Goal: Information Seeking & Learning: Learn about a topic

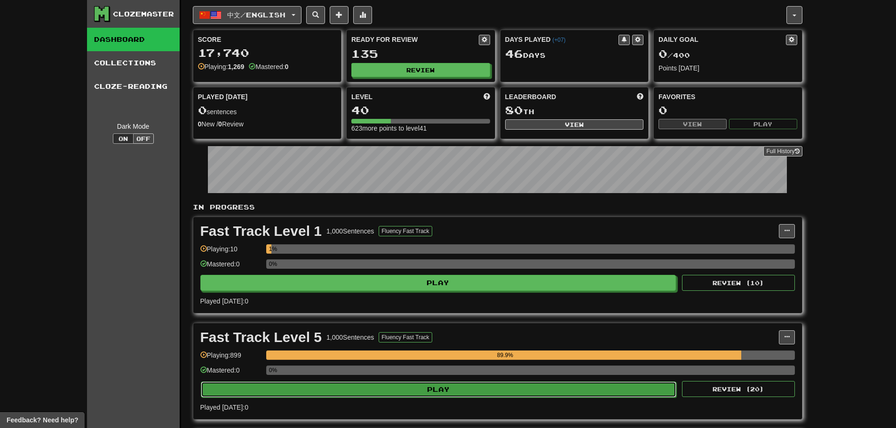
click at [376, 387] on button "Play" at bounding box center [439, 390] width 476 height 16
select select "**"
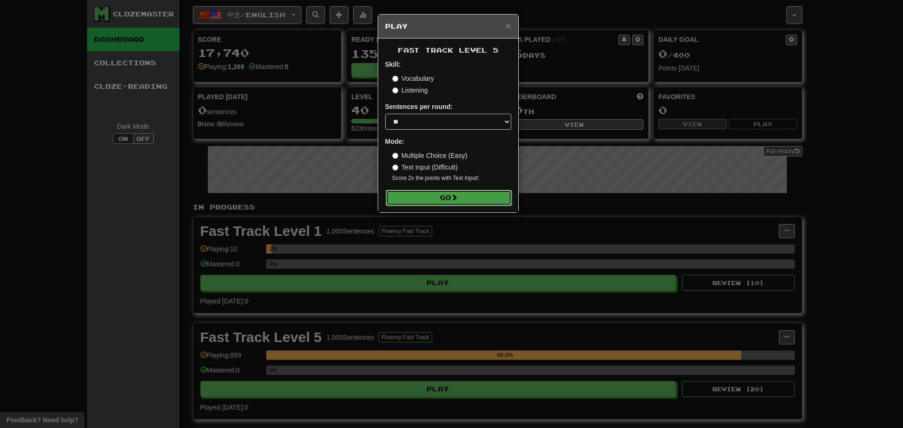
click at [446, 198] on button "Go" at bounding box center [449, 198] width 126 height 16
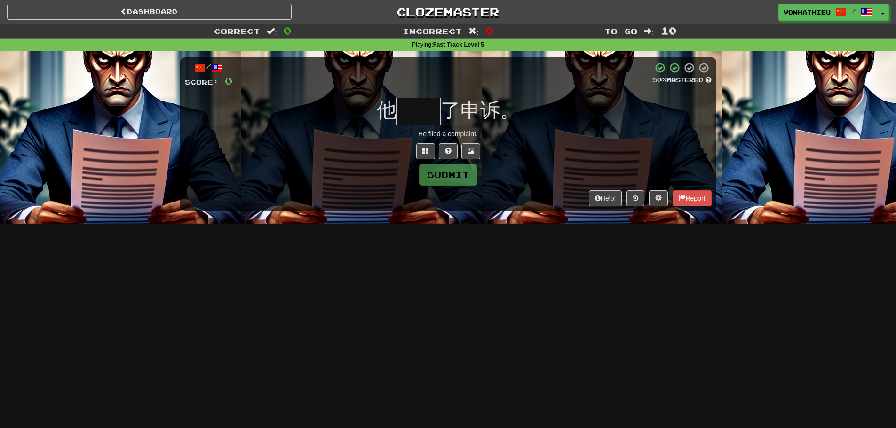
click at [423, 96] on div "/ Score: 0 50 % Mastered 他 了申诉。 He filed a complaint. Submit Help! Report" at bounding box center [448, 133] width 536 height 153
click at [418, 106] on input "text" at bounding box center [418, 112] width 44 height 28
click at [420, 146] on button at bounding box center [425, 151] width 19 height 16
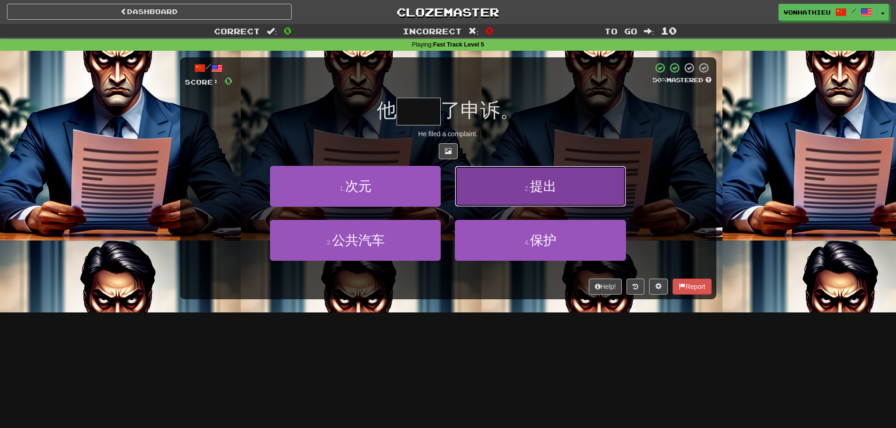
click at [570, 193] on button "2 . 提出" at bounding box center [540, 186] width 171 height 41
type input "**"
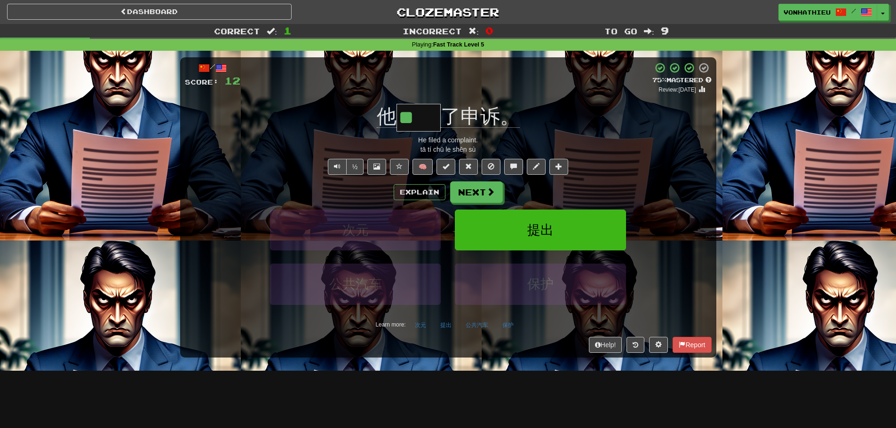
click at [618, 386] on div "Dashboard Clozemaster vonhathieu / Toggle Dropdown Dashboard Leaderboard Activi…" at bounding box center [448, 214] width 896 height 428
click at [334, 168] on span "Text-to-speech controls" at bounding box center [337, 166] width 7 height 7
click at [480, 195] on button "Next" at bounding box center [477, 193] width 53 height 22
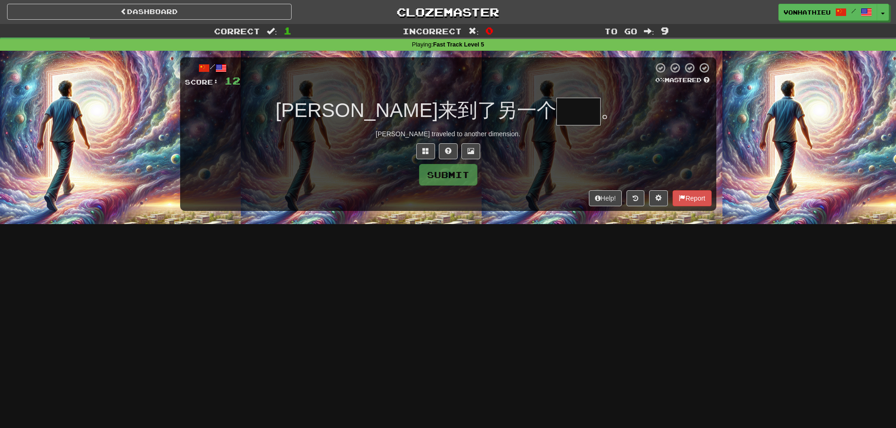
click at [556, 110] on input "text" at bounding box center [578, 112] width 44 height 28
type input "*"
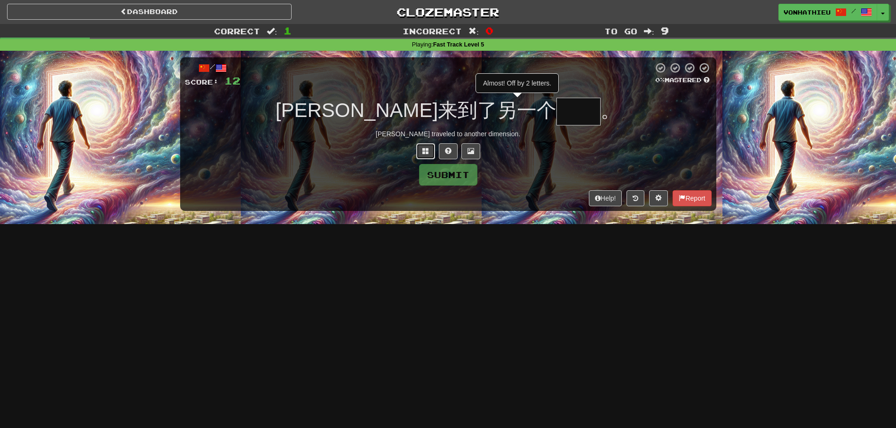
click at [431, 149] on button at bounding box center [425, 151] width 19 height 16
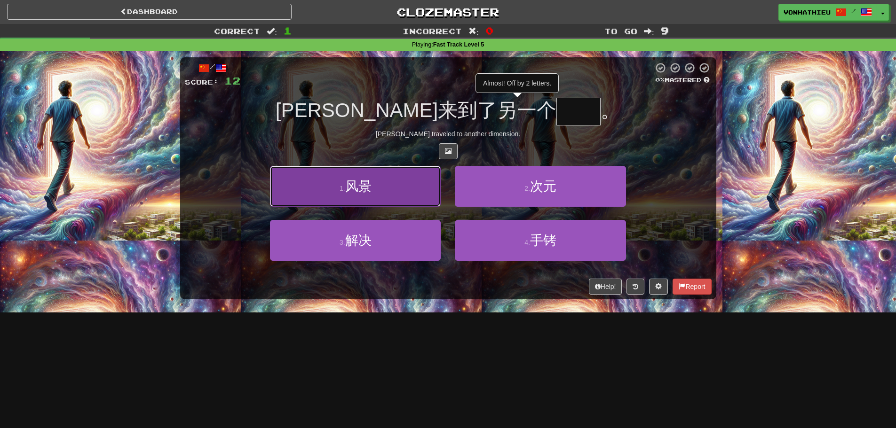
click at [415, 198] on button "1 . 风景" at bounding box center [355, 186] width 171 height 41
type input "**"
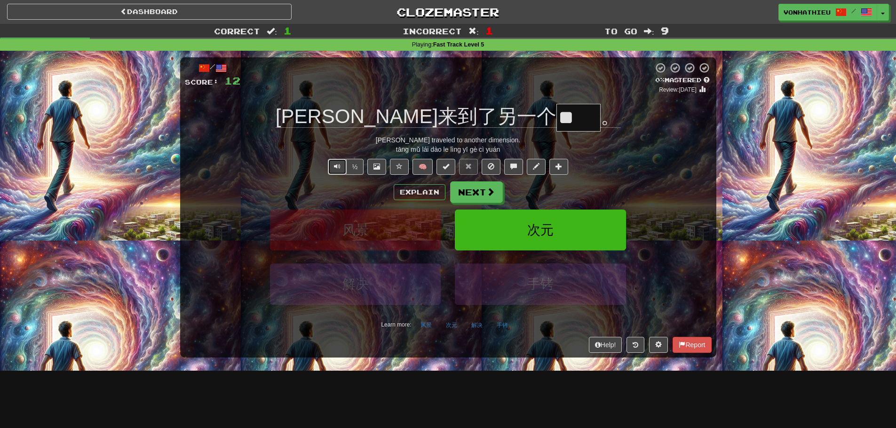
click at [332, 165] on button "Text-to-speech controls" at bounding box center [337, 167] width 19 height 16
click at [417, 191] on button "Explain" at bounding box center [420, 192] width 52 height 16
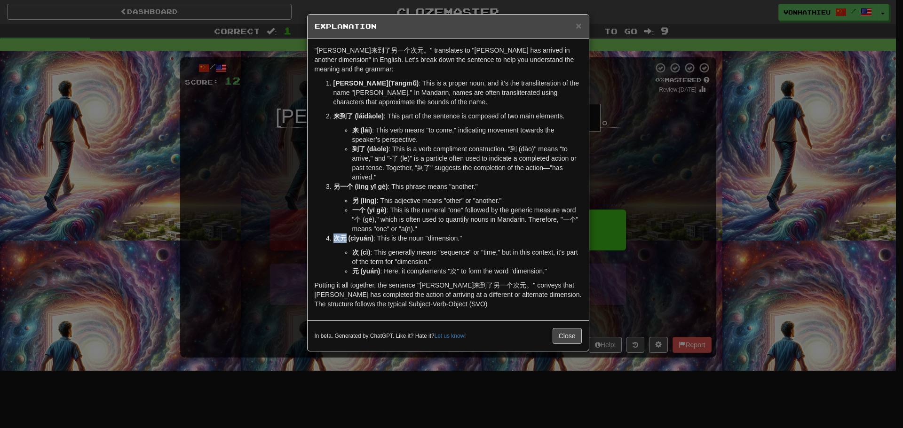
drag, startPoint x: 332, startPoint y: 231, endPoint x: 346, endPoint y: 231, distance: 13.6
click at [346, 234] on li "次元 (cìyuán) : This is the noun "dimension." 次 (cì) : This generally means "sequ…" at bounding box center [457, 255] width 248 height 42
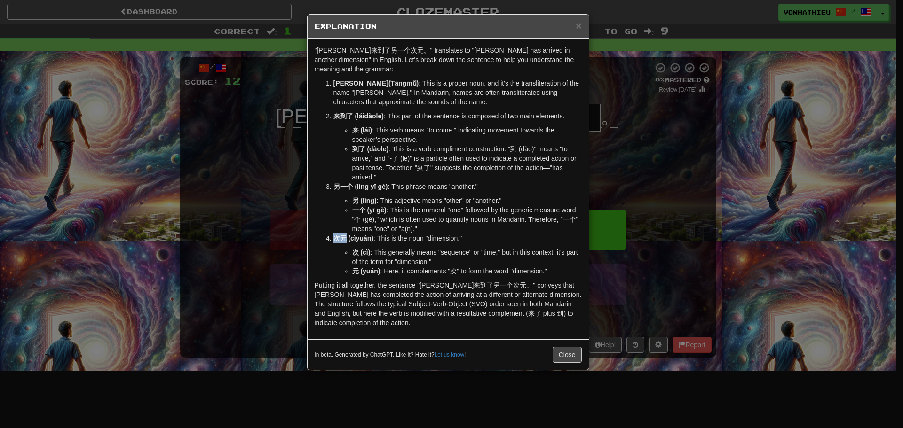
click at [354, 239] on body "Dashboard Clozemaster vonhathieu / Toggle Dropdown Dashboard Leaderboard Activi…" at bounding box center [451, 381] width 903 height 762
click at [518, 221] on li "一个 (yī gè) : This is the numeral "one" followed by the generic measure word "个 …" at bounding box center [467, 220] width 230 height 28
click at [559, 347] on button "Close" at bounding box center [567, 355] width 29 height 16
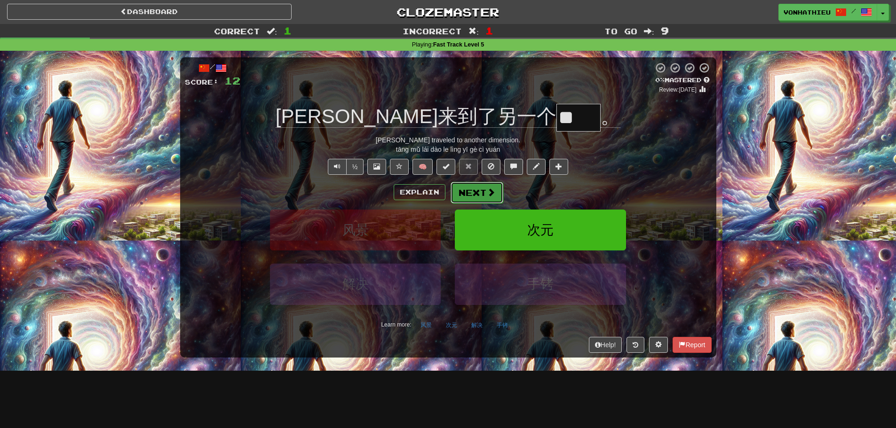
click at [482, 192] on button "Next" at bounding box center [477, 193] width 53 height 22
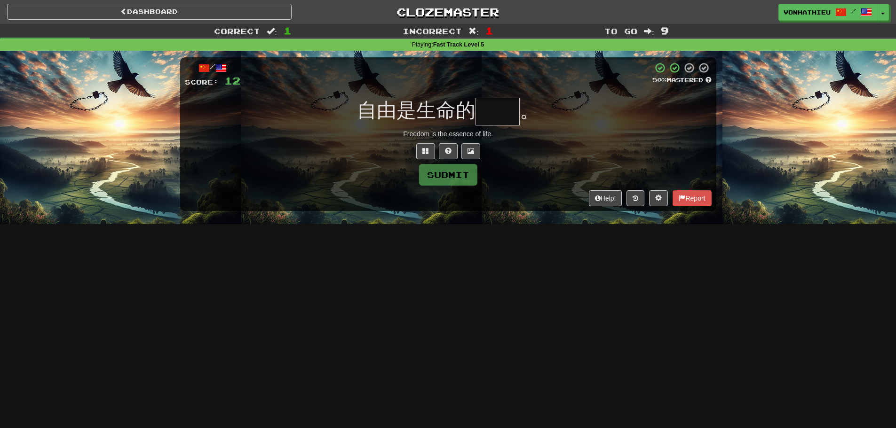
click at [497, 112] on input "text" at bounding box center [498, 112] width 44 height 28
click at [418, 151] on button at bounding box center [425, 151] width 19 height 16
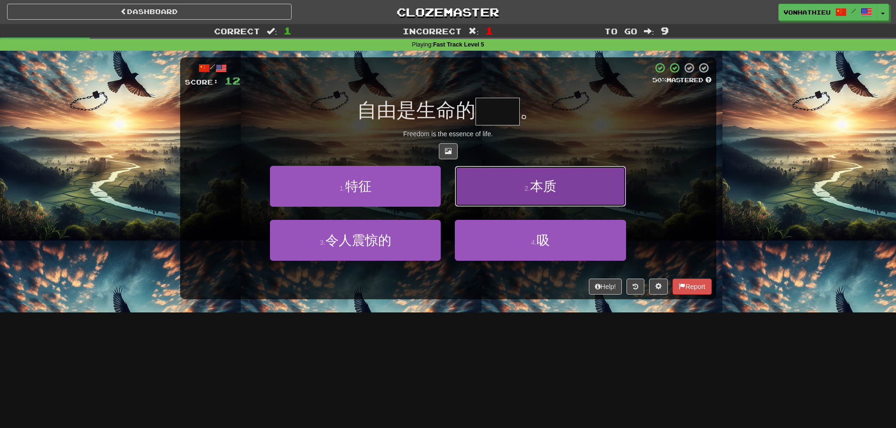
click at [504, 201] on button "2 . 本质" at bounding box center [540, 186] width 171 height 41
type input "**"
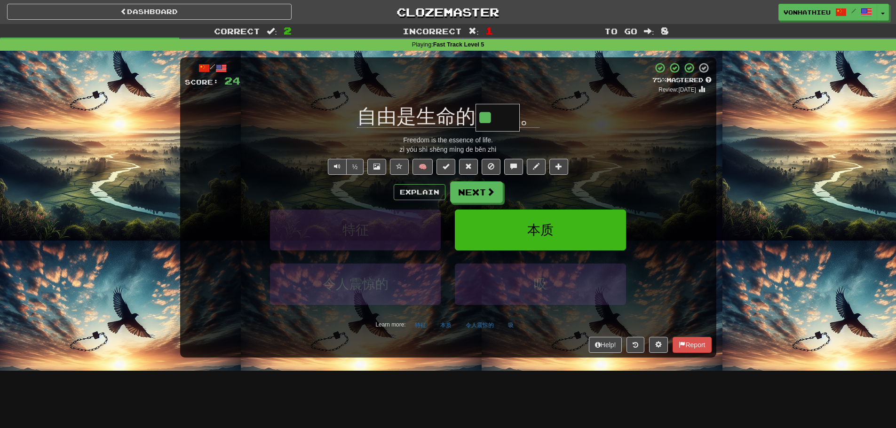
click at [673, 202] on div "Explain Next" at bounding box center [448, 193] width 527 height 22
click at [448, 323] on button "本质" at bounding box center [446, 325] width 22 height 14
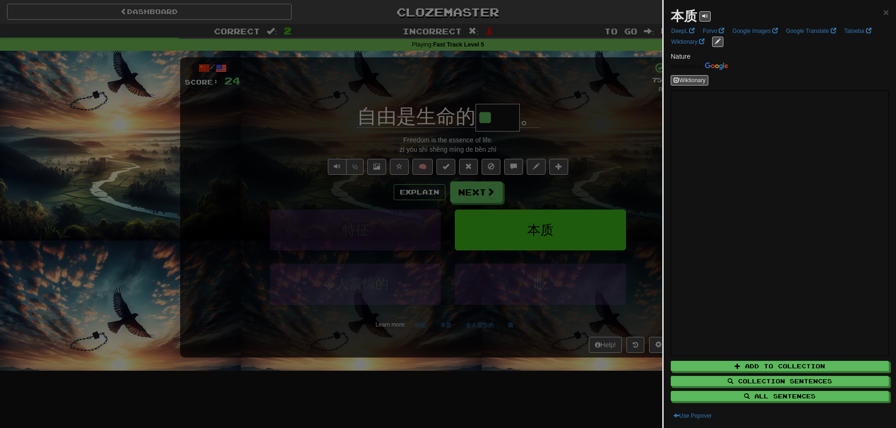
click at [308, 284] on div at bounding box center [448, 214] width 896 height 428
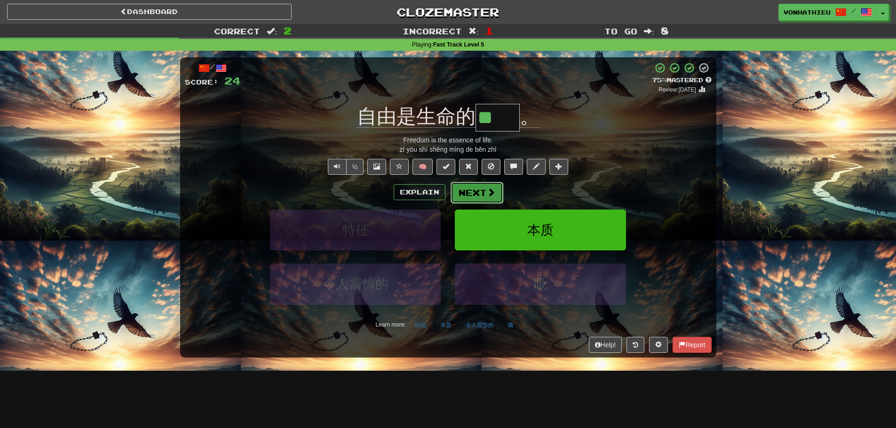
click at [471, 200] on button "Next" at bounding box center [477, 193] width 53 height 22
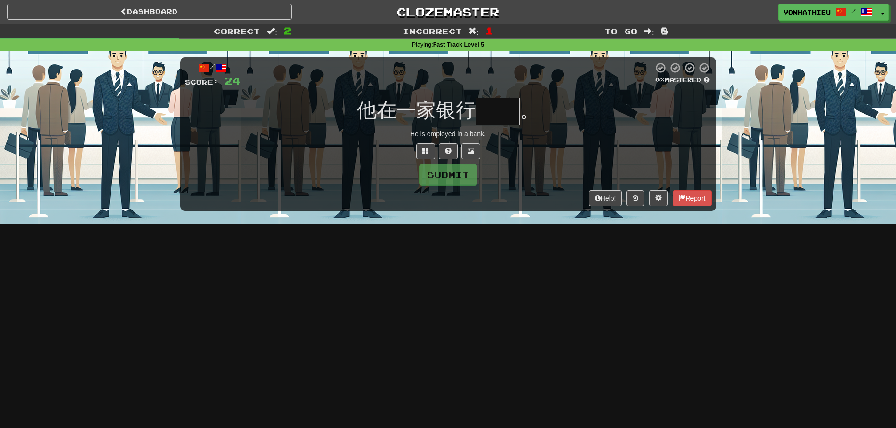
click at [502, 110] on input "text" at bounding box center [498, 112] width 44 height 28
type input "**"
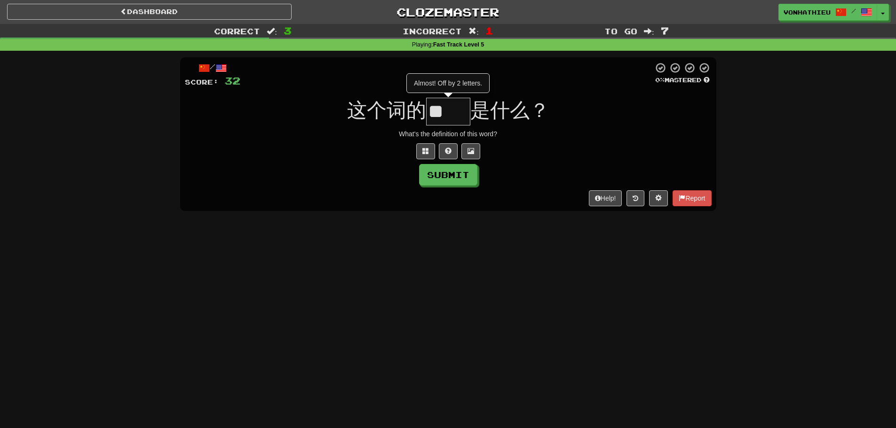
type input "*"
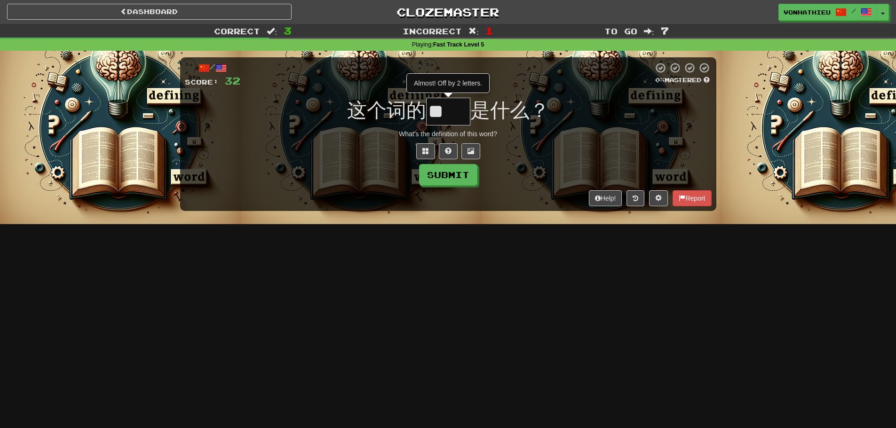
type input "**"
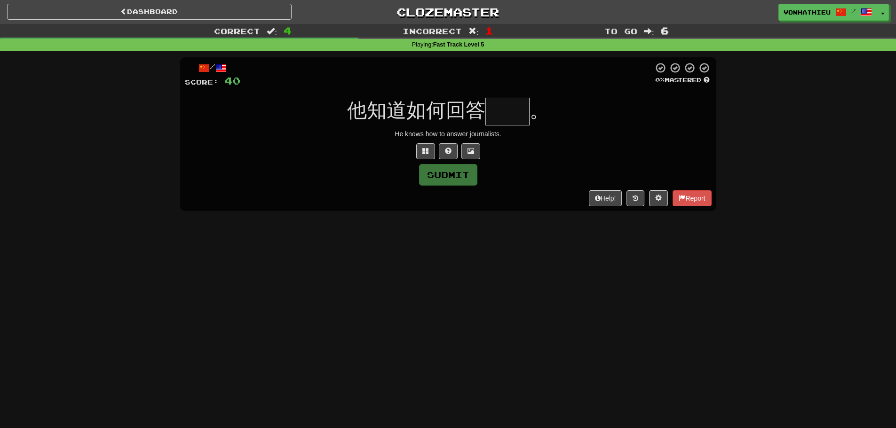
type input "*"
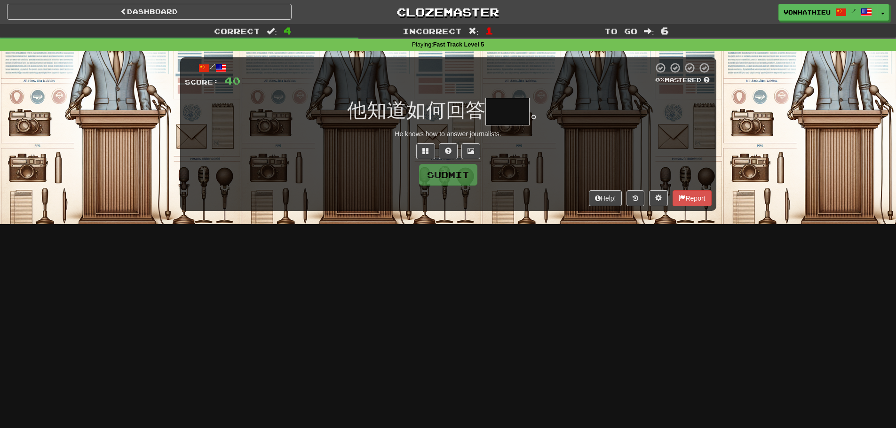
type input "*"
type input "**"
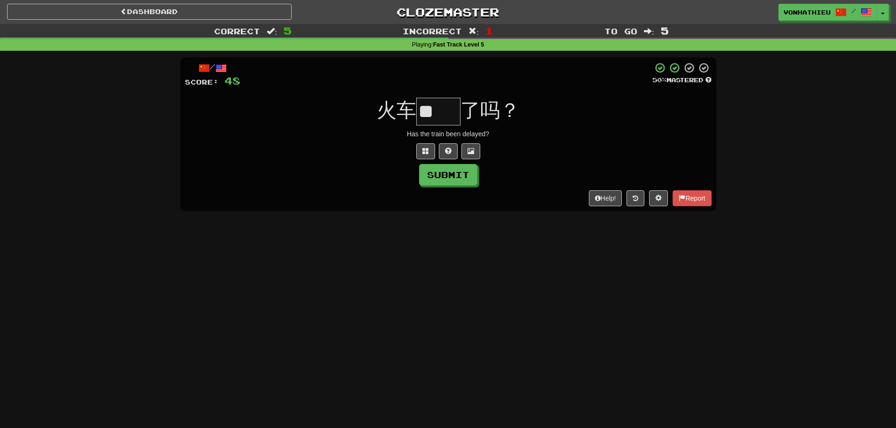
scroll to position [0, 0]
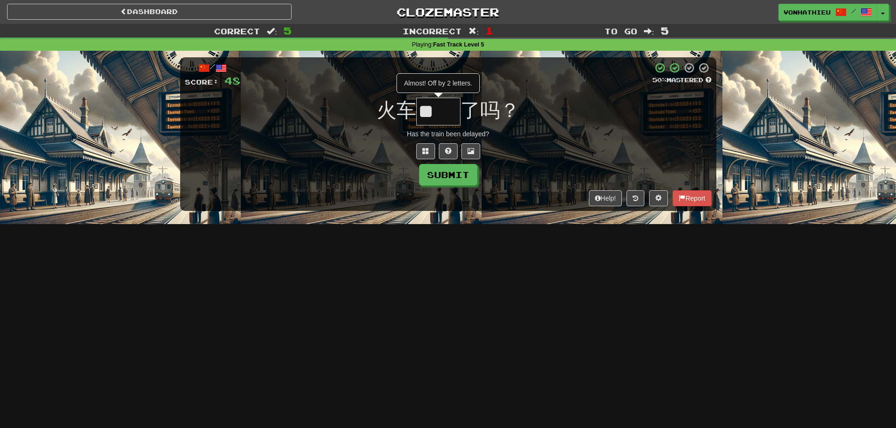
type input "*"
click at [419, 152] on button at bounding box center [425, 151] width 19 height 16
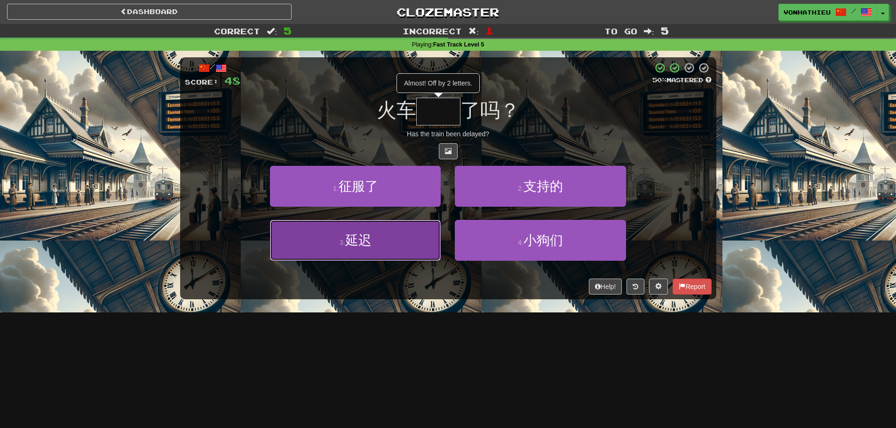
click at [414, 250] on button "3 . 延迟" at bounding box center [355, 240] width 171 height 41
type input "**"
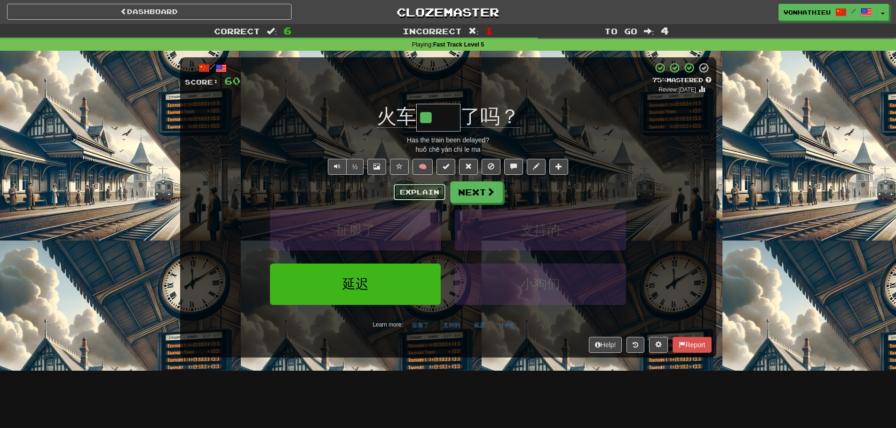
click at [415, 189] on button "Explain" at bounding box center [420, 192] width 52 height 16
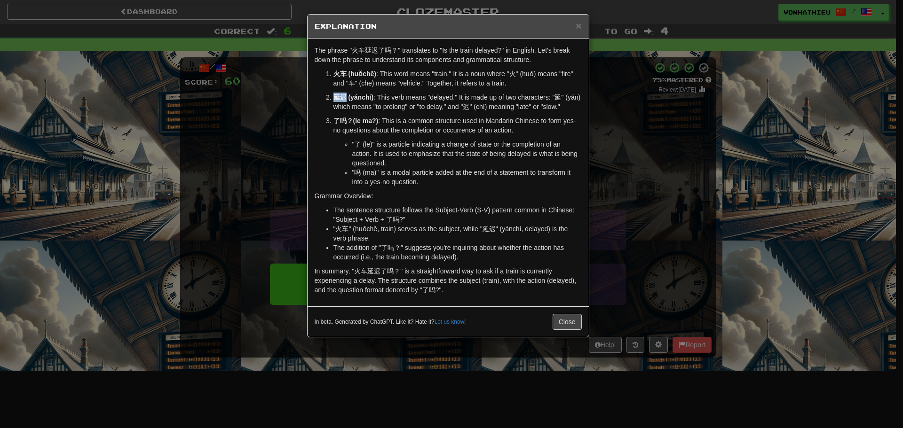
drag, startPoint x: 333, startPoint y: 98, endPoint x: 346, endPoint y: 101, distance: 13.0
click at [346, 101] on p "延迟 (yánchí) : This verb means "delayed." It is made up of two characters: "延" (…" at bounding box center [457, 102] width 248 height 19
click at [357, 109] on body "Dashboard Clozemaster vonhathieu / Toggle Dropdown Dashboard Leaderboard Activi…" at bounding box center [451, 381] width 903 height 762
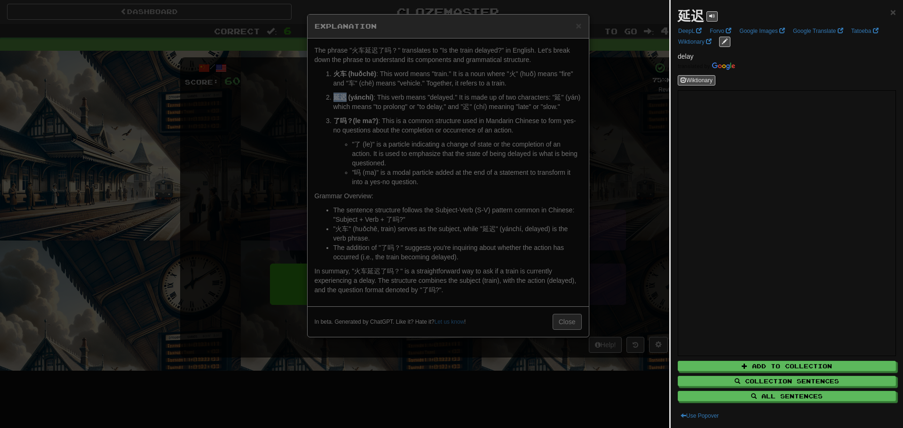
click at [890, 15] on span "×" at bounding box center [893, 12] width 6 height 11
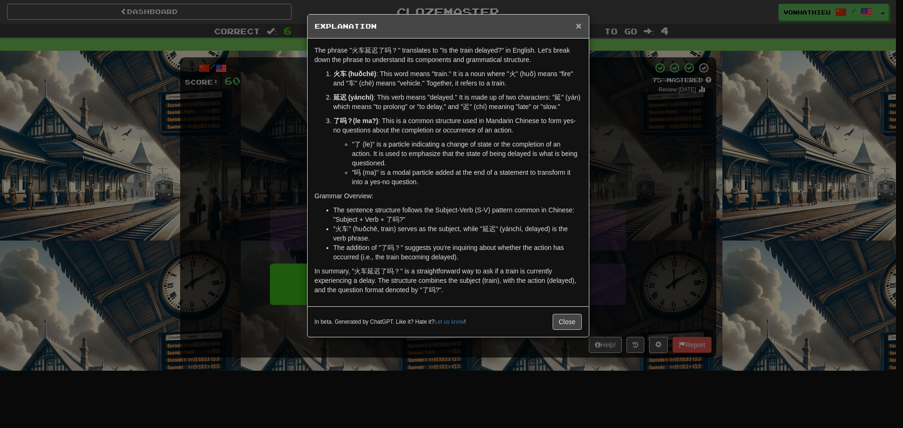
click at [579, 27] on span "×" at bounding box center [579, 25] width 6 height 11
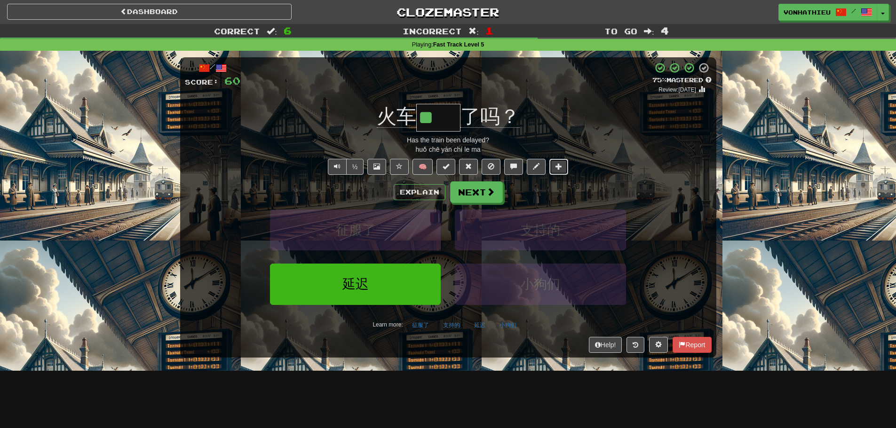
click at [555, 167] on button at bounding box center [558, 167] width 19 height 16
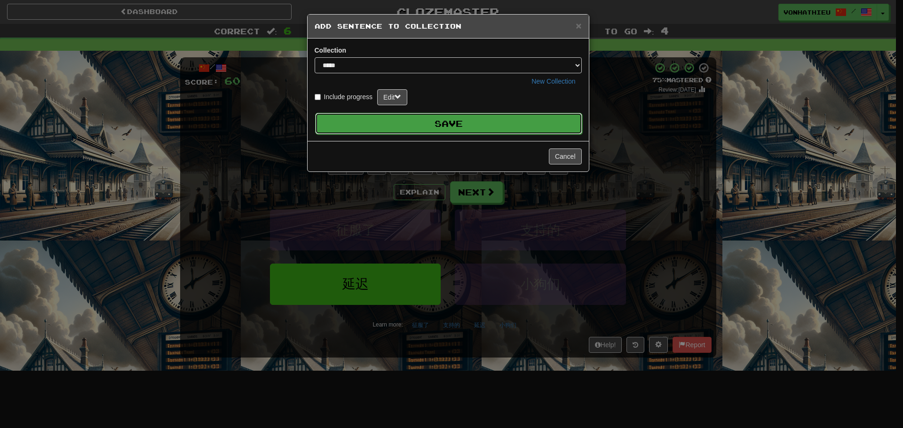
click at [452, 123] on button "Save" at bounding box center [448, 124] width 267 height 22
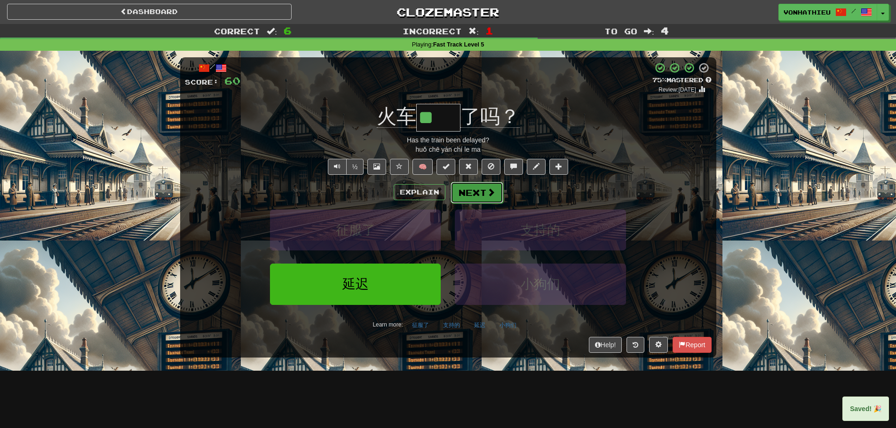
click at [485, 192] on button "Next" at bounding box center [477, 193] width 53 height 22
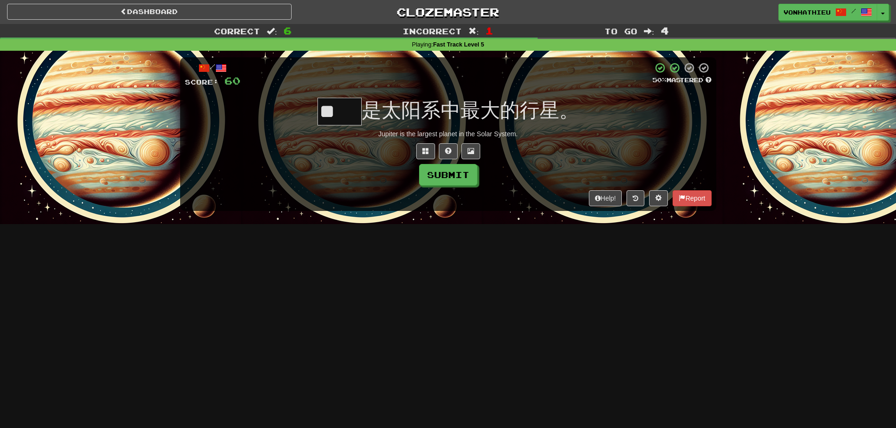
type input "**"
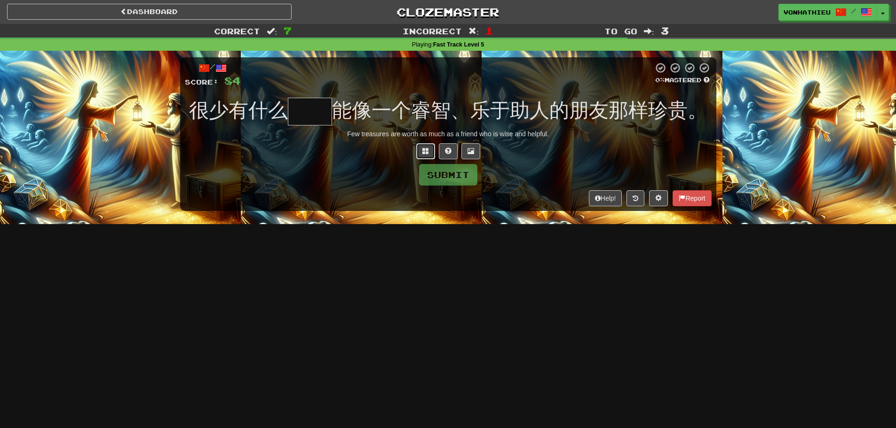
click at [422, 156] on button at bounding box center [425, 151] width 19 height 16
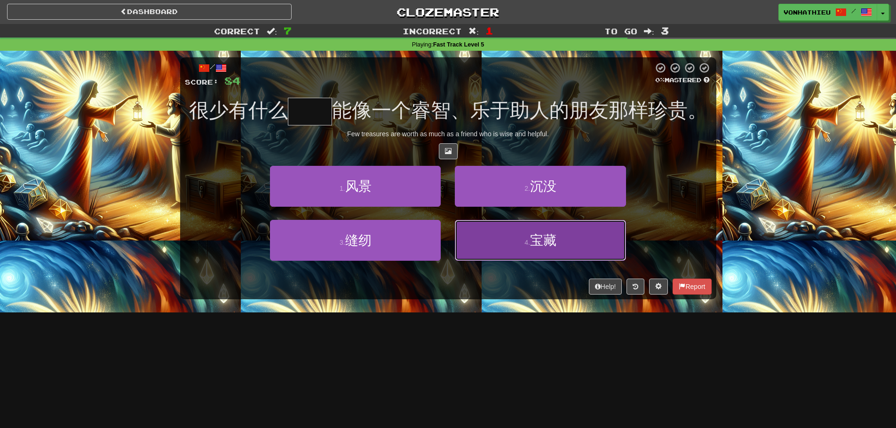
click at [497, 244] on button "4 . 宝藏" at bounding box center [540, 240] width 171 height 41
type input "**"
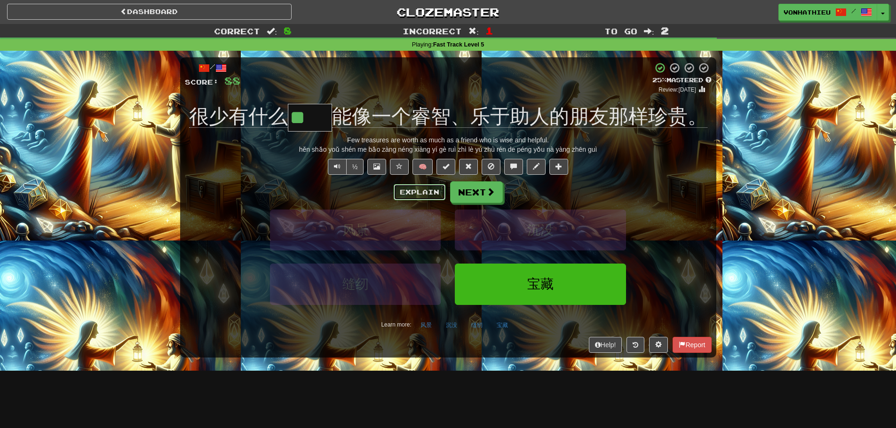
click at [413, 197] on button "Explain" at bounding box center [420, 192] width 52 height 16
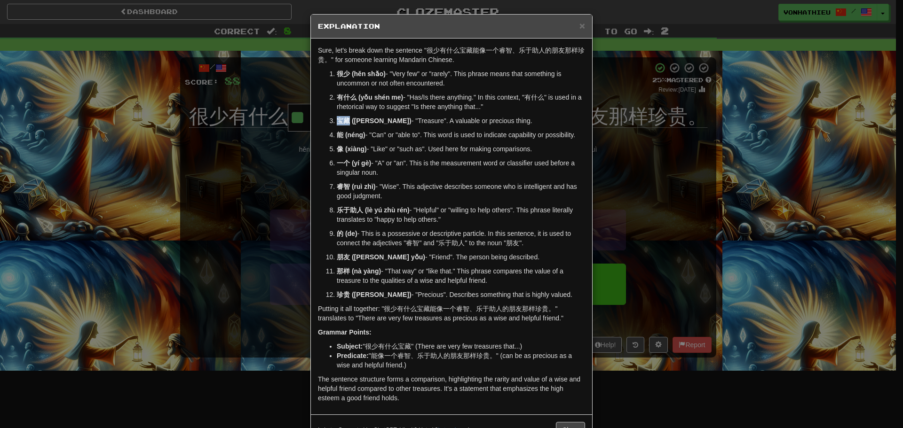
drag, startPoint x: 336, startPoint y: 119, endPoint x: 345, endPoint y: 120, distance: 8.6
click at [345, 120] on strong "宝藏 (bǎo zàng)" at bounding box center [374, 121] width 75 height 8
click at [355, 129] on body "Dashboard Clozemaster vonhathieu / Toggle Dropdown Dashboard Leaderboard Activi…" at bounding box center [451, 381] width 903 height 762
click at [320, 186] on ol "很少 (hěn shǎo) - "Very few" or "rarely". This phrase means that something is unc…" at bounding box center [451, 184] width 267 height 230
drag, startPoint x: 335, startPoint y: 186, endPoint x: 343, endPoint y: 187, distance: 8.5
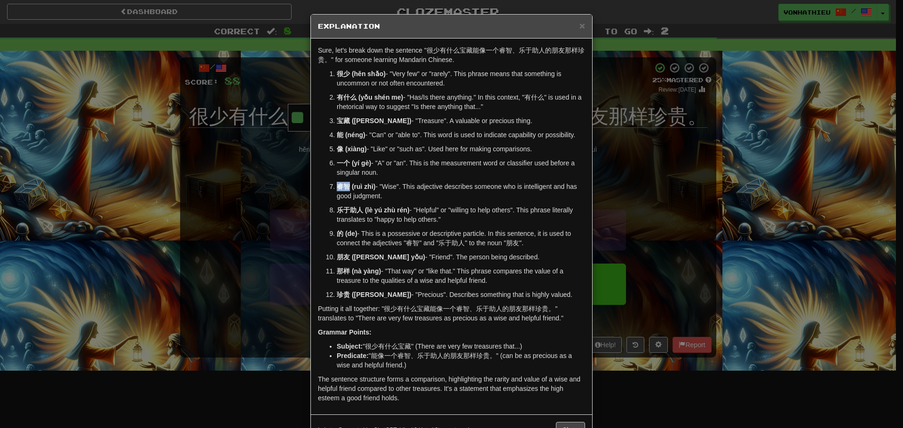
click at [343, 187] on strong "睿智 (ruì zhì)" at bounding box center [356, 187] width 39 height 8
click at [357, 195] on body "Dashboard Clozemaster vonhathieu / Toggle Dropdown Dashboard Leaderboard Activi…" at bounding box center [451, 381] width 903 height 762
click at [479, 162] on p "一个 (yí gè) - "A" or "an". This is the measurement word or classifier used befor…" at bounding box center [461, 168] width 248 height 19
drag, startPoint x: 335, startPoint y: 99, endPoint x: 352, endPoint y: 100, distance: 17.0
click at [352, 100] on strong "有什么 (yǒu shén me)" at bounding box center [370, 98] width 66 height 8
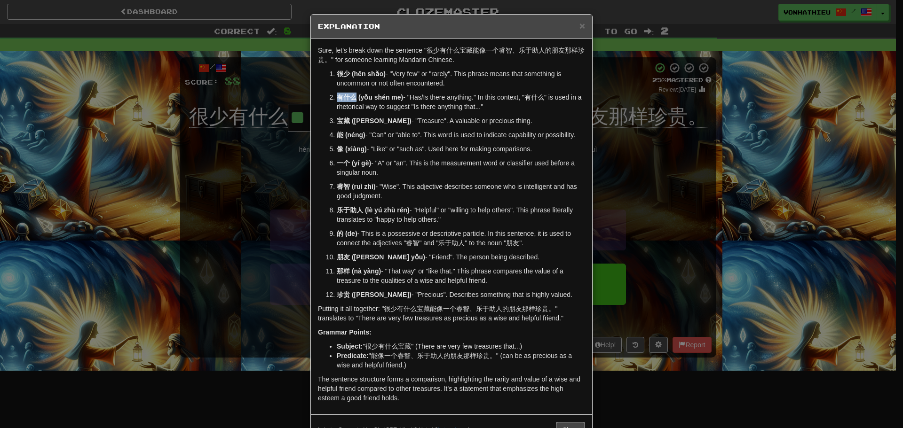
click at [363, 107] on body "Dashboard Clozemaster vonhathieu / Toggle Dropdown Dashboard Leaderboard Activi…" at bounding box center [451, 381] width 903 height 762
click at [358, 109] on p "有什么 (yǒu shén me) - "Has/Is there anything." In this context, "有什么" is used in …" at bounding box center [461, 102] width 248 height 19
click at [517, 110] on p "有什么 (yǒu shén me) - "Has/Is there anything." In this context, "有什么" is used in …" at bounding box center [461, 102] width 248 height 19
click at [518, 110] on p "有什么 (yǒu shén me) - "Has/Is there anything." In this context, "有什么" is used in …" at bounding box center [461, 102] width 248 height 19
drag, startPoint x: 424, startPoint y: 51, endPoint x: 508, endPoint y: 48, distance: 84.2
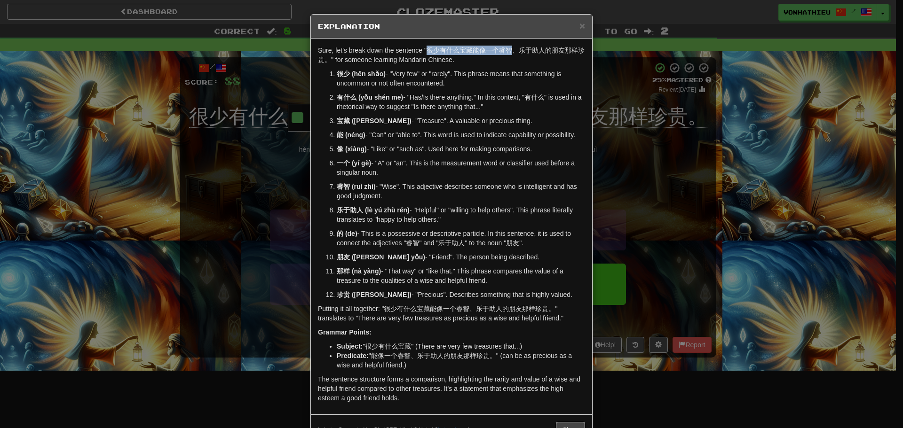
click at [508, 48] on p "Sure, let's break down the sentence "很少有什么宝藏能像一个睿智、乐于助人的朋友那样珍贵。" for someone le…" at bounding box center [451, 55] width 267 height 19
click at [450, 62] on body "Dashboard Clozemaster vonhathieu / Toggle Dropdown Dashboard Leaderboard Activi…" at bounding box center [451, 381] width 903 height 762
click at [528, 194] on p "睿智 (ruì zhì) - "Wise". This adjective describes someone who is intelligent and …" at bounding box center [461, 191] width 248 height 19
drag, startPoint x: 436, startPoint y: 52, endPoint x: 455, endPoint y: 52, distance: 18.3
click at [455, 52] on p "Sure, let's break down the sentence "很少有什么宝藏能像一个睿智、乐于助人的朋友那样珍贵。" for someone le…" at bounding box center [451, 55] width 267 height 19
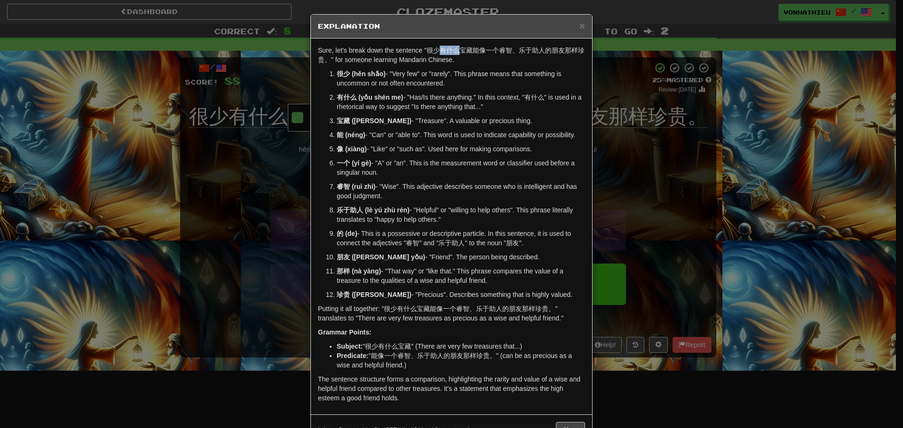
copy p "有什么"
drag, startPoint x: 423, startPoint y: 52, endPoint x: 507, endPoint y: 53, distance: 84.2
click at [507, 53] on p "Sure, let's break down the sentence "很少有什么宝藏能像一个睿智、乐于助人的朋友那样珍贵。" for someone le…" at bounding box center [451, 55] width 267 height 19
copy p "很少有什么宝藏能像一个睿智"
click at [650, 218] on div "× Explanation Sure, let's break down the sentence "很少有什么宝藏能像一个睿智、乐于助人的朋友那样珍贵。" …" at bounding box center [451, 214] width 903 height 428
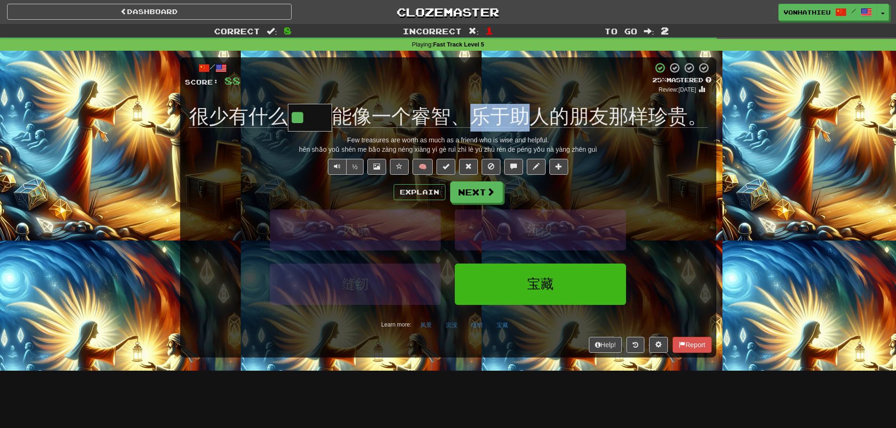
drag, startPoint x: 466, startPoint y: 118, endPoint x: 523, endPoint y: 118, distance: 56.4
click at [523, 118] on span "能像一个睿智、乐于助人的朋友那样珍贵。" at bounding box center [519, 116] width 375 height 23
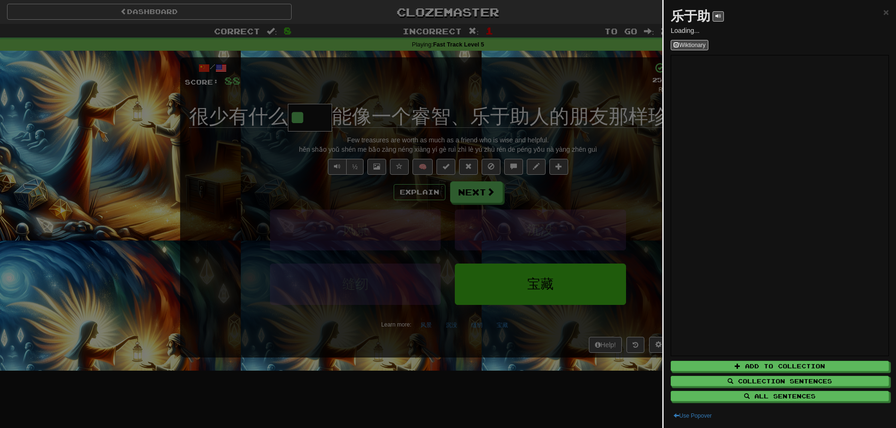
click at [422, 195] on div at bounding box center [448, 214] width 896 height 428
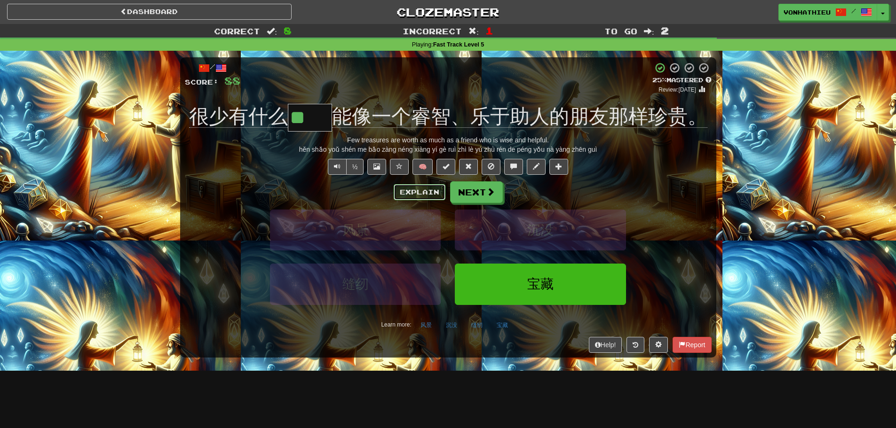
click at [420, 195] on button "Explain" at bounding box center [420, 192] width 52 height 16
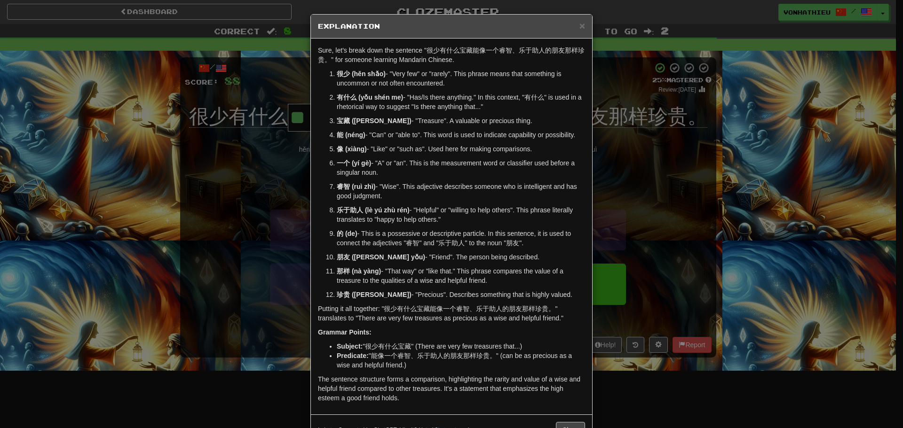
click at [694, 245] on div "× Explanation Sure, let's break down the sentence "很少有什么宝藏能像一个睿智、乐于助人的朋友那样珍贵。" …" at bounding box center [451, 214] width 903 height 428
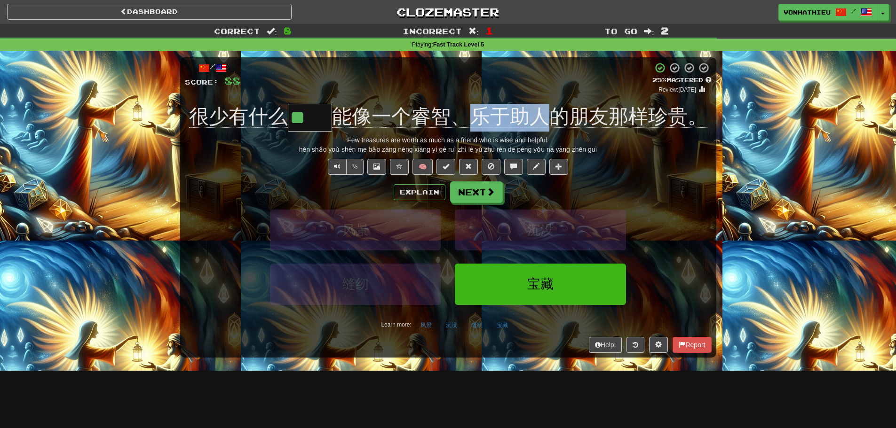
drag, startPoint x: 467, startPoint y: 102, endPoint x: 549, endPoint y: 109, distance: 83.1
click at [549, 109] on div "/ Score: 88 + 4 25 % Mastered Review: 2025-08-21 很少有什么 ** 能像一个睿智、乐于助人的朋友那样珍贵。 F…" at bounding box center [448, 207] width 536 height 300
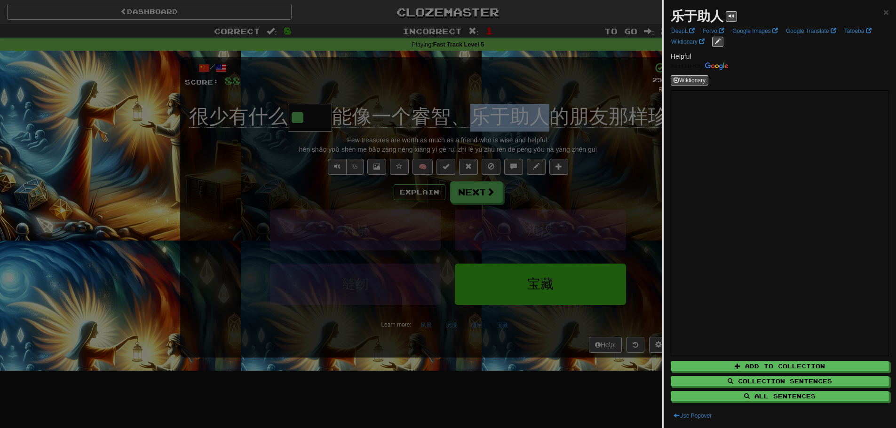
click at [498, 123] on body "Dashboard Clozemaster vonhathieu / Toggle Dropdown Dashboard Leaderboard Activi…" at bounding box center [448, 381] width 896 height 762
click at [432, 244] on div at bounding box center [448, 214] width 896 height 428
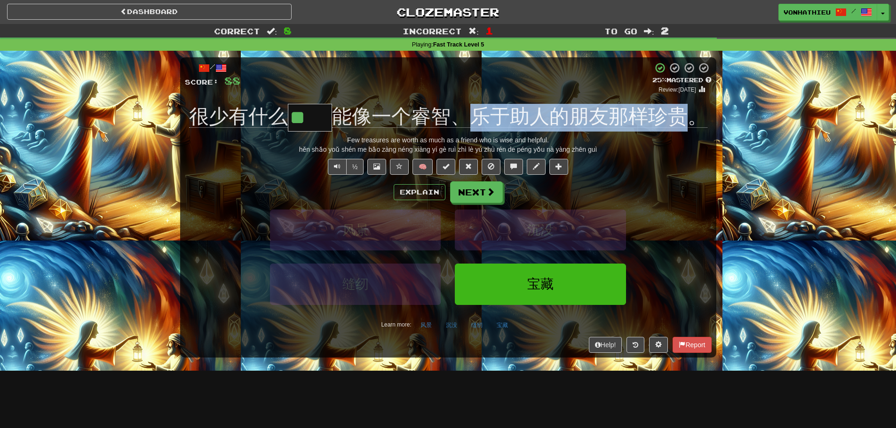
drag, startPoint x: 467, startPoint y: 105, endPoint x: 682, endPoint y: 107, distance: 215.4
click at [682, 107] on div "很少有什么 ** 能像一个睿智、乐于助人的朋友那样珍贵。" at bounding box center [448, 118] width 527 height 28
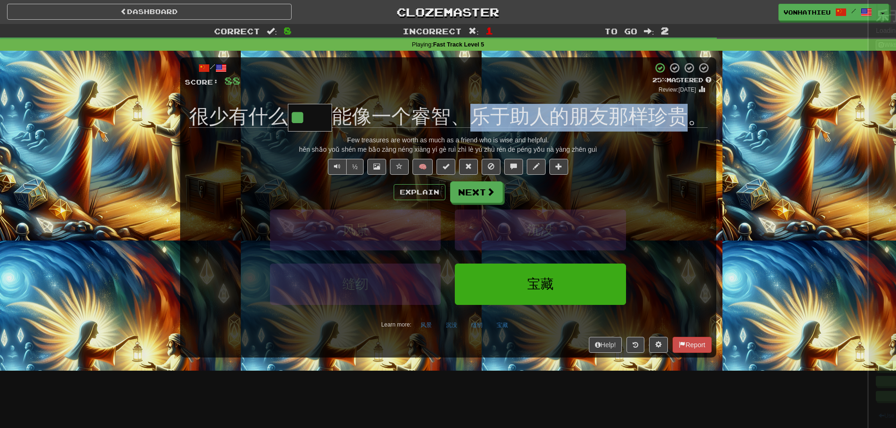
copy span "乐于助人的朋友那样珍贵"
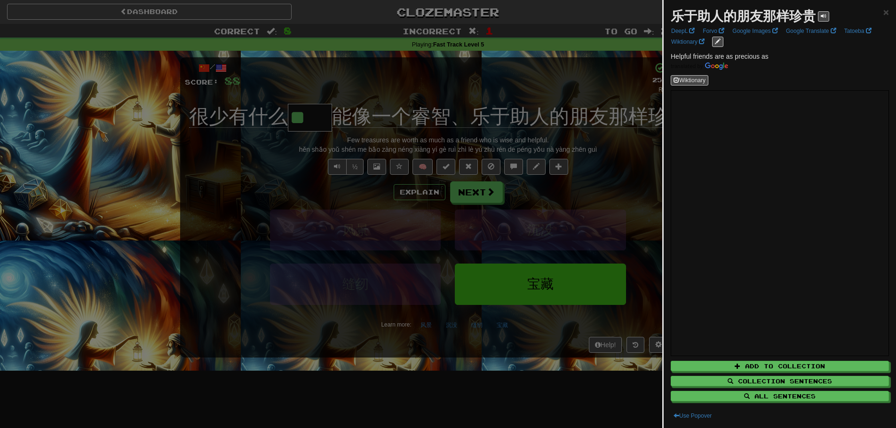
click at [460, 220] on div at bounding box center [448, 214] width 896 height 428
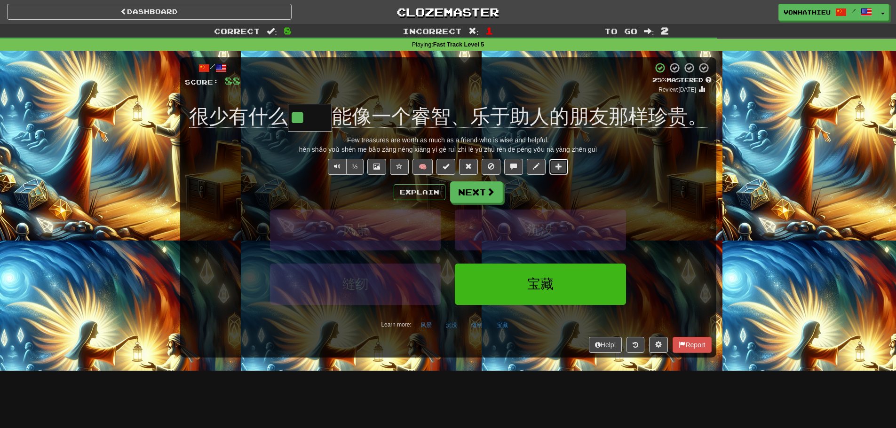
click at [562, 173] on button at bounding box center [558, 167] width 19 height 16
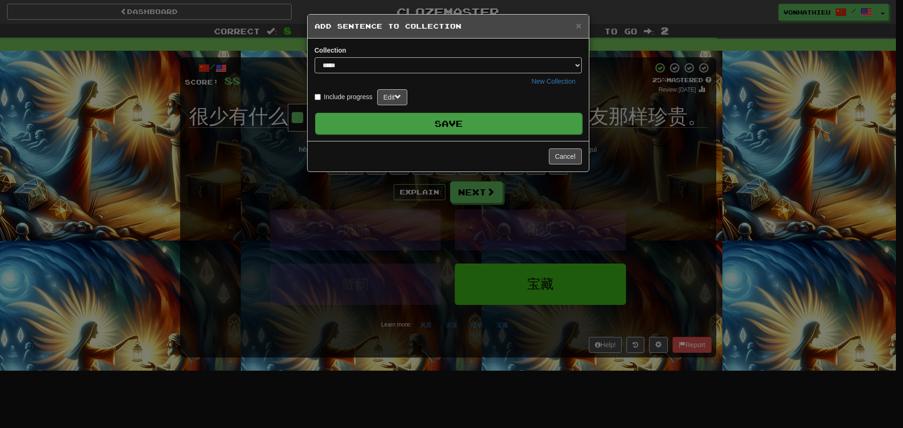
click at [497, 127] on button "Save" at bounding box center [448, 124] width 267 height 22
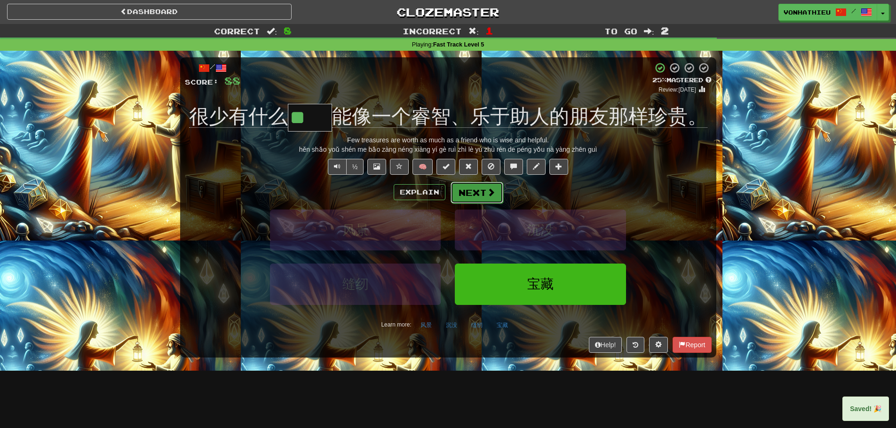
click at [477, 198] on button "Next" at bounding box center [477, 193] width 53 height 22
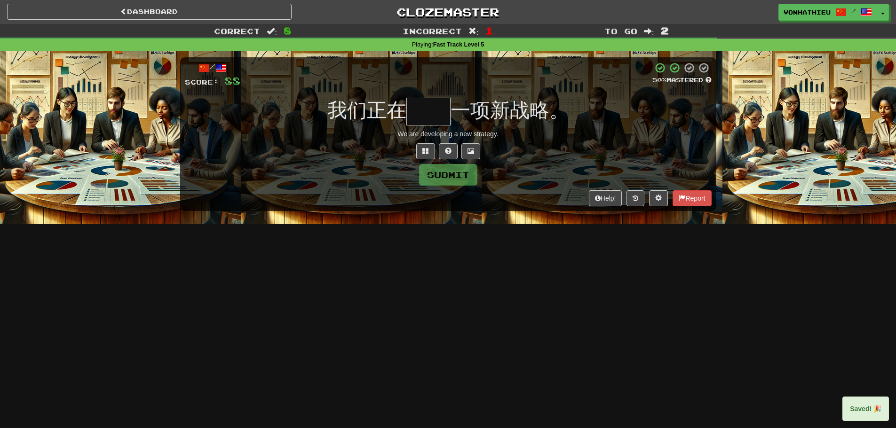
click at [438, 111] on input "text" at bounding box center [428, 112] width 44 height 28
type input "*"
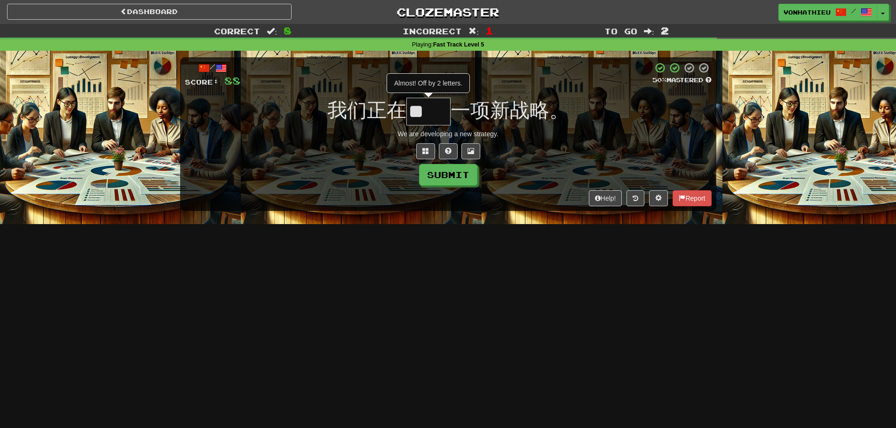
type input "*"
click at [419, 147] on button at bounding box center [425, 151] width 19 height 16
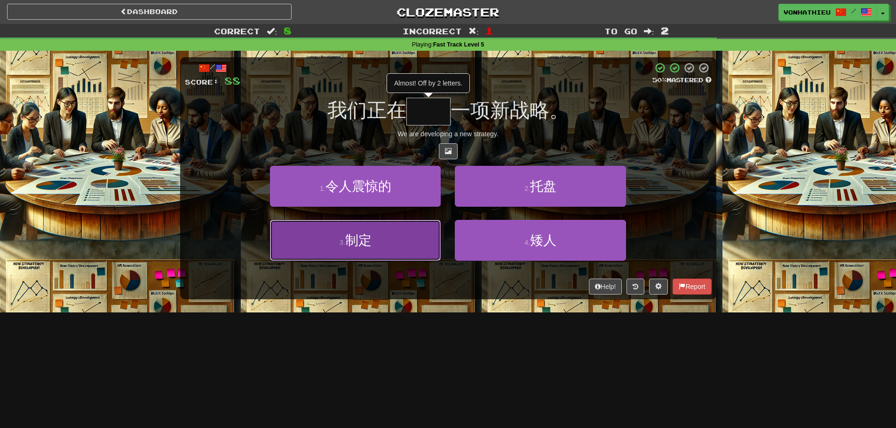
click at [428, 255] on button "3 . 制定" at bounding box center [355, 240] width 171 height 41
type input "**"
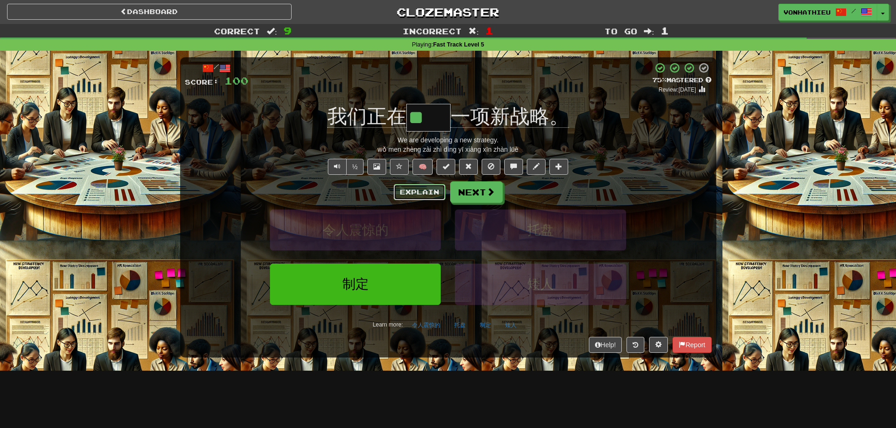
click at [404, 197] on button "Explain" at bounding box center [420, 192] width 52 height 16
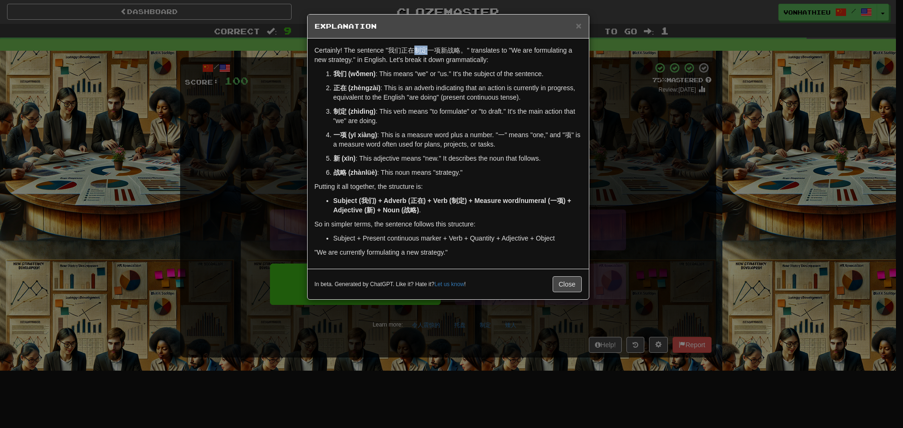
drag, startPoint x: 414, startPoint y: 51, endPoint x: 428, endPoint y: 53, distance: 14.7
click at [428, 53] on p "Certainly! The sentence "我们正在制定一项新战略。" translates to "We are formulating a new …" at bounding box center [448, 55] width 267 height 19
click at [438, 60] on body "Dashboard Clozemaster vonhathieu / Toggle Dropdown Dashboard Leaderboard Activi…" at bounding box center [451, 381] width 903 height 762
click at [546, 58] on p "Certainly! The sentence "我们正在制定一项新战略。" translates to "We are formulating a new …" at bounding box center [448, 55] width 267 height 19
click at [555, 283] on button "Close" at bounding box center [567, 285] width 29 height 16
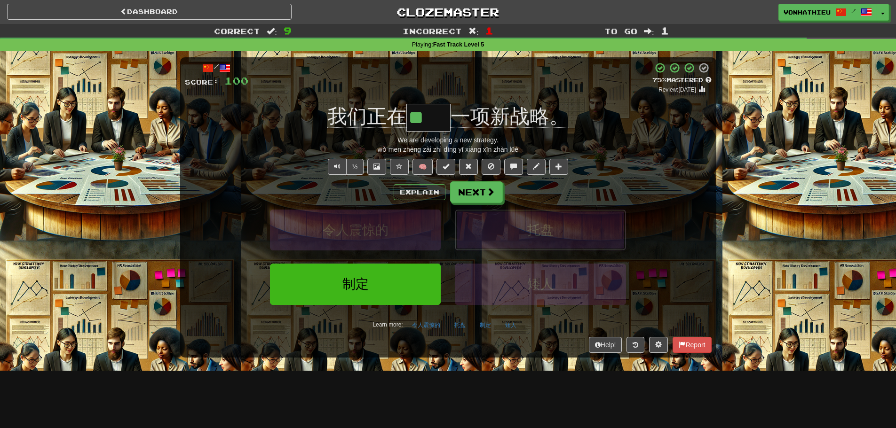
click at [531, 211] on button "托盘" at bounding box center [540, 230] width 171 height 41
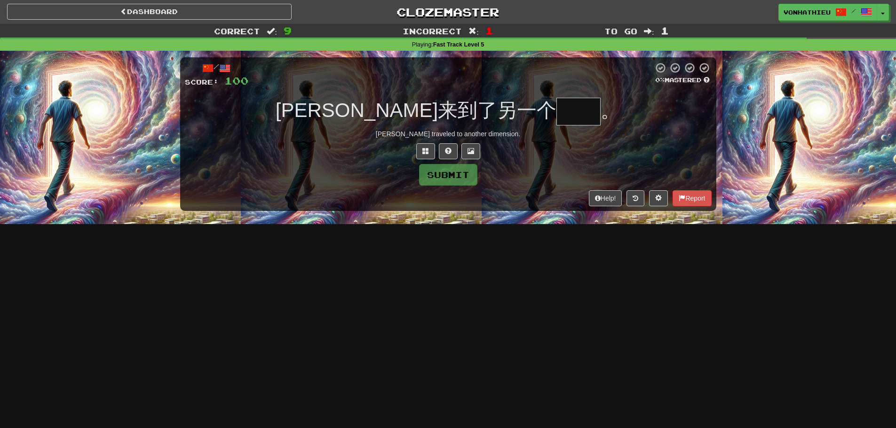
click at [556, 113] on input "text" at bounding box center [578, 112] width 44 height 28
type input "**"
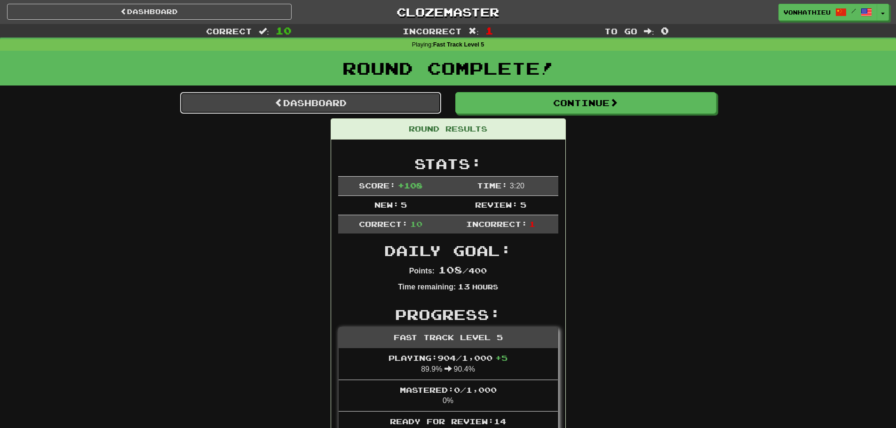
click at [296, 100] on link "Dashboard" at bounding box center [310, 103] width 261 height 22
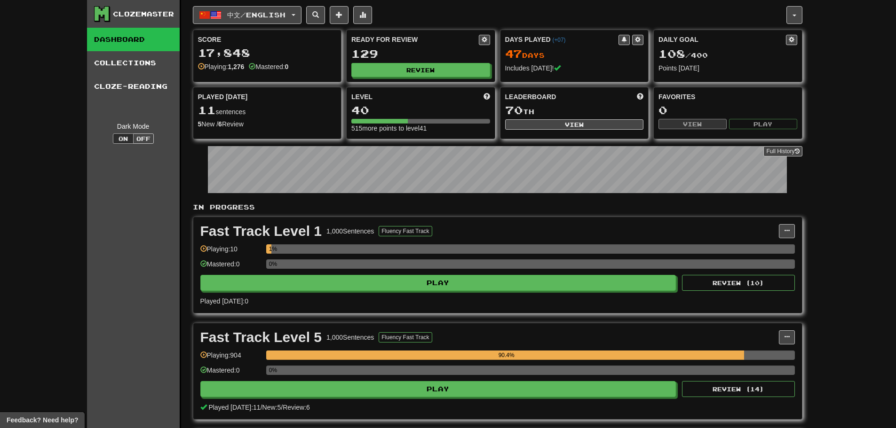
scroll to position [188, 0]
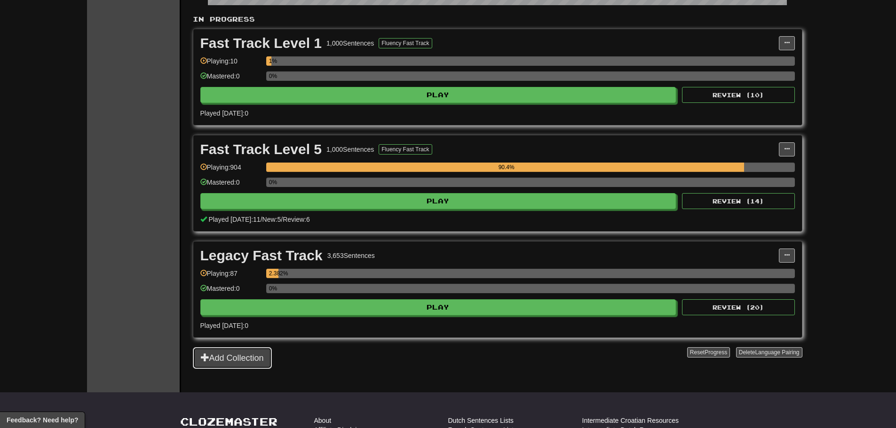
click at [247, 362] on button "Add Collection" at bounding box center [232, 359] width 79 height 22
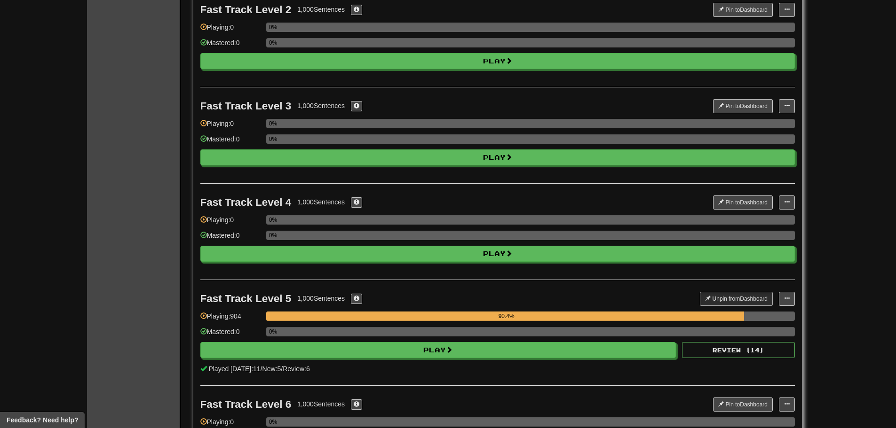
scroll to position [376, 0]
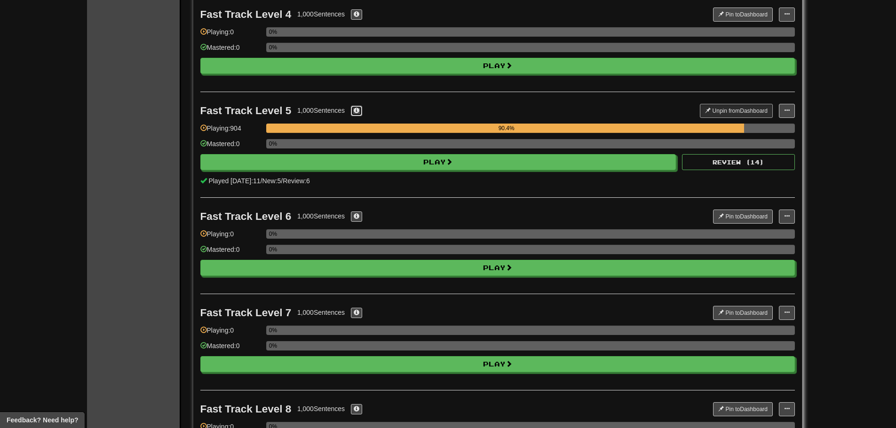
click at [353, 112] on button at bounding box center [356, 111] width 11 height 10
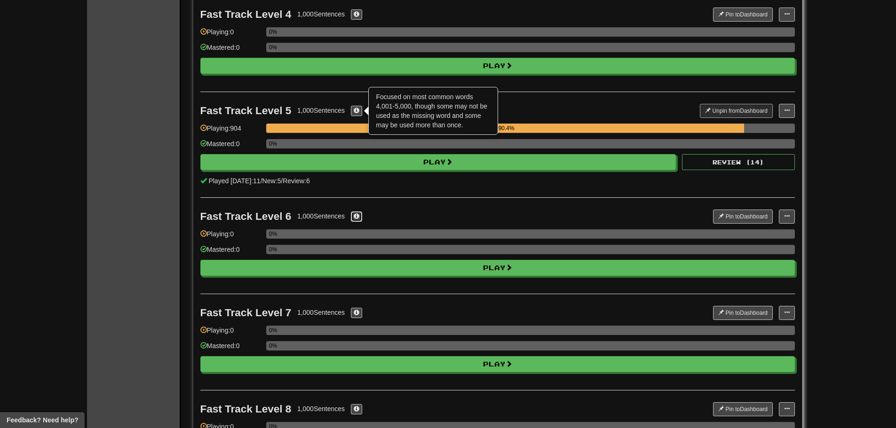
click at [358, 217] on span at bounding box center [357, 217] width 6 height 6
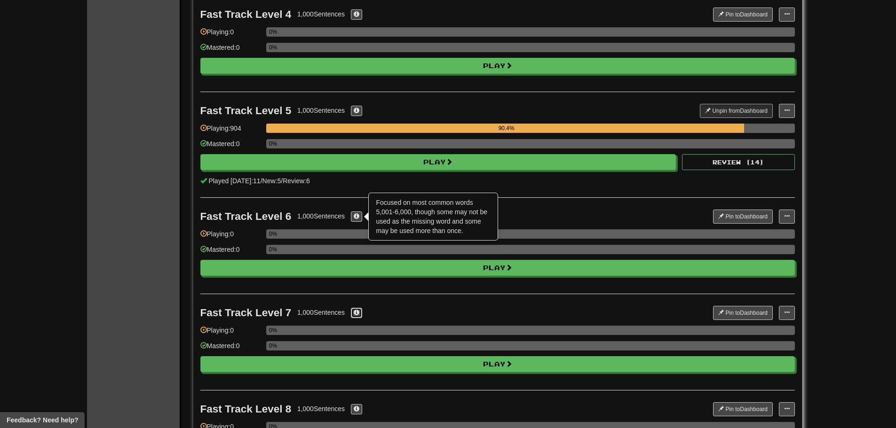
click at [359, 310] on span at bounding box center [357, 313] width 6 height 6
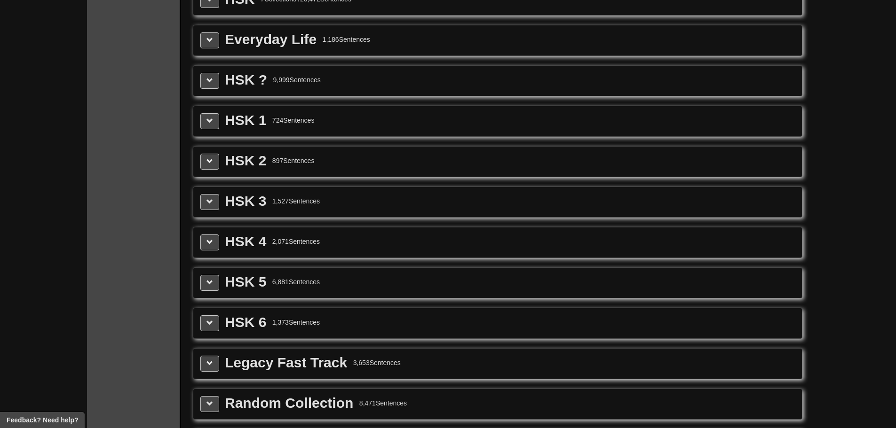
scroll to position [941, 0]
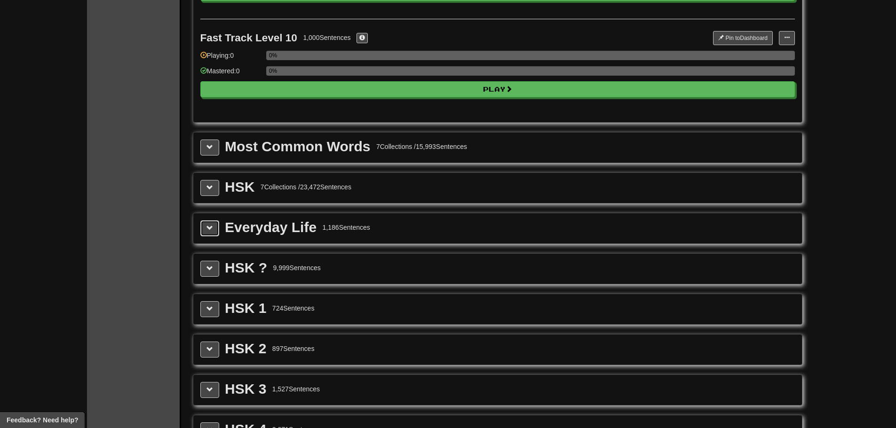
click at [214, 233] on button at bounding box center [209, 229] width 19 height 16
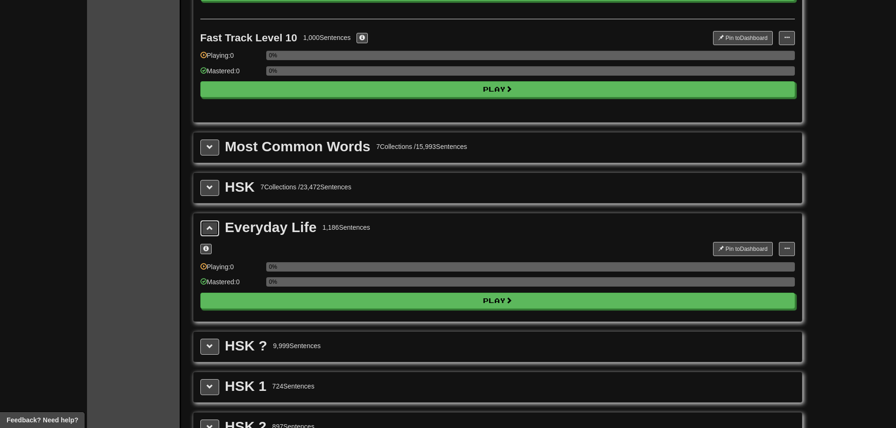
click at [215, 234] on button at bounding box center [209, 229] width 19 height 16
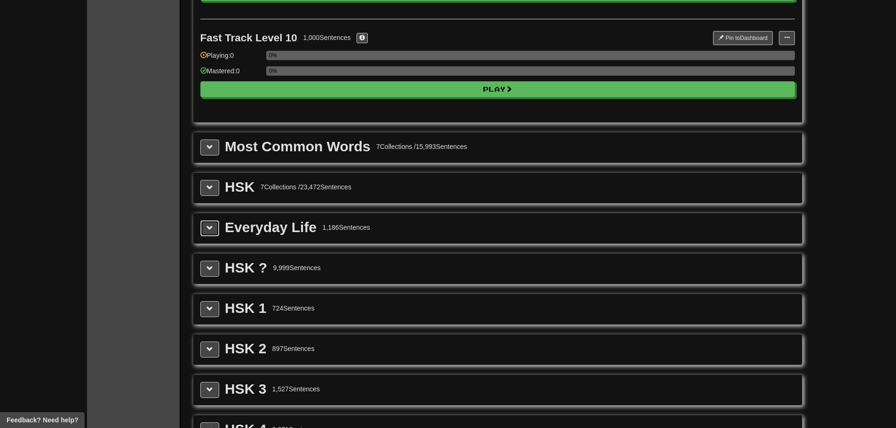
scroll to position [1129, 0]
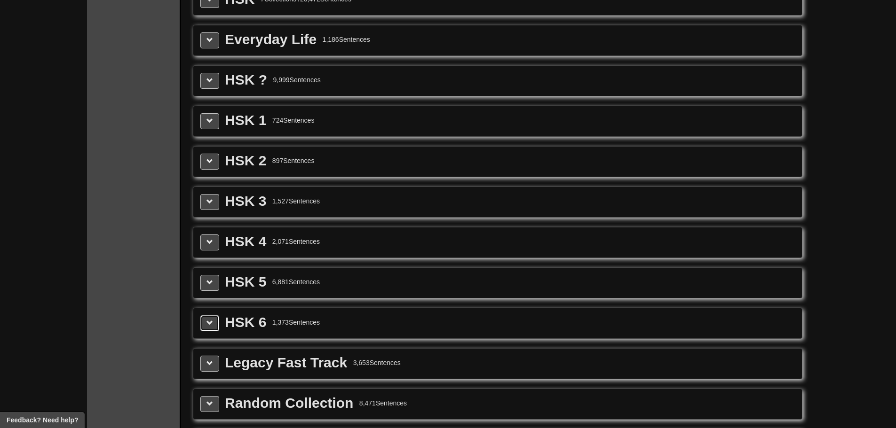
click at [212, 330] on button at bounding box center [209, 324] width 19 height 16
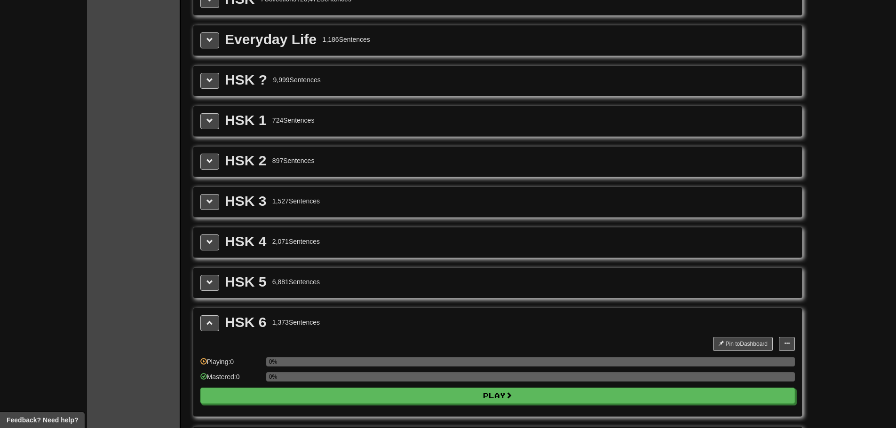
click at [213, 315] on div "HSK 6 1,373 Sentences Pin to Dashboard Pin to Dashboard Manage Sentences Playin…" at bounding box center [497, 363] width 609 height 109
click at [213, 318] on button at bounding box center [209, 324] width 19 height 16
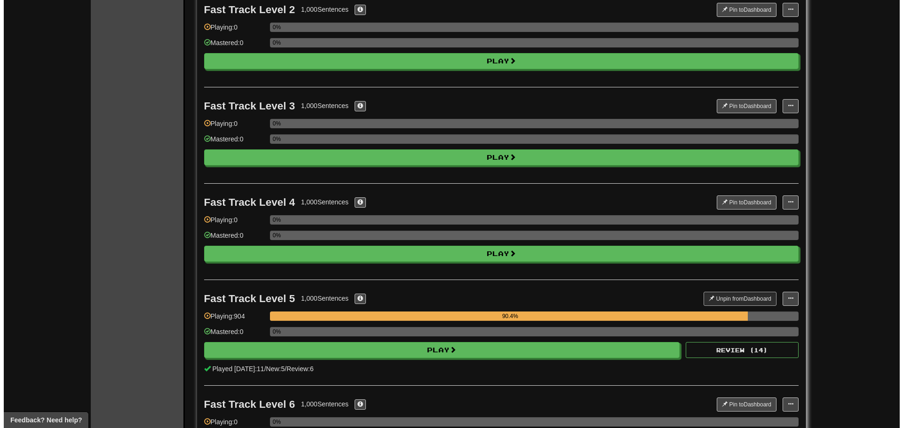
scroll to position [376, 0]
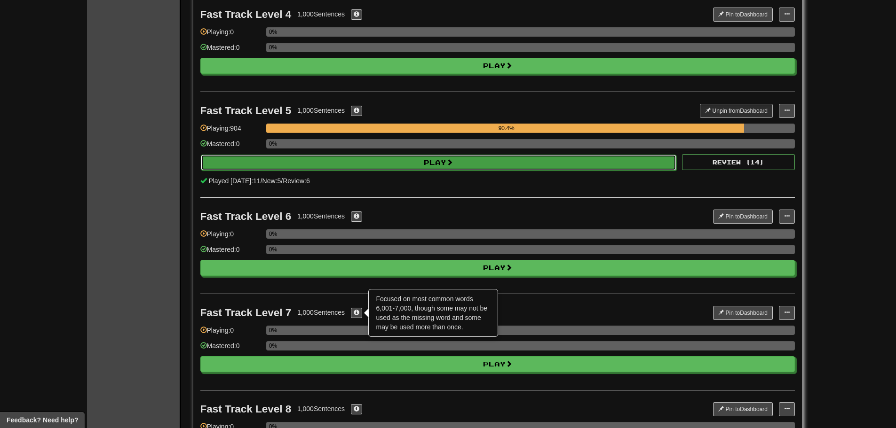
click at [426, 165] on button "Play" at bounding box center [439, 163] width 476 height 16
select select "**"
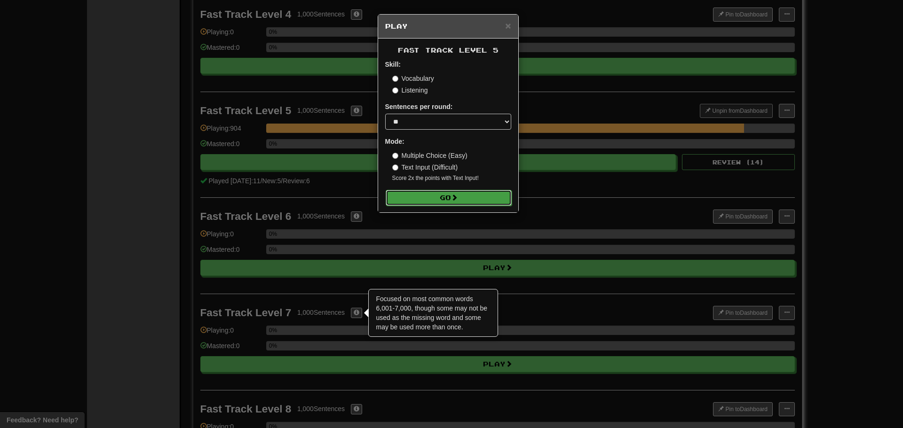
click at [436, 201] on button "Go" at bounding box center [449, 198] width 126 height 16
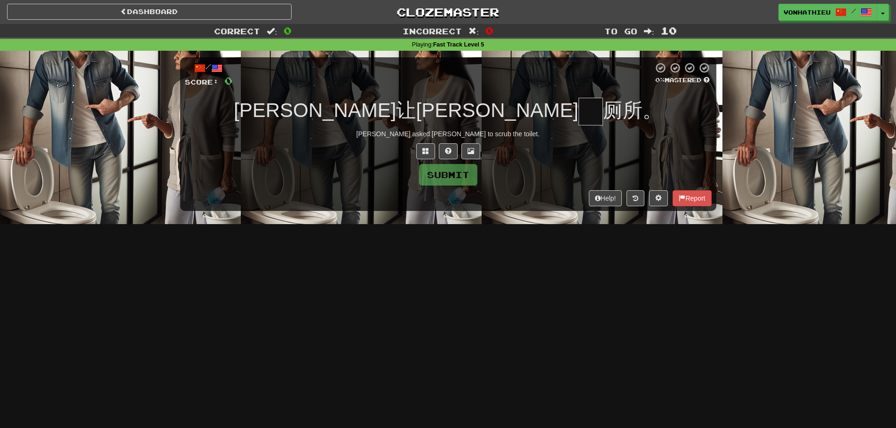
click at [579, 98] on input "text" at bounding box center [591, 112] width 24 height 28
click at [579, 108] on input "text" at bounding box center [591, 112] width 24 height 28
type input "*"
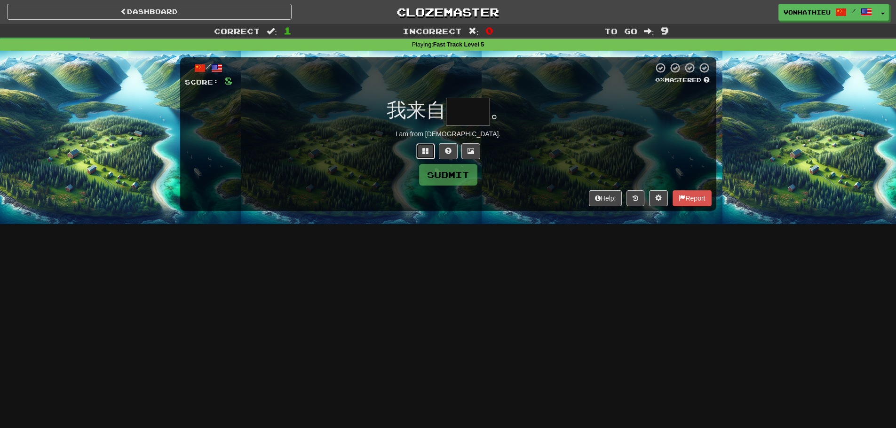
click at [423, 149] on span at bounding box center [425, 151] width 7 height 7
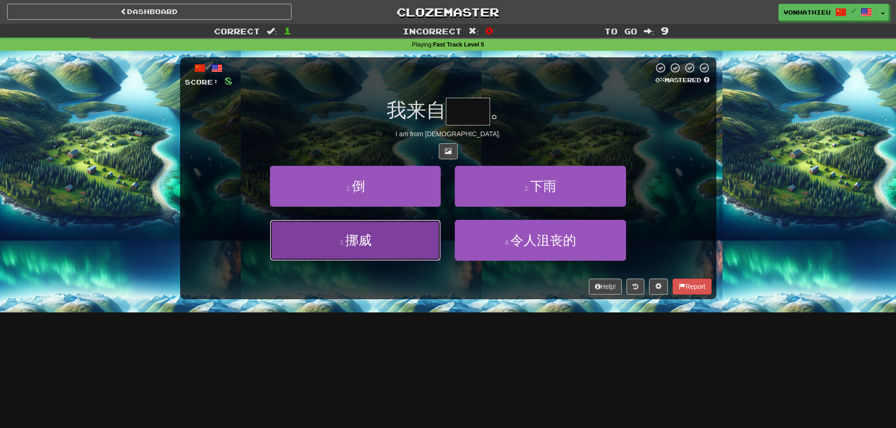
click at [398, 227] on button "3 . 挪威" at bounding box center [355, 240] width 171 height 41
type input "**"
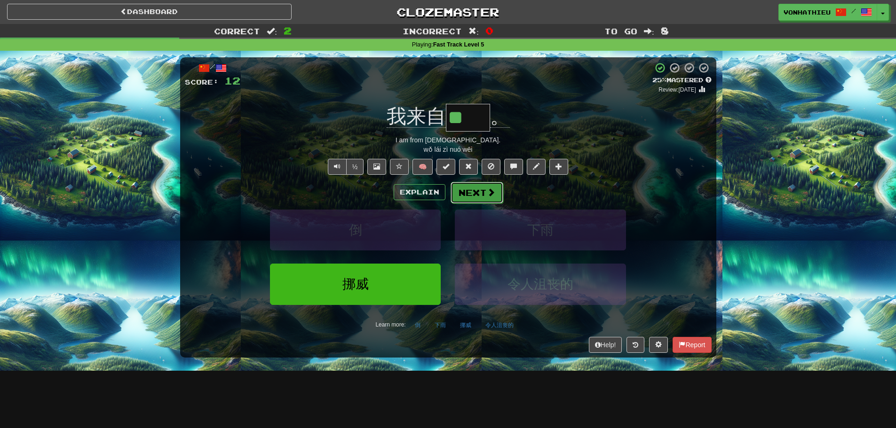
click at [474, 190] on button "Next" at bounding box center [477, 193] width 53 height 22
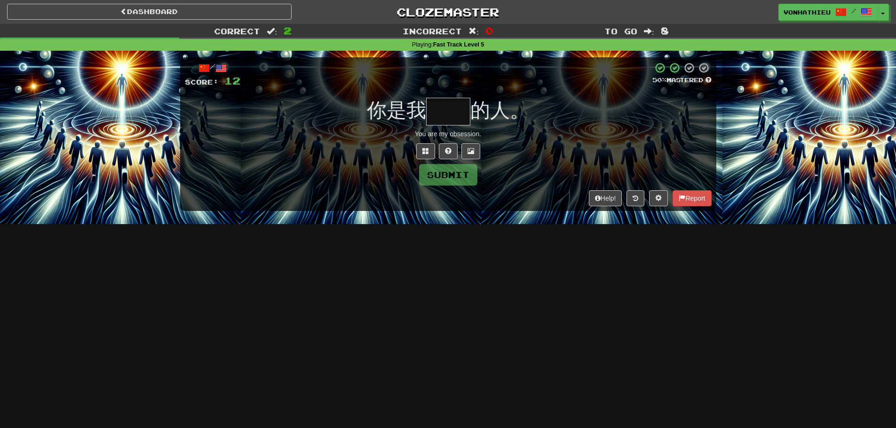
click at [452, 111] on input "text" at bounding box center [448, 112] width 44 height 28
click at [420, 155] on button at bounding box center [425, 151] width 19 height 16
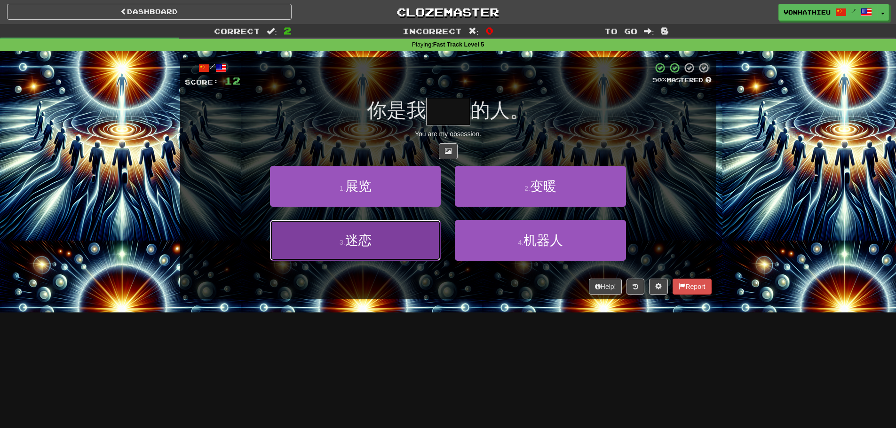
click at [352, 251] on button "3 . 迷恋" at bounding box center [355, 240] width 171 height 41
type input "**"
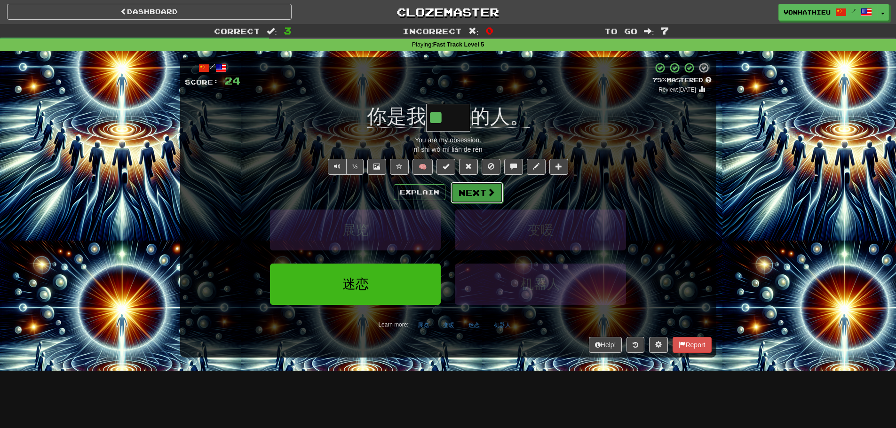
click at [479, 192] on button "Next" at bounding box center [477, 193] width 53 height 22
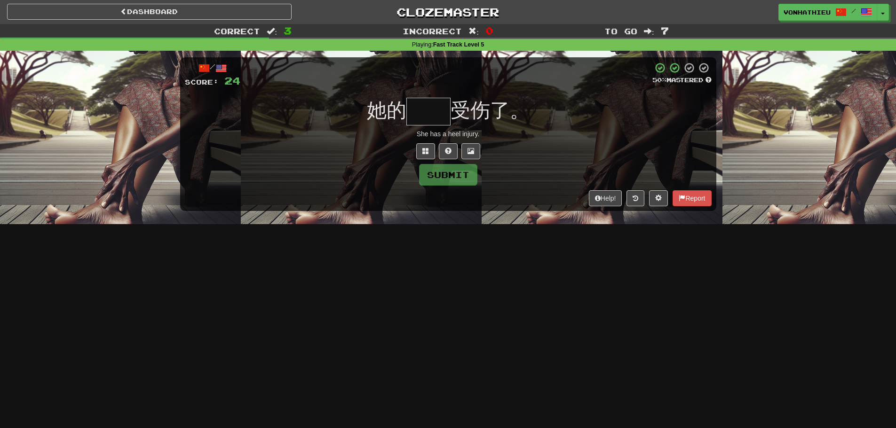
click at [438, 120] on input "text" at bounding box center [428, 112] width 44 height 28
click at [419, 151] on button at bounding box center [425, 151] width 19 height 16
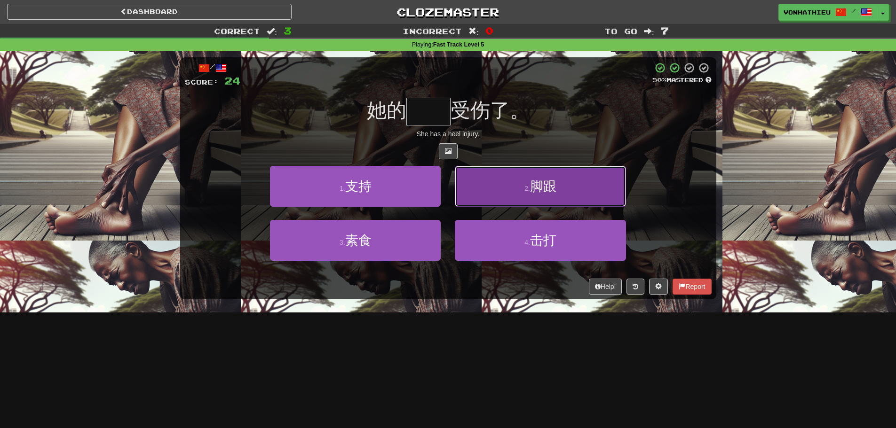
click at [533, 198] on button "2 . 脚跟" at bounding box center [540, 186] width 171 height 41
type input "**"
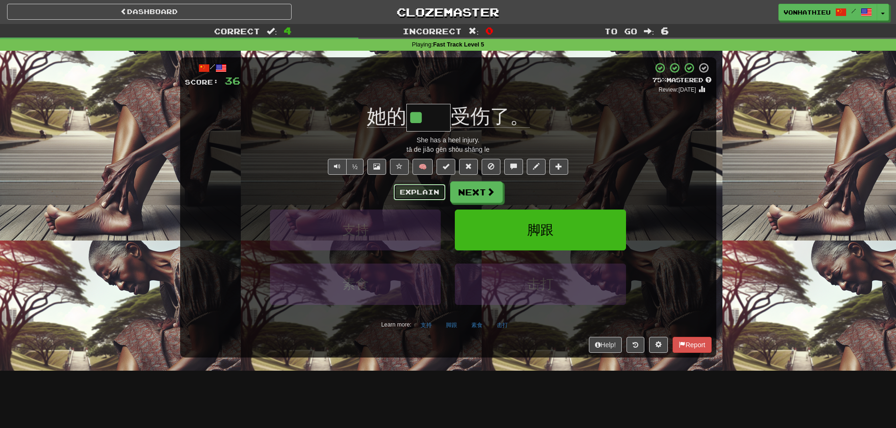
click at [404, 196] on button "Explain" at bounding box center [420, 192] width 52 height 16
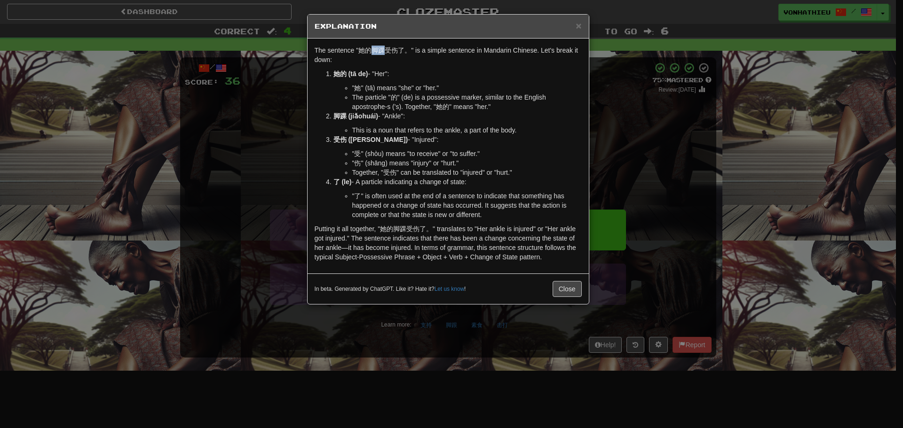
drag, startPoint x: 372, startPoint y: 51, endPoint x: 383, endPoint y: 51, distance: 11.3
click at [383, 51] on p "The sentence "她的脚踝受伤了。" is a simple sentence in Mandarin Chinese. Let's break i…" at bounding box center [448, 55] width 267 height 19
click at [396, 62] on body "Dashboard Clozemaster vonhathieu / Toggle Dropdown Dashboard Leaderboard Activi…" at bounding box center [451, 381] width 903 height 762
click at [574, 78] on p "她的 (tā de) - "Her":" at bounding box center [457, 73] width 248 height 9
click at [563, 287] on button "Close" at bounding box center [567, 289] width 29 height 16
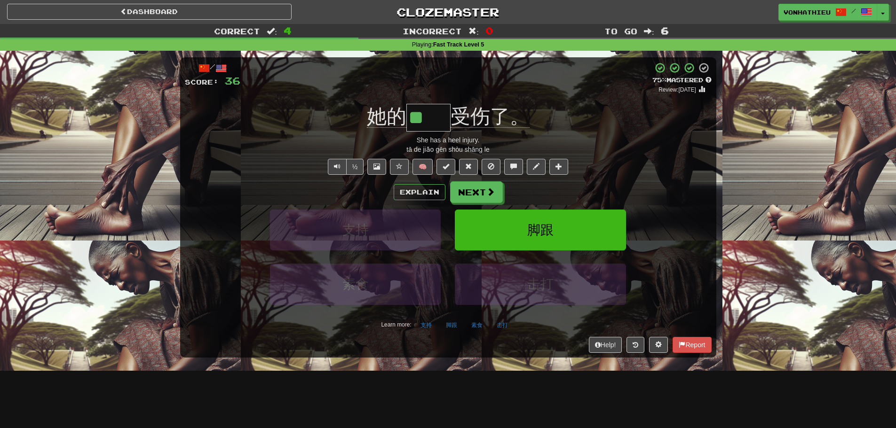
click at [565, 121] on div "她的 ** 受伤了。" at bounding box center [448, 118] width 527 height 28
click at [435, 194] on button "Explain" at bounding box center [420, 192] width 52 height 16
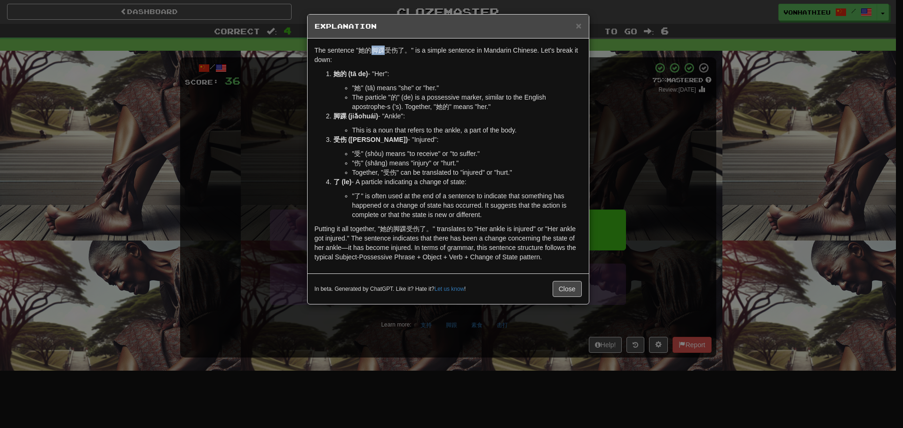
drag, startPoint x: 373, startPoint y: 54, endPoint x: 385, endPoint y: 53, distance: 11.8
click at [385, 53] on p "The sentence "她的脚踝受伤了。" is a simple sentence in Mandarin Chinese. Let's break i…" at bounding box center [448, 55] width 267 height 19
click at [486, 79] on li "她的 (tā de) - "Her": "她" (tā) means "she" or "her." The particle "的" (de) is a p…" at bounding box center [457, 90] width 248 height 42
click at [580, 25] on span "×" at bounding box center [579, 25] width 6 height 11
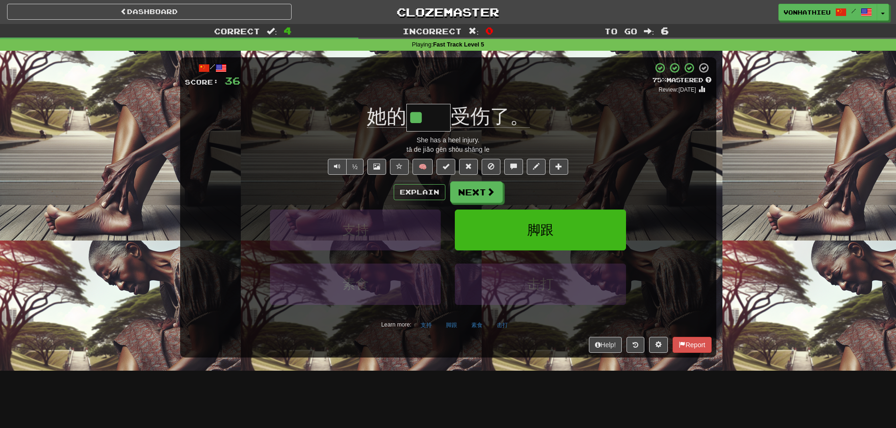
drag, startPoint x: 412, startPoint y: 119, endPoint x: 441, endPoint y: 117, distance: 29.7
click at [441, 117] on input "**" at bounding box center [428, 118] width 44 height 28
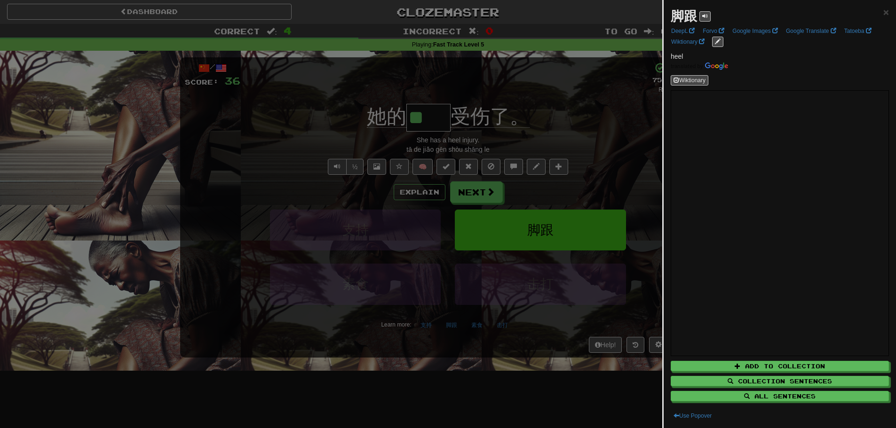
click at [538, 111] on div at bounding box center [448, 214] width 896 height 428
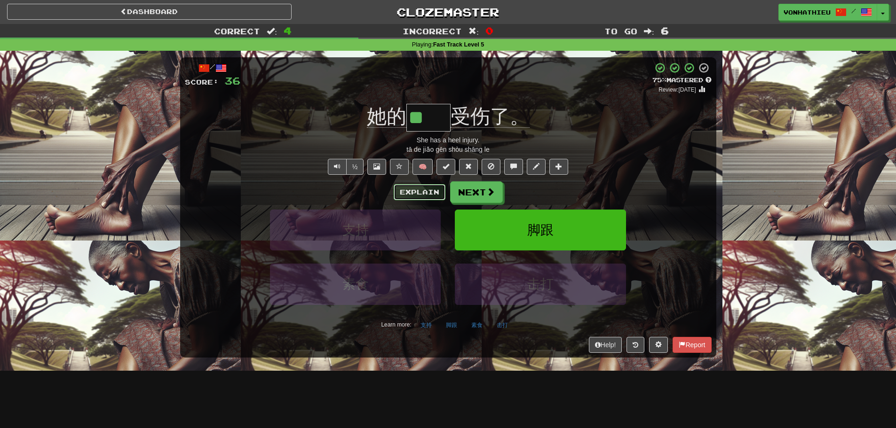
click at [416, 193] on button "Explain" at bounding box center [420, 192] width 52 height 16
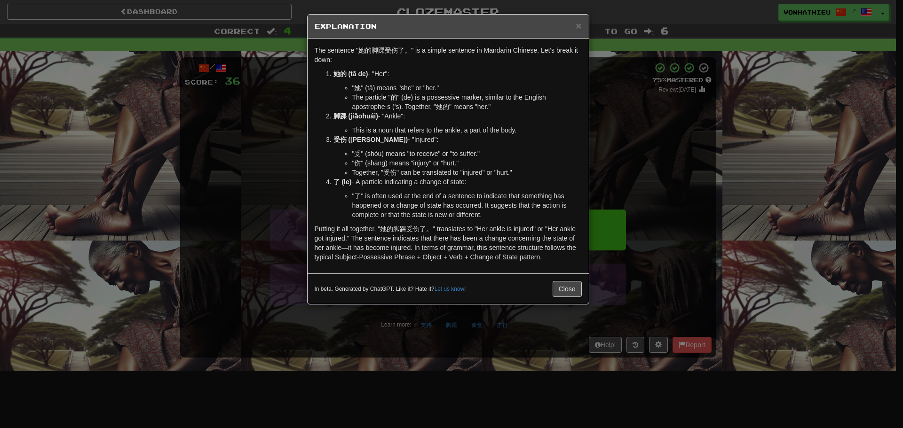
click at [674, 141] on div "× Explanation The sentence "她的脚踝受伤了。" is a simple sentence in Mandarin Chinese.…" at bounding box center [451, 214] width 903 height 428
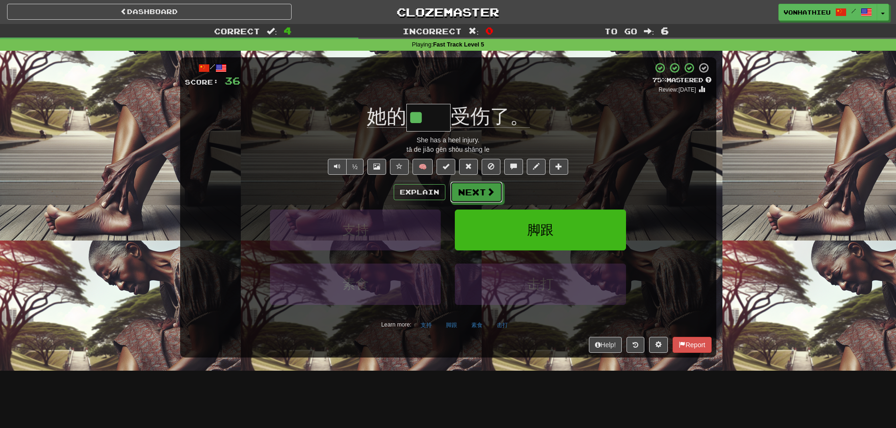
click at [491, 194] on span at bounding box center [490, 192] width 8 height 8
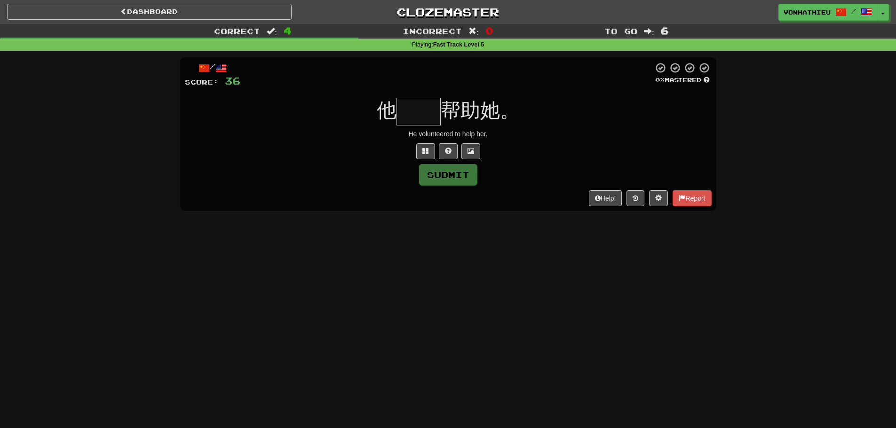
click at [419, 106] on input "text" at bounding box center [418, 112] width 44 height 28
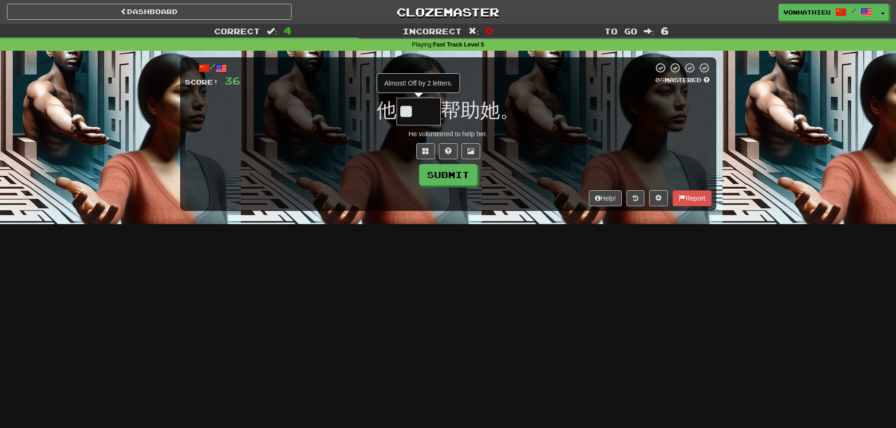
type input "*"
click at [419, 146] on button at bounding box center [425, 151] width 19 height 16
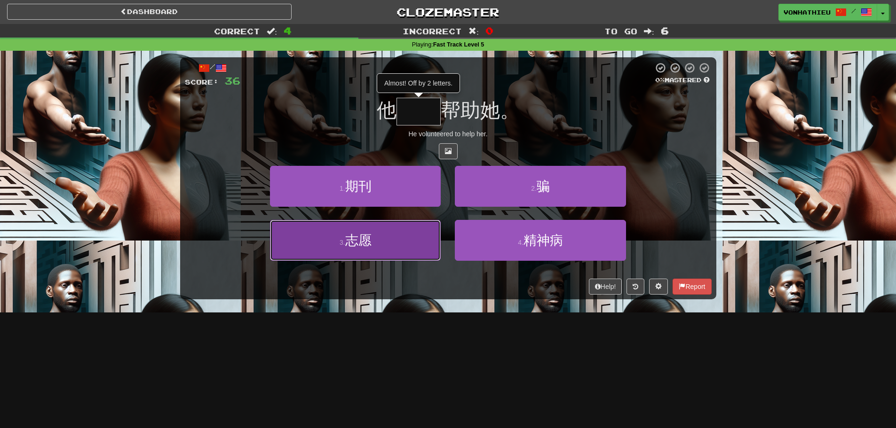
click at [380, 231] on button "3 . 志愿" at bounding box center [355, 240] width 171 height 41
type input "**"
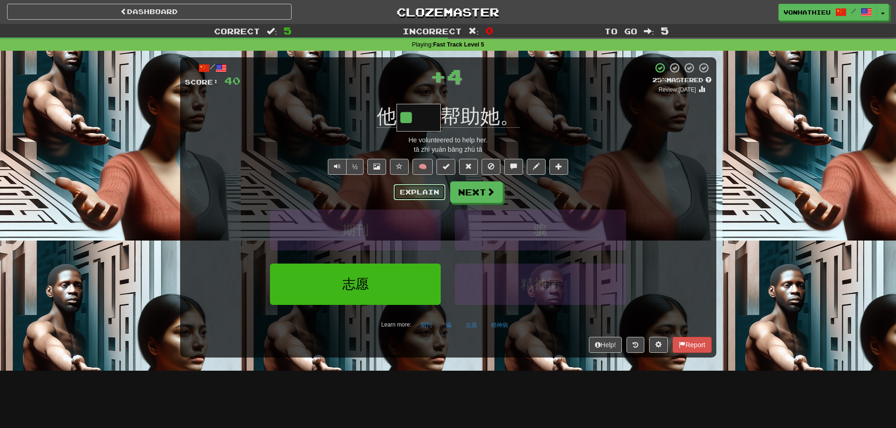
click at [411, 196] on button "Explain" at bounding box center [420, 192] width 52 height 16
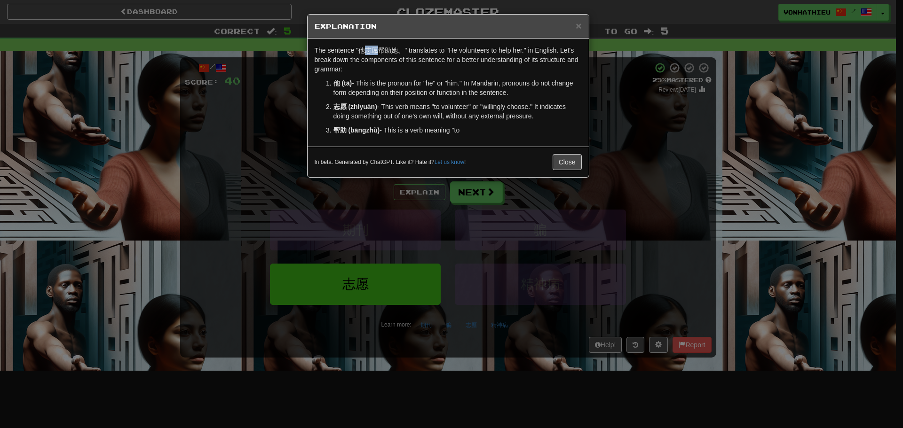
drag, startPoint x: 365, startPoint y: 51, endPoint x: 377, endPoint y: 51, distance: 11.3
click at [377, 51] on p "The sentence "他志愿帮助她。" translates to "He volunteers to help her." in English. L…" at bounding box center [448, 60] width 267 height 28
click at [394, 62] on body "Dashboard Clozemaster vonhathieu / Toggle Dropdown Dashboard Leaderboard Activi…" at bounding box center [451, 381] width 903 height 762
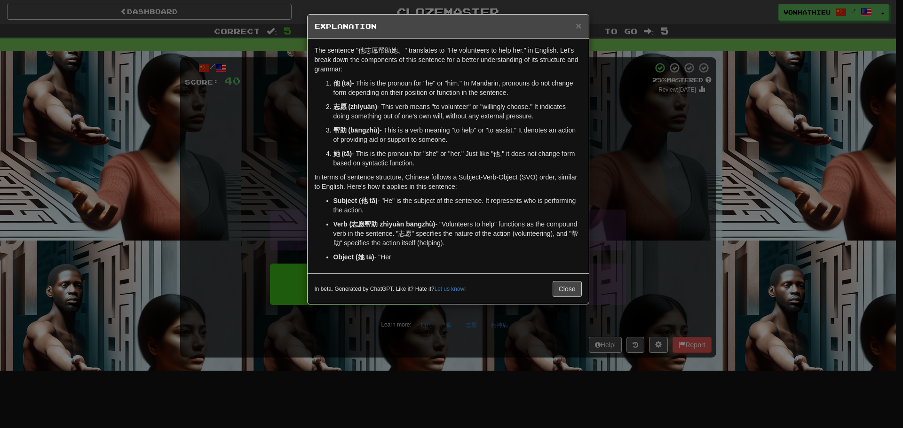
click at [376, 58] on p "The sentence "他志愿帮助她。" translates to "He volunteers to help her." in English. L…" at bounding box center [448, 60] width 267 height 28
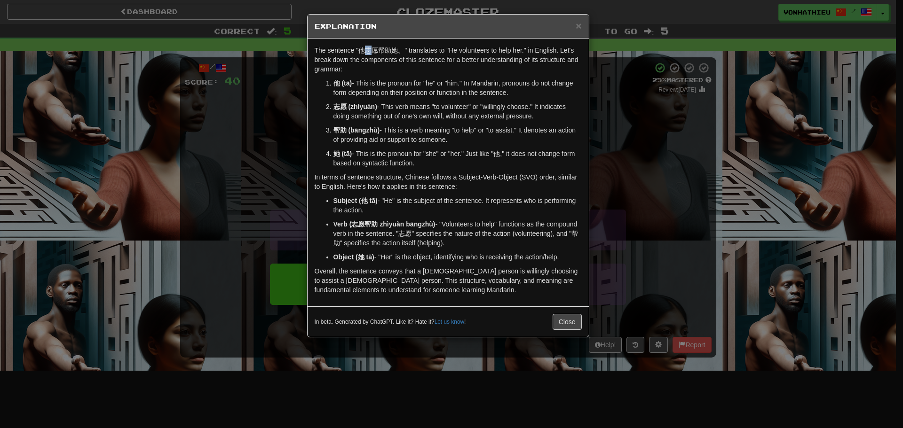
click at [369, 51] on p "The sentence "他志愿帮助她。" translates to "He volunteers to help her." in English. L…" at bounding box center [448, 60] width 267 height 28
click at [397, 63] on p "The sentence "他志愿帮助她。" translates to "He volunteers to help her." in English. L…" at bounding box center [448, 60] width 267 height 28
click at [371, 53] on p "The sentence "他志愿帮助她。" translates to "He volunteers to help her." in English. L…" at bounding box center [448, 60] width 267 height 28
click at [389, 63] on body "Dashboard Clozemaster vonhathieu / Toggle Dropdown Dashboard Leaderboard Activi…" at bounding box center [451, 381] width 903 height 762
click at [385, 72] on p "The sentence "他志愿帮助她。" translates to "He volunteers to help her." in English. L…" at bounding box center [448, 60] width 267 height 28
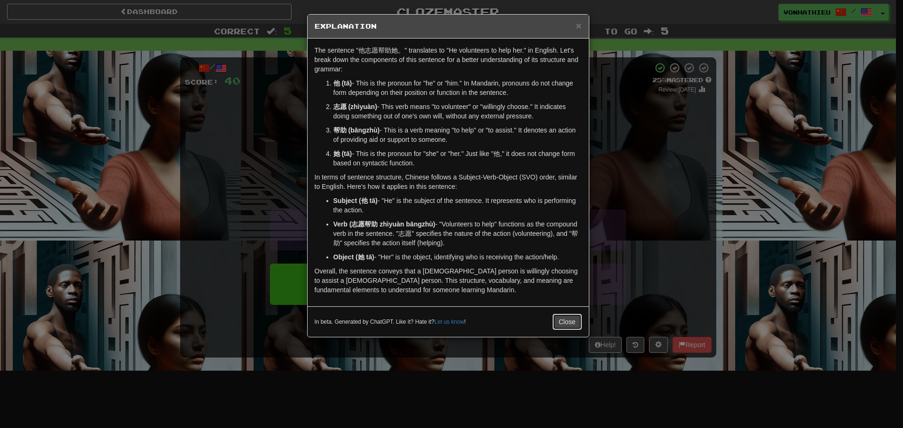
click at [561, 322] on button "Close" at bounding box center [567, 322] width 29 height 16
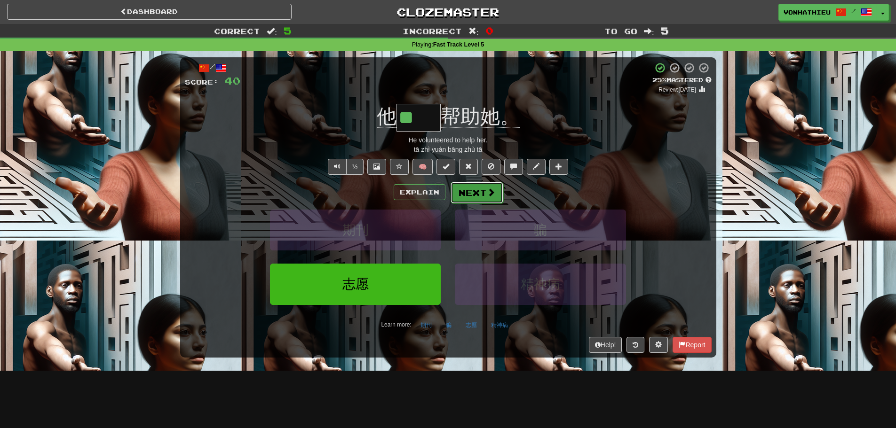
click at [483, 190] on button "Next" at bounding box center [477, 193] width 53 height 22
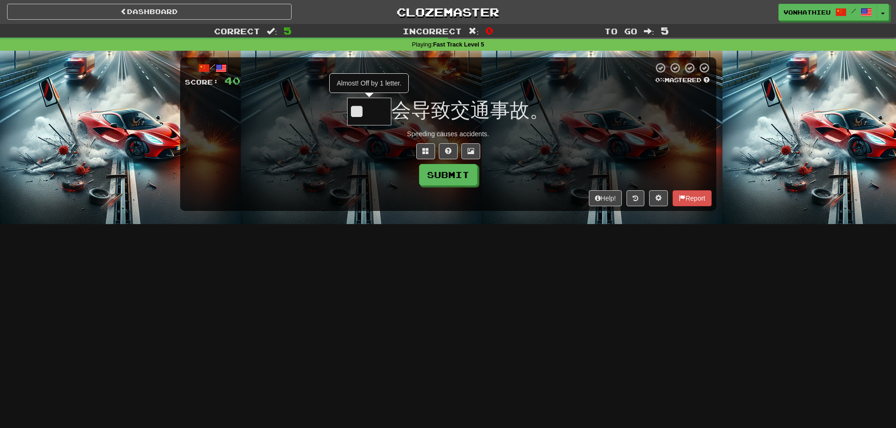
type input "*"
click at [424, 159] on div "/ Score: 40 0 % Mastered Almost! Off by 2 letters. 会导致交通事故。 Speeding causes acc…" at bounding box center [448, 133] width 536 height 153
click at [420, 156] on button at bounding box center [425, 151] width 19 height 16
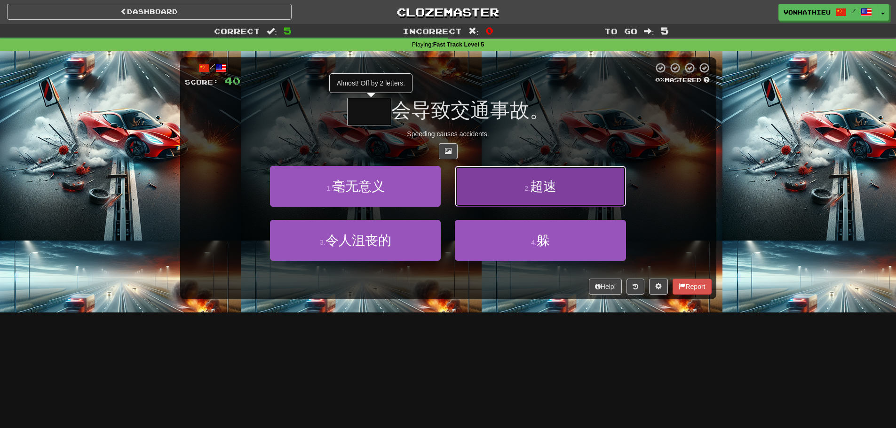
click at [575, 202] on button "2 . 超速" at bounding box center [540, 186] width 171 height 41
type input "**"
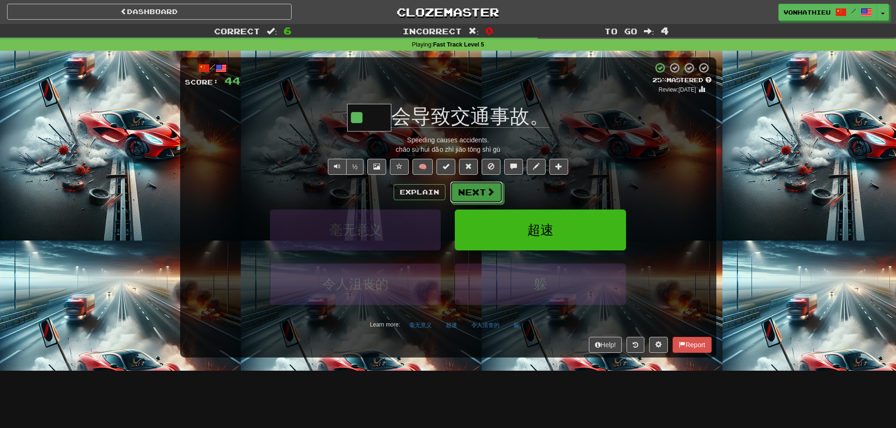
click at [484, 195] on button "Next" at bounding box center [476, 193] width 53 height 22
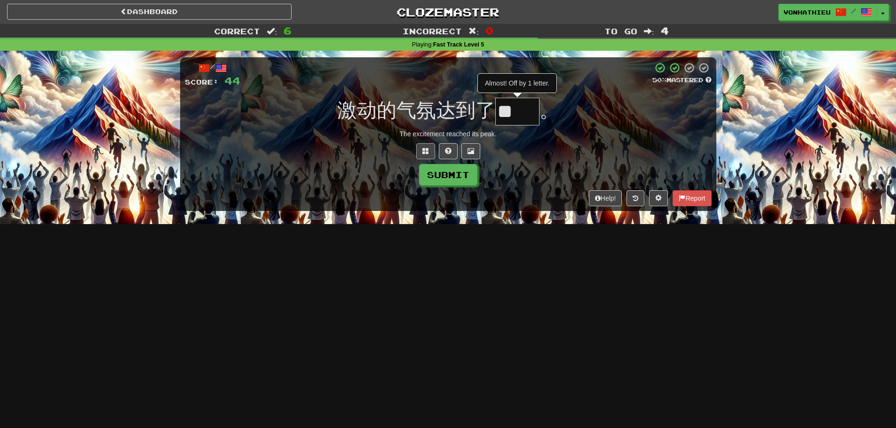
type input "*"
click at [427, 155] on button at bounding box center [425, 151] width 19 height 16
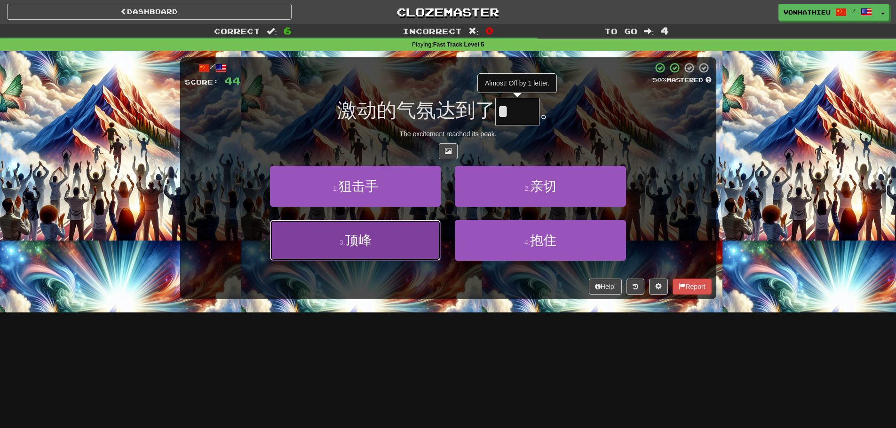
click at [416, 244] on button "3 . 顶峰" at bounding box center [355, 240] width 171 height 41
type input "**"
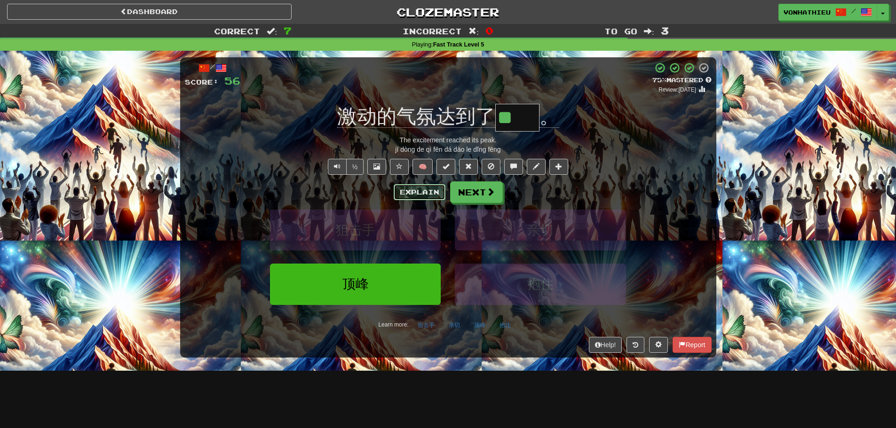
click at [420, 186] on button "Explain" at bounding box center [420, 192] width 52 height 16
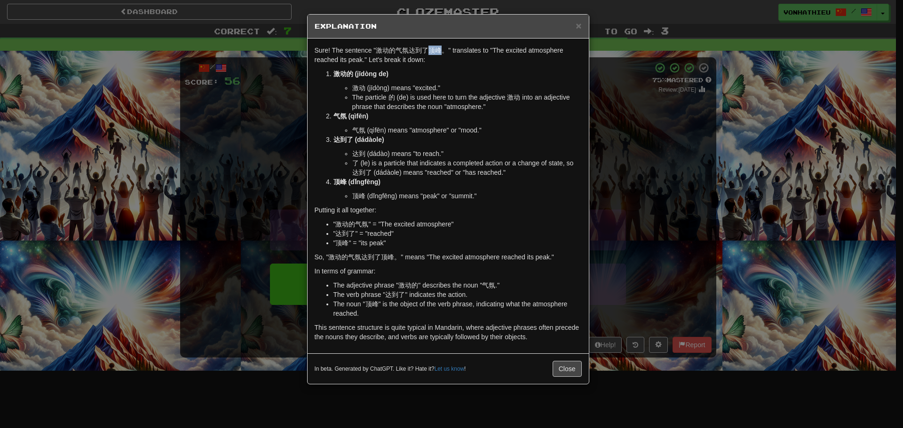
drag, startPoint x: 428, startPoint y: 52, endPoint x: 439, endPoint y: 52, distance: 10.3
click at [439, 52] on p "Sure! The sentence "激动的气氛达到了顶峰。" translates to "The excited atmosphere reached …" at bounding box center [448, 55] width 267 height 19
click at [450, 62] on body "Dashboard Clozemaster vonhathieu / Toggle Dropdown Dashboard Leaderboard Activi…" at bounding box center [451, 381] width 903 height 762
click at [432, 71] on p "激动的 (jīdòng de)" at bounding box center [457, 73] width 248 height 9
click at [580, 24] on span "×" at bounding box center [579, 25] width 6 height 11
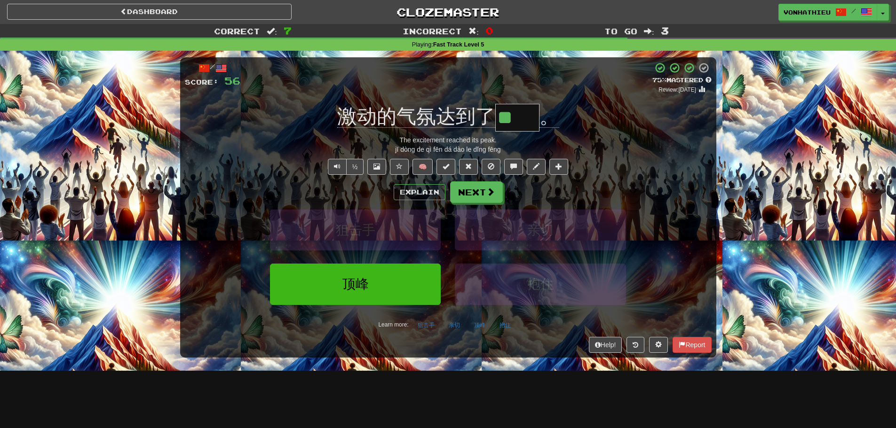
click at [641, 115] on div "激动的气氛达到了 ** 。" at bounding box center [448, 118] width 527 height 28
click at [475, 204] on div "Explain Next 狙击手 亲切 顶峰 抱住 Learn more: 狙击手 亲切 顶峰 抱住" at bounding box center [448, 257] width 527 height 151
click at [478, 199] on button "Next" at bounding box center [477, 193] width 53 height 22
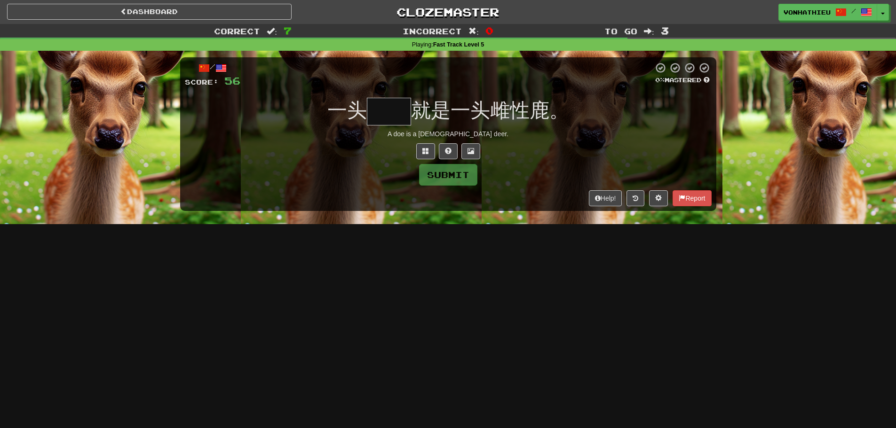
click at [385, 109] on input "text" at bounding box center [389, 112] width 44 height 28
click at [426, 149] on span at bounding box center [425, 151] width 7 height 7
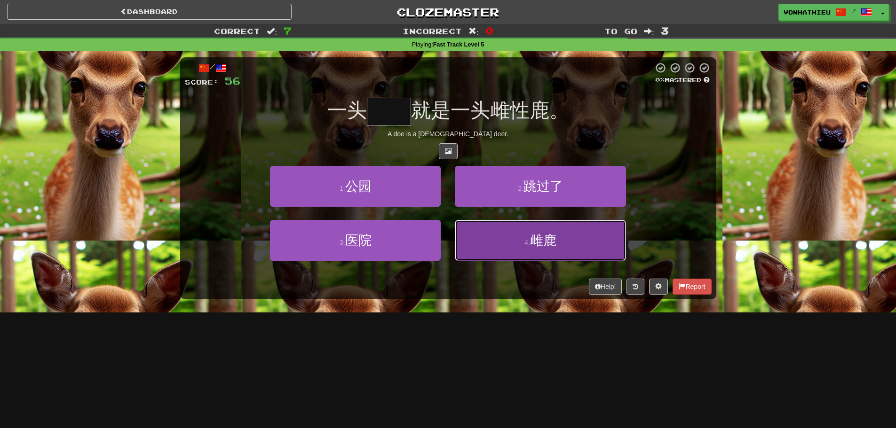
click at [529, 243] on small "4 ." at bounding box center [527, 243] width 6 height 8
type input "**"
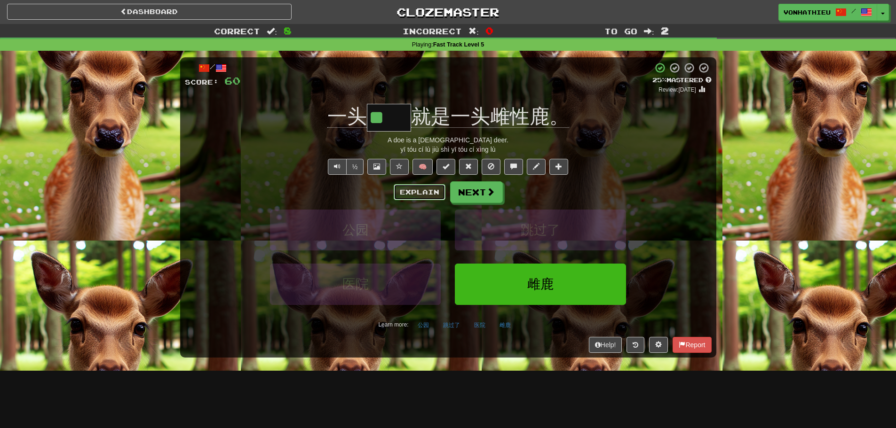
click at [419, 190] on button "Explain" at bounding box center [420, 192] width 52 height 16
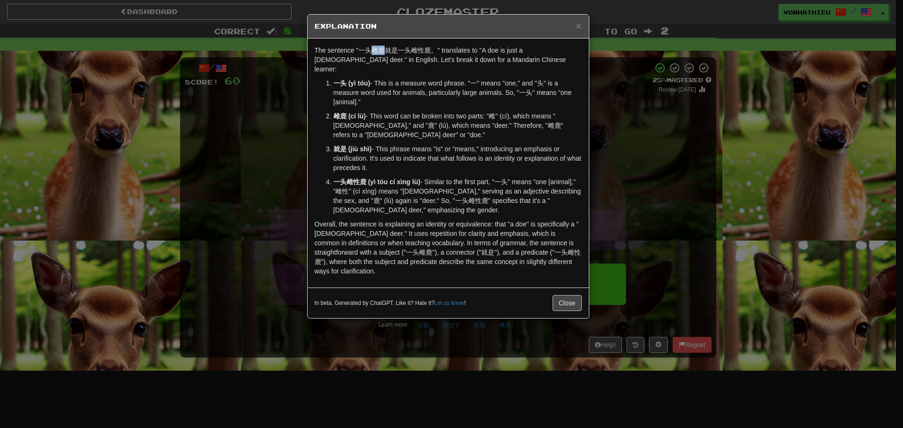
drag, startPoint x: 373, startPoint y: 53, endPoint x: 384, endPoint y: 54, distance: 11.3
click at [384, 54] on p "The sentence "一头雌鹿就是一头雌性鹿。" translates to "A doe is just a female deer." in Eng…" at bounding box center [448, 60] width 267 height 28
click at [400, 65] on body "Dashboard Clozemaster vonhathieu / Toggle Dropdown Dashboard Leaderboard Activi…" at bounding box center [451, 381] width 903 height 762
drag, startPoint x: 414, startPoint y: 52, endPoint x: 422, endPoint y: 52, distance: 7.5
click at [422, 52] on p "The sentence "一头雌鹿就是一头雌性鹿。" translates to "A doe is just a female deer." in Eng…" at bounding box center [448, 60] width 267 height 28
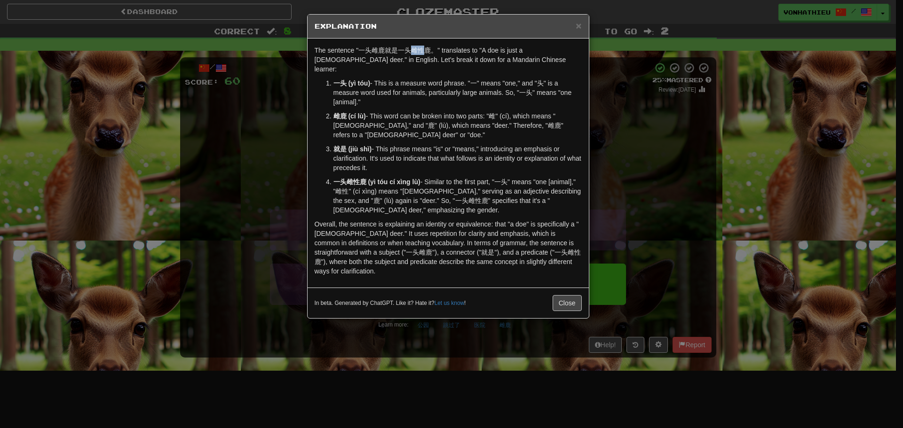
click at [432, 61] on body "Dashboard Clozemaster vonhathieu / Toggle Dropdown Dashboard Leaderboard Activi…" at bounding box center [451, 381] width 903 height 762
click at [408, 79] on p "一头 (yì tóu) - This is a measure word phrase. "一" means "one," and "头" is a meas…" at bounding box center [457, 93] width 248 height 28
drag, startPoint x: 412, startPoint y: 49, endPoint x: 429, endPoint y: 51, distance: 17.5
click at [429, 51] on p "The sentence "一头雌鹿就是一头雌性鹿。" translates to "A doe is just a female deer." in Eng…" at bounding box center [448, 60] width 267 height 28
click at [432, 62] on body "Dashboard Clozemaster vonhathieu / Toggle Dropdown Dashboard Leaderboard Activi…" at bounding box center [451, 381] width 903 height 762
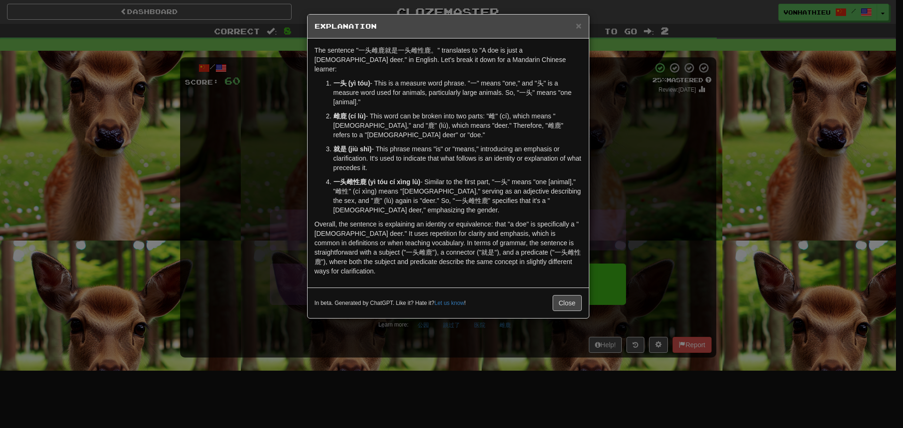
click at [406, 93] on p "一头 (yì tóu) - This is a measure word phrase. "一" means "one," and "头" is a meas…" at bounding box center [457, 93] width 248 height 28
click at [553, 295] on button "Close" at bounding box center [567, 303] width 29 height 16
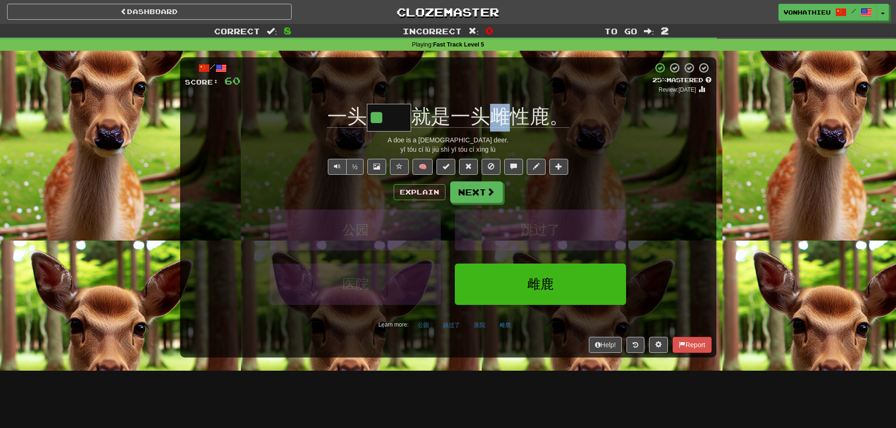
drag, startPoint x: 492, startPoint y: 118, endPoint x: 505, endPoint y: 118, distance: 13.2
click at [505, 118] on span "就是一头雌性鹿。" at bounding box center [490, 116] width 158 height 23
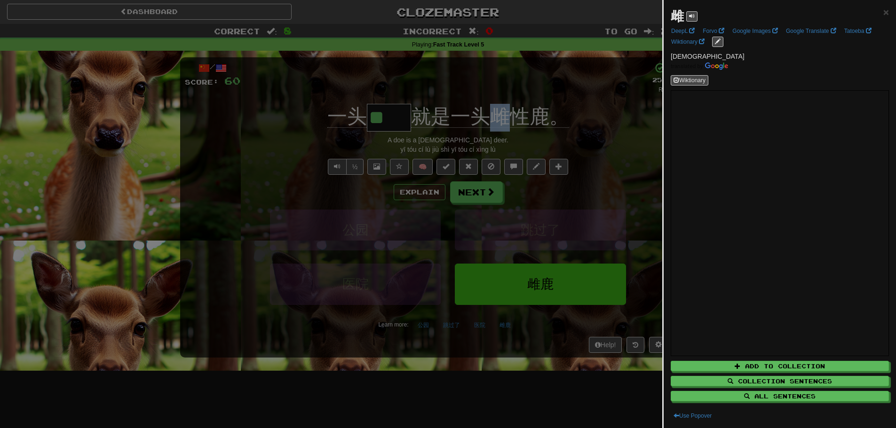
click at [514, 125] on body "Dashboard Clozemaster vonhathieu / Toggle Dropdown Dashboard Leaderboard Activi…" at bounding box center [448, 381] width 896 height 762
click at [623, 139] on div at bounding box center [448, 214] width 896 height 428
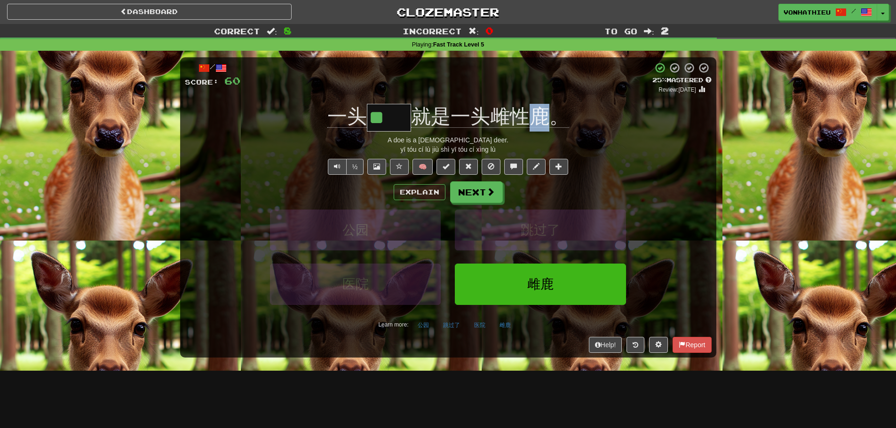
drag, startPoint x: 531, startPoint y: 96, endPoint x: 546, endPoint y: 108, distance: 19.5
click at [546, 108] on div "/ Score: 60 + 4 25 % Mastered Review: 2025-08-21 一头 ** 就是一头雌性鹿。 A doe is a fema…" at bounding box center [448, 207] width 536 height 300
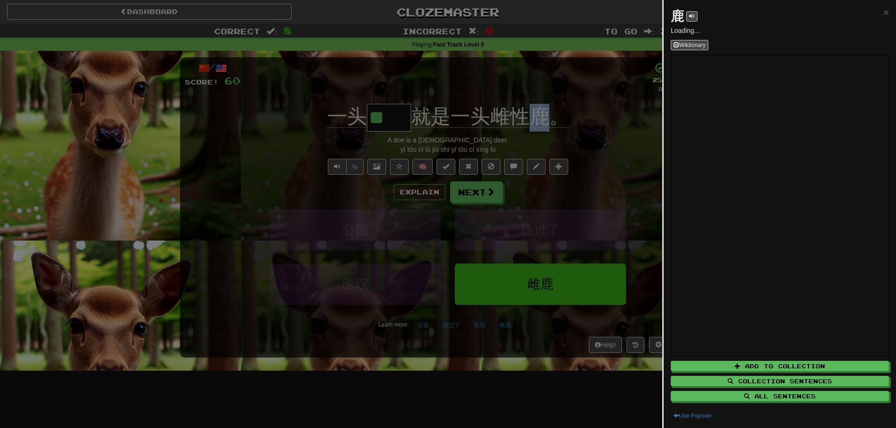
click at [554, 120] on body "Dashboard Clozemaster vonhathieu / Toggle Dropdown Dashboard Leaderboard Activi…" at bounding box center [448, 381] width 896 height 762
click at [529, 146] on div at bounding box center [448, 214] width 896 height 428
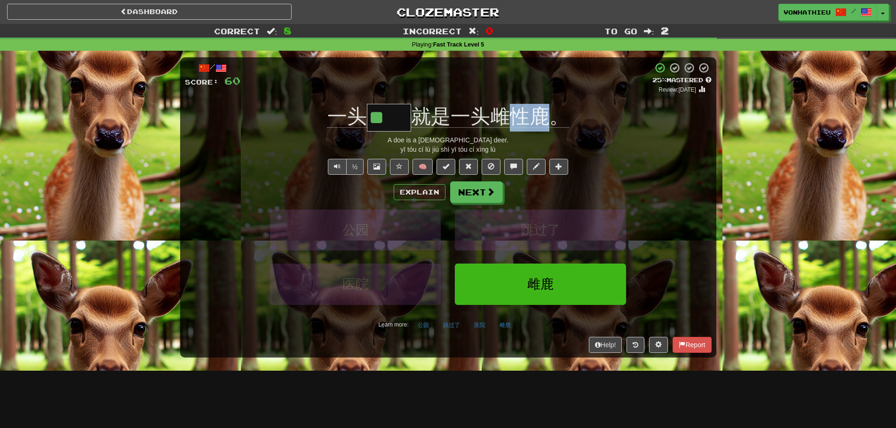
drag, startPoint x: 512, startPoint y: 101, endPoint x: 544, endPoint y: 109, distance: 33.1
click at [544, 109] on div "/ Score: 60 + 4 25 % Mastered Review: 2025-08-21 一头 ** 就是一头雌性鹿。 A doe is a fema…" at bounding box center [448, 207] width 536 height 300
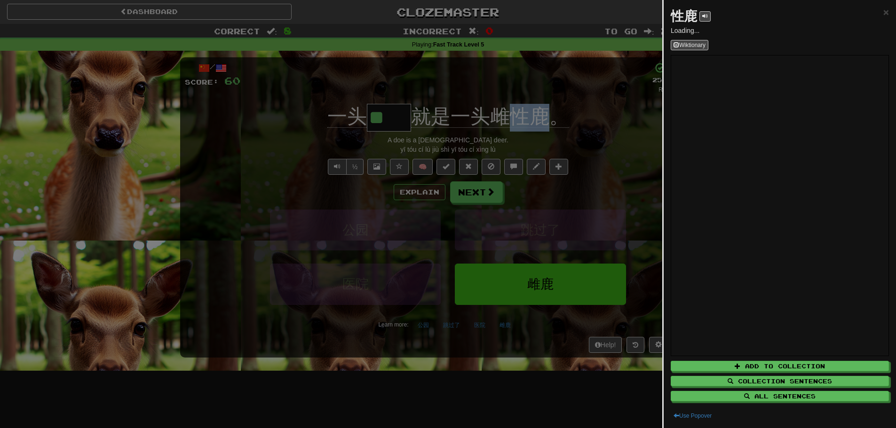
click at [537, 124] on body "Dashboard Clozemaster vonhathieu / Toggle Dropdown Dashboard Leaderboard Activi…" at bounding box center [448, 381] width 896 height 762
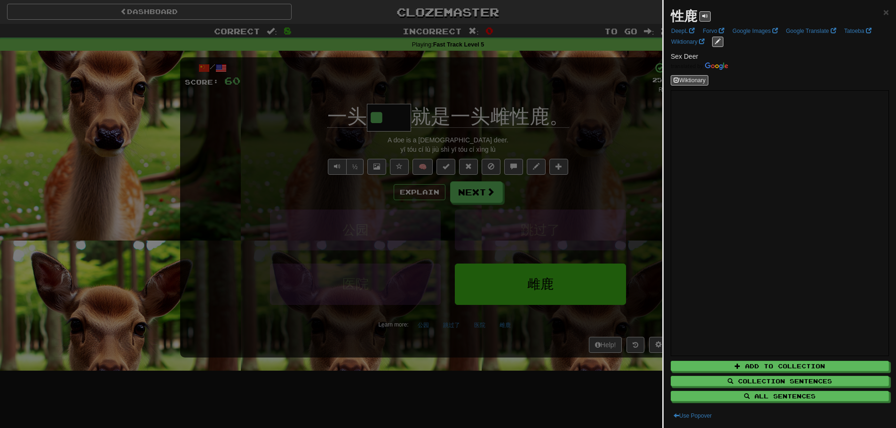
click at [519, 94] on div at bounding box center [448, 214] width 896 height 428
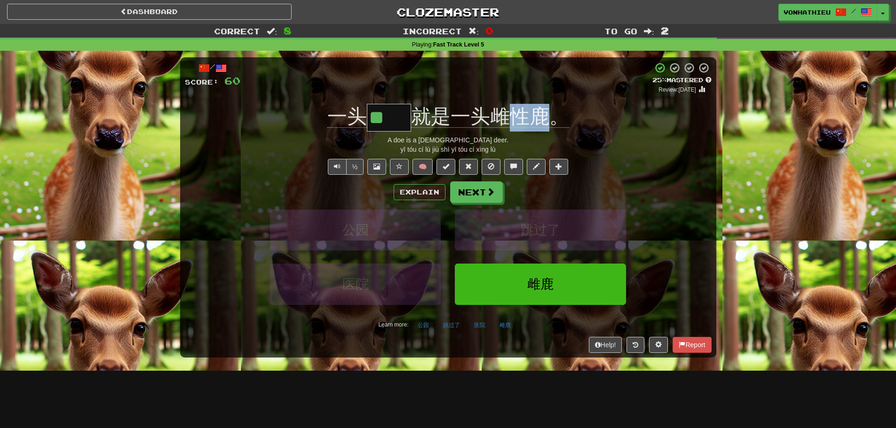
drag, startPoint x: 513, startPoint y: 107, endPoint x: 547, endPoint y: 113, distance: 34.4
click at [547, 113] on span "就是一头雌性鹿。" at bounding box center [490, 116] width 158 height 23
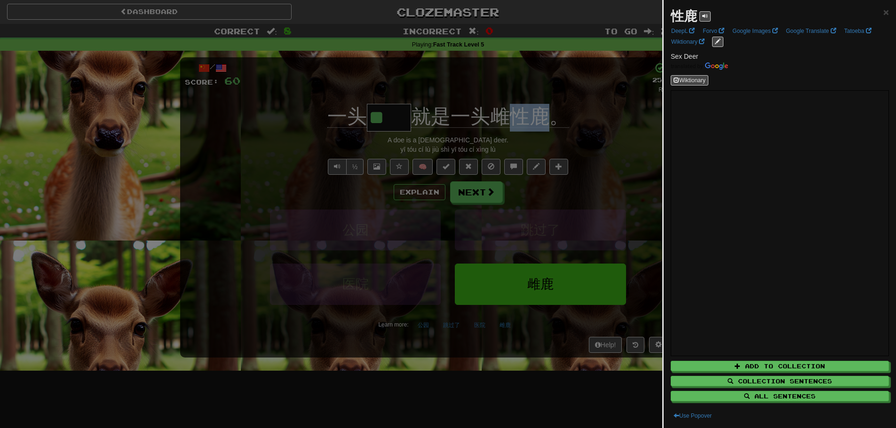
click at [536, 121] on body "Dashboard Clozemaster vonhathieu / Toggle Dropdown Dashboard Leaderboard Activi…" at bounding box center [448, 381] width 896 height 762
click at [518, 135] on div at bounding box center [448, 214] width 896 height 428
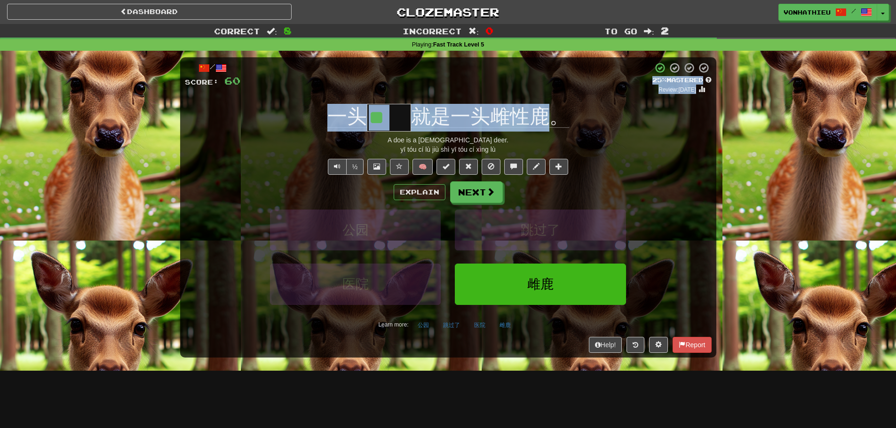
drag, startPoint x: 513, startPoint y: 91, endPoint x: 542, endPoint y: 117, distance: 39.0
click at [542, 117] on div "/ Score: 60 + 4 25 % Mastered Review: 2025-08-21 一头 ** 就是一头雌性鹿。 A doe is a fema…" at bounding box center [448, 207] width 536 height 300
click at [550, 91] on div "+ 4" at bounding box center [446, 78] width 412 height 32
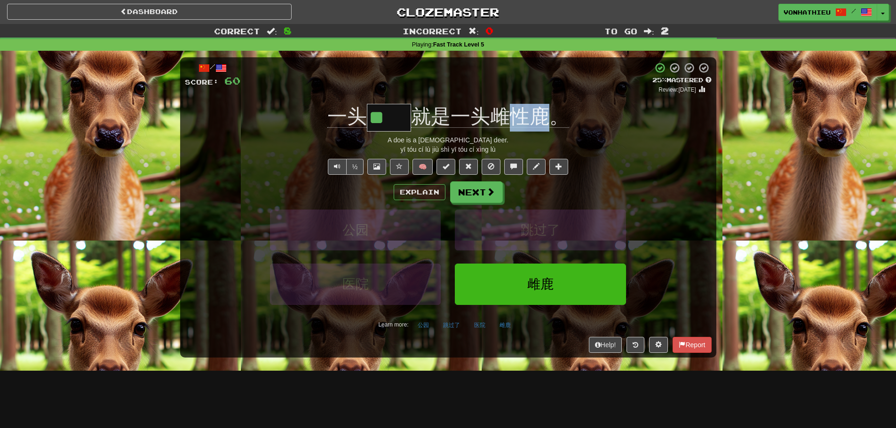
drag, startPoint x: 553, startPoint y: 103, endPoint x: 517, endPoint y: 106, distance: 35.9
click at [517, 106] on div "/ Score: 60 + 4 25 % Mastered Review: 2025-08-21 一头 ** 就是一头雌性鹿。 A doe is a fema…" at bounding box center [448, 207] width 536 height 300
copy span "性鹿"
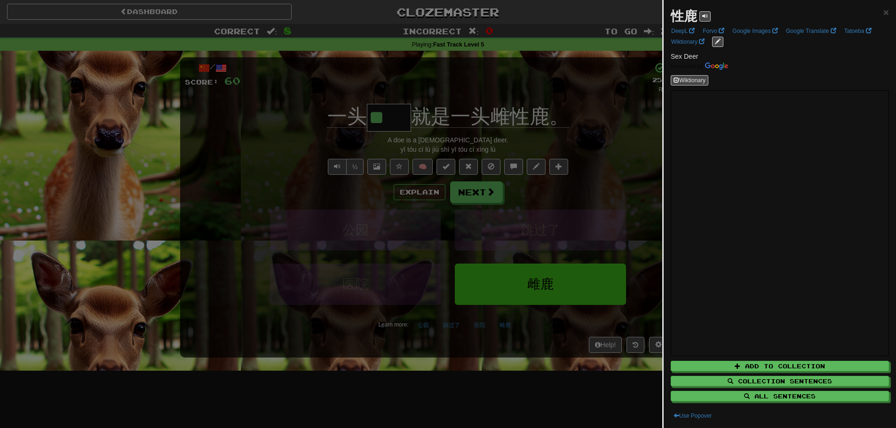
click at [326, 214] on div at bounding box center [448, 214] width 896 height 428
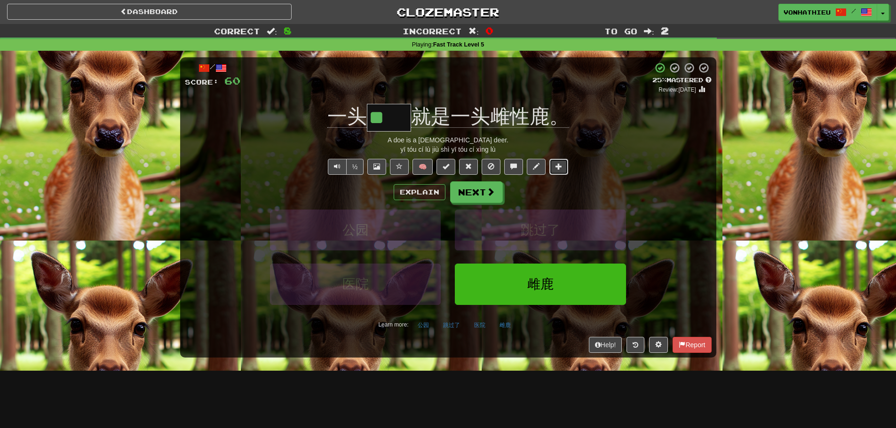
click at [560, 165] on span at bounding box center [558, 166] width 7 height 7
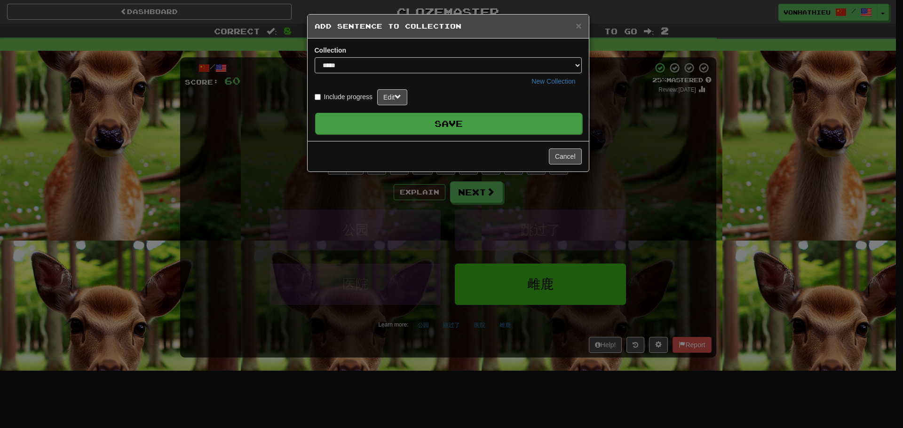
click at [452, 126] on button "Save" at bounding box center [448, 124] width 267 height 22
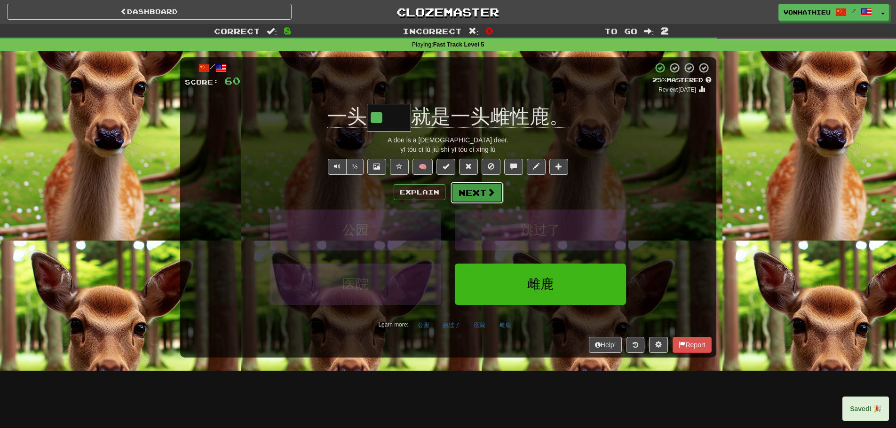
click at [484, 193] on button "Next" at bounding box center [477, 193] width 53 height 22
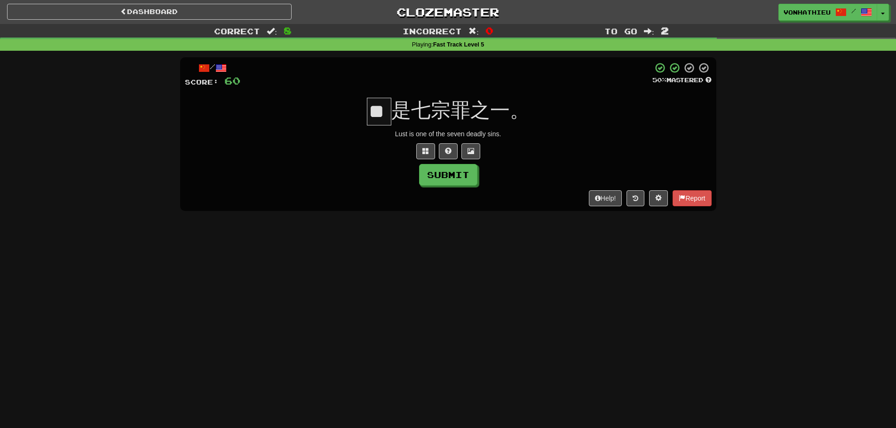
type input "*"
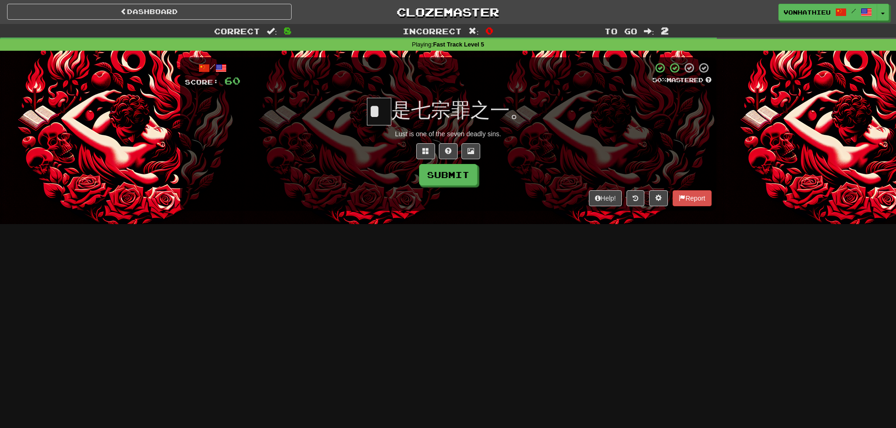
type input "*"
click at [425, 153] on span at bounding box center [425, 151] width 7 height 7
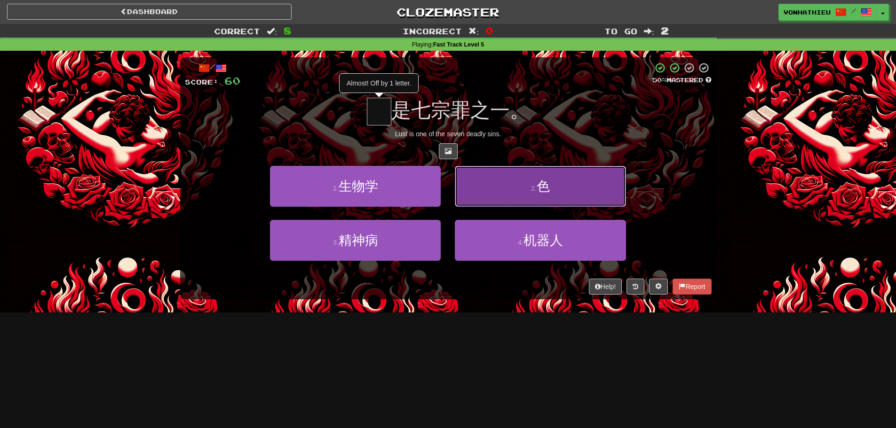
click at [524, 175] on button "2 . 色" at bounding box center [540, 186] width 171 height 41
type input "*"
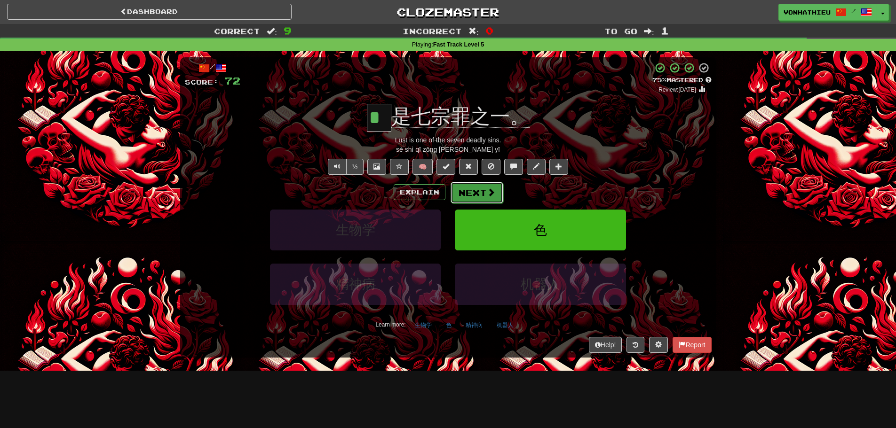
click at [483, 193] on button "Next" at bounding box center [477, 193] width 53 height 22
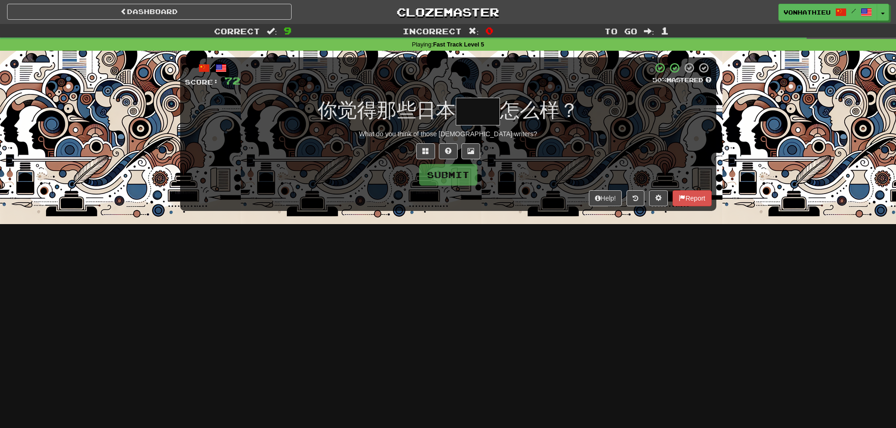
click at [482, 110] on input "text" at bounding box center [478, 112] width 44 height 28
type input "*"
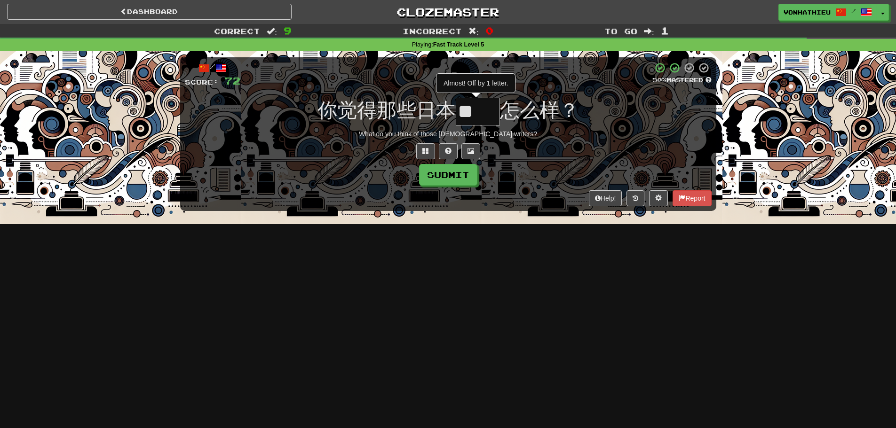
type input "**"
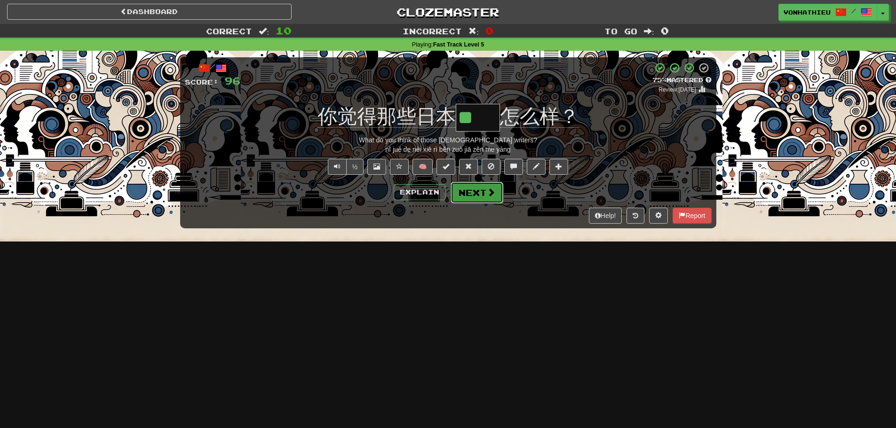
click at [485, 200] on button "Next" at bounding box center [477, 193] width 53 height 22
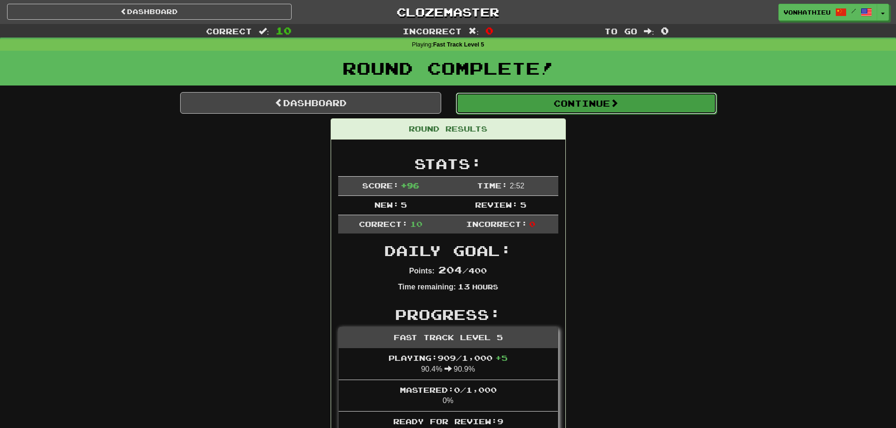
click at [575, 102] on button "Continue" at bounding box center [586, 104] width 261 height 22
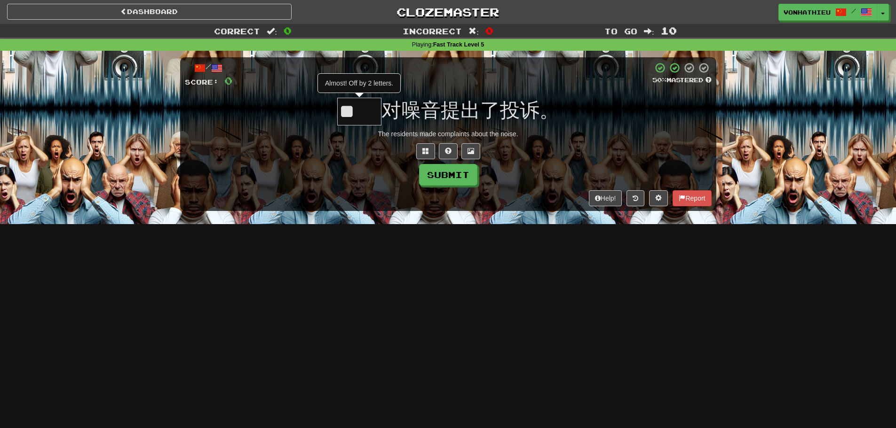
type input "*"
click at [430, 152] on button at bounding box center [425, 151] width 19 height 16
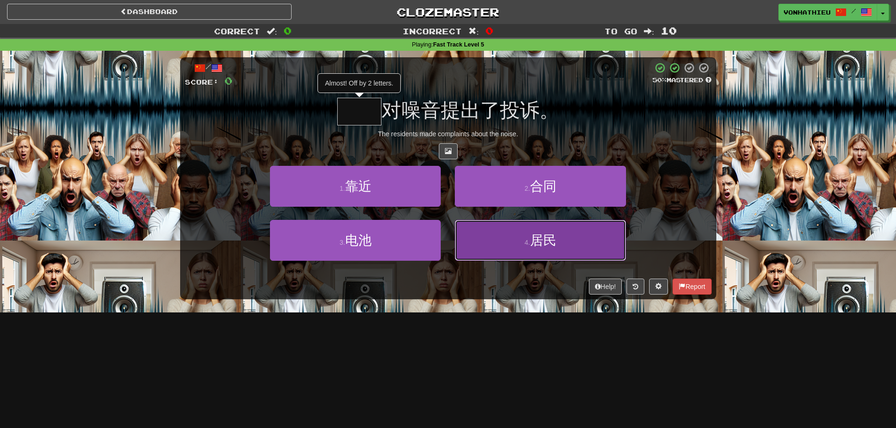
click at [544, 241] on span "居民" at bounding box center [543, 240] width 26 height 15
type input "**"
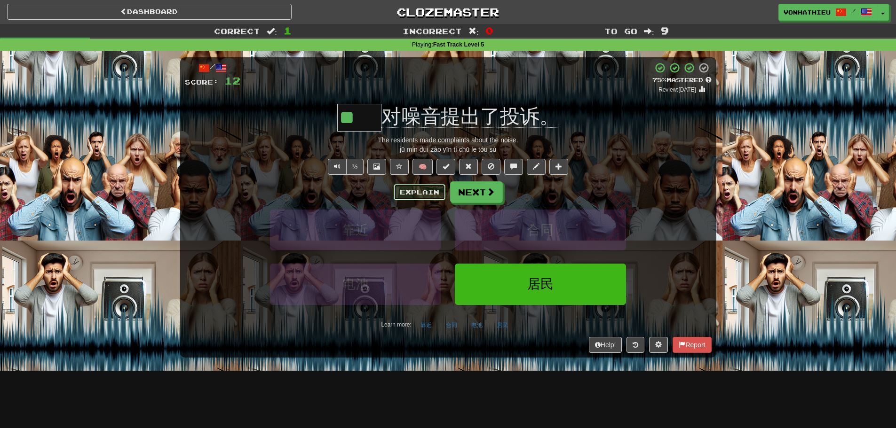
click at [419, 199] on button "Explain" at bounding box center [420, 192] width 52 height 16
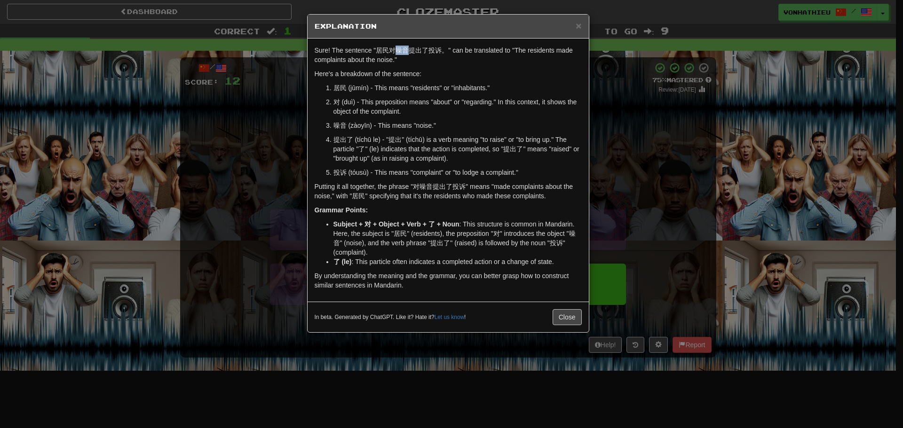
drag, startPoint x: 396, startPoint y: 49, endPoint x: 408, endPoint y: 49, distance: 11.8
click at [408, 49] on p "Sure! The sentence "居民对噪音提出了投诉。" can be translated to "The residents made compl…" at bounding box center [448, 55] width 267 height 19
click at [423, 59] on body "Dashboard Clozemaster vonhathieu / Toggle Dropdown Dashboard Leaderboard Activi…" at bounding box center [451, 381] width 903 height 762
click at [416, 75] on p "Here's a breakdown of the sentence:" at bounding box center [448, 73] width 267 height 9
click at [574, 28] on h5 "Explanation" at bounding box center [448, 26] width 267 height 9
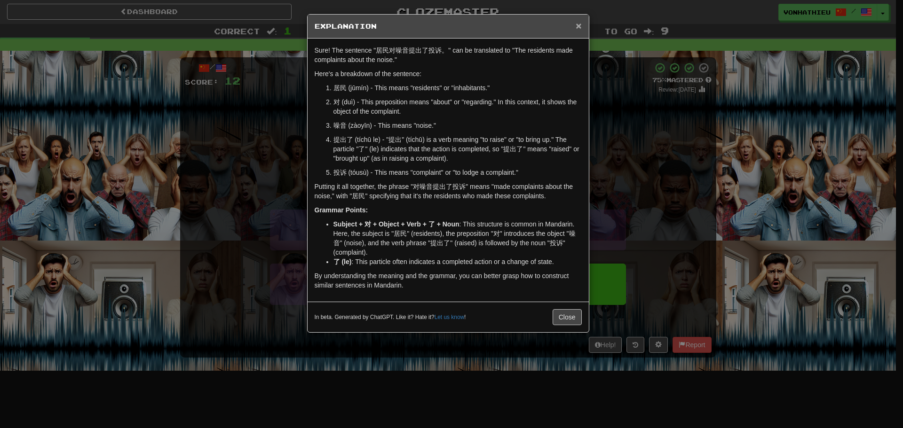
click at [579, 28] on span "×" at bounding box center [579, 25] width 6 height 11
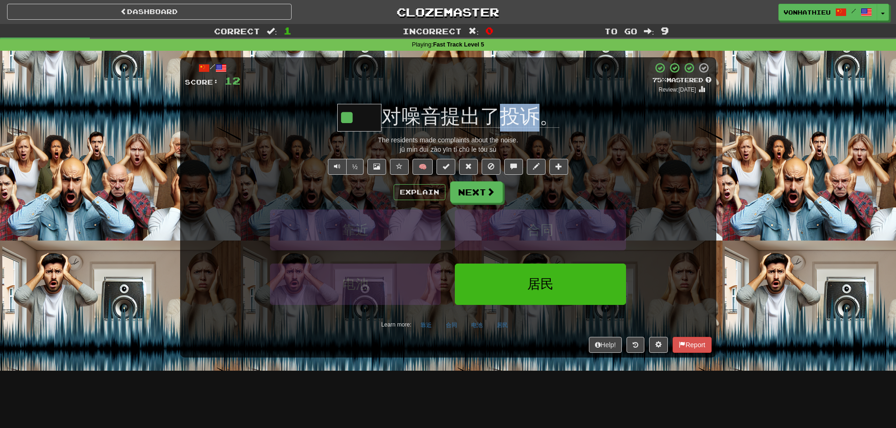
drag, startPoint x: 501, startPoint y: 98, endPoint x: 539, endPoint y: 102, distance: 37.3
click at [539, 102] on div "/ Score: 12 + 12 75 % Mastered Review: 2025-09-19 ** 对噪音提出了投诉。 The residents ma…" at bounding box center [448, 207] width 536 height 300
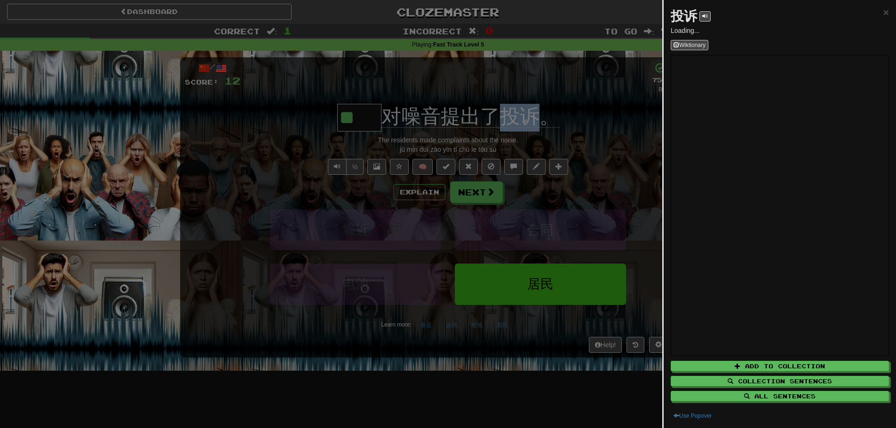
click at [526, 122] on body "Dashboard Clozemaster vonhathieu / Toggle Dropdown Dashboard Leaderboard Activi…" at bounding box center [448, 381] width 896 height 762
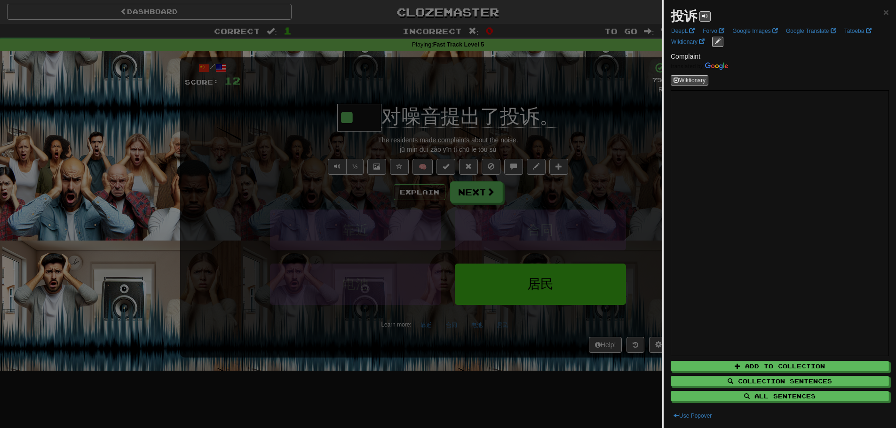
click at [600, 109] on div at bounding box center [448, 214] width 896 height 428
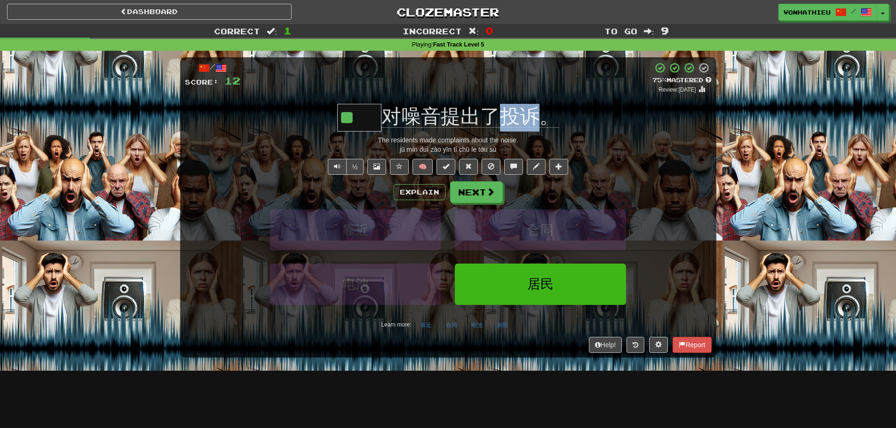
drag, startPoint x: 501, startPoint y: 95, endPoint x: 534, endPoint y: 106, distance: 34.4
click at [534, 106] on div "/ Score: 12 + 12 75 % Mastered Review: 2025-09-19 ** 对噪音提出了投诉。 The residents ma…" at bounding box center [448, 207] width 536 height 300
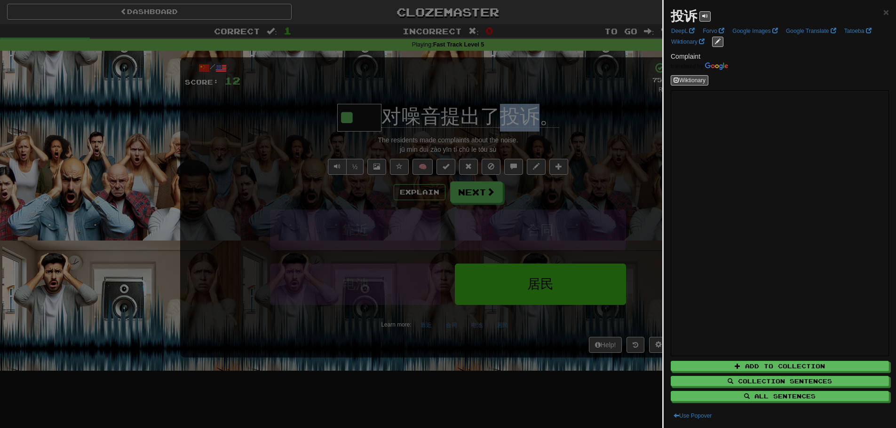
click at [523, 120] on body "Dashboard Clozemaster vonhathieu / Toggle Dropdown Dashboard Leaderboard Activi…" at bounding box center [448, 381] width 896 height 762
click at [515, 79] on div at bounding box center [448, 214] width 896 height 428
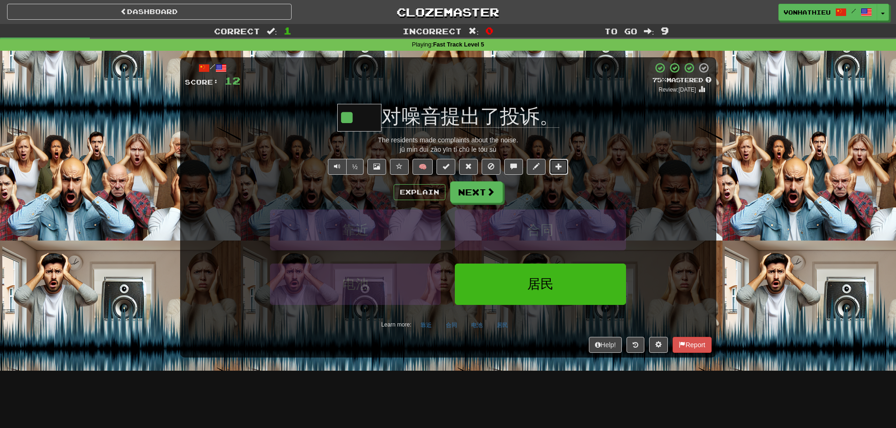
click at [562, 165] on span at bounding box center [558, 166] width 7 height 7
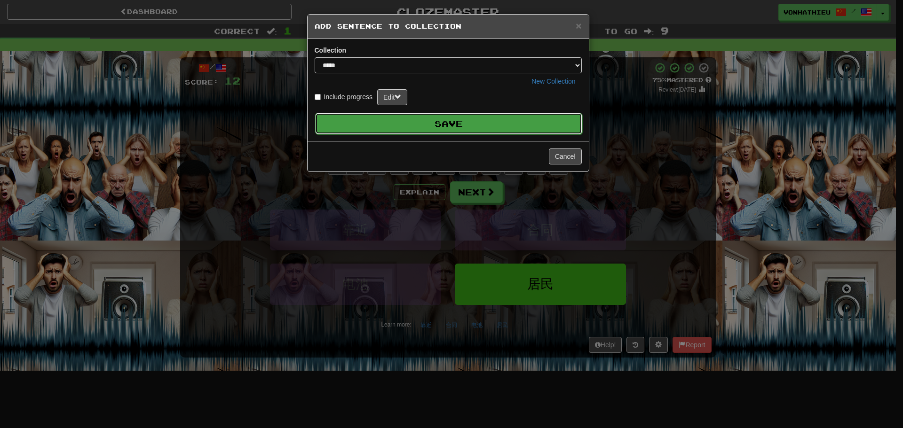
click at [469, 127] on button "Save" at bounding box center [448, 124] width 267 height 22
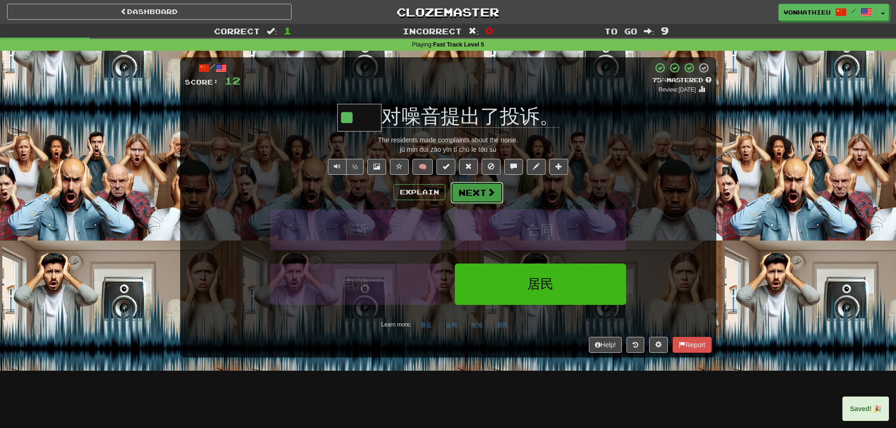
click at [481, 194] on button "Next" at bounding box center [477, 193] width 53 height 22
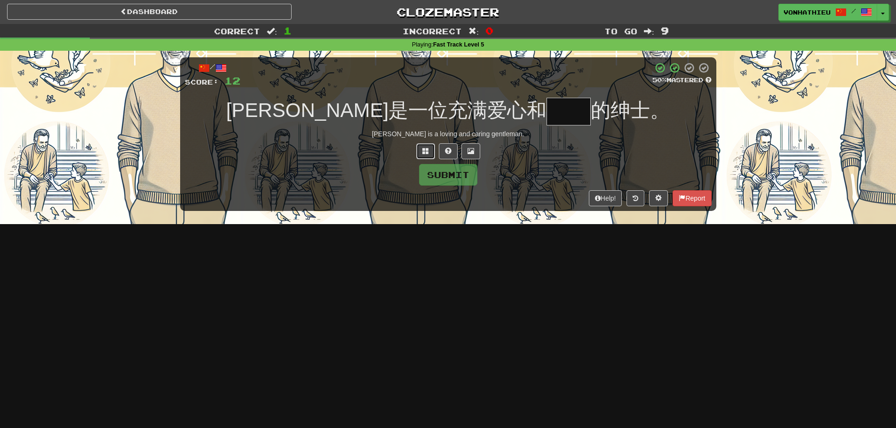
click at [426, 151] on span at bounding box center [425, 151] width 7 height 7
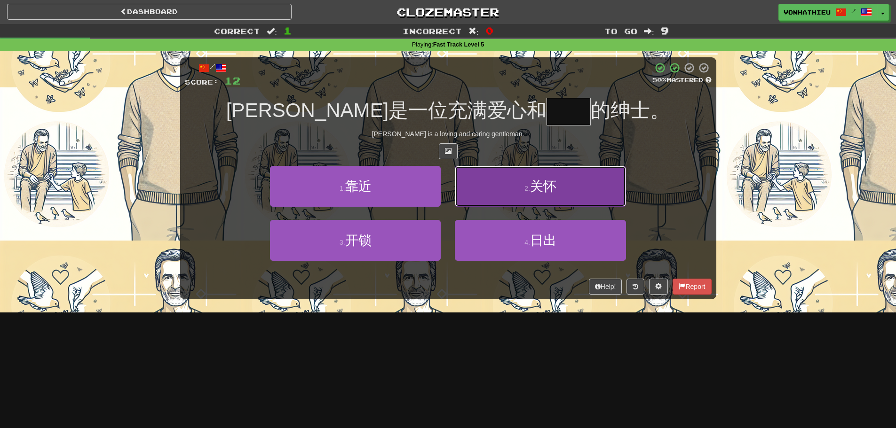
click at [494, 188] on button "2 . 关怀" at bounding box center [540, 186] width 171 height 41
type input "**"
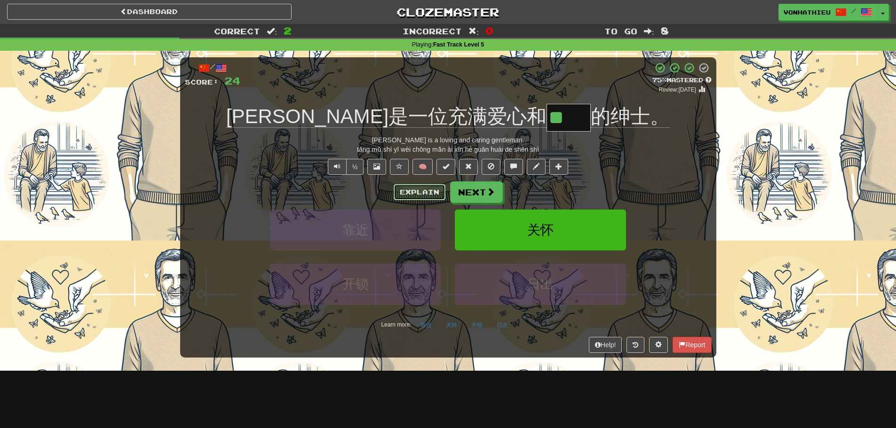
click at [419, 194] on button "Explain" at bounding box center [420, 192] width 52 height 16
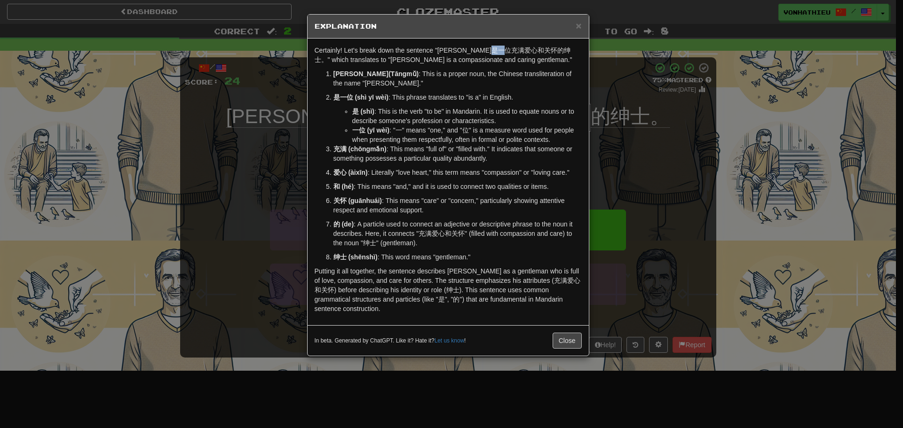
drag, startPoint x: 523, startPoint y: 52, endPoint x: 534, endPoint y: 54, distance: 10.9
click at [534, 54] on p "Certainly! Let's break down the sentence "汤姆是一位充满爱心和关怀的绅士。" which translates to…" at bounding box center [448, 55] width 267 height 19
click at [546, 60] on body "Dashboard Clozemaster vonhathieu / Toggle Dropdown Dashboard Leaderboard Activi…" at bounding box center [451, 381] width 903 height 762
click at [790, 154] on div "× Explanation Certainly! Let's break down the sentence "汤姆是一位充满爱心和关怀的绅士。" which…" at bounding box center [451, 214] width 903 height 428
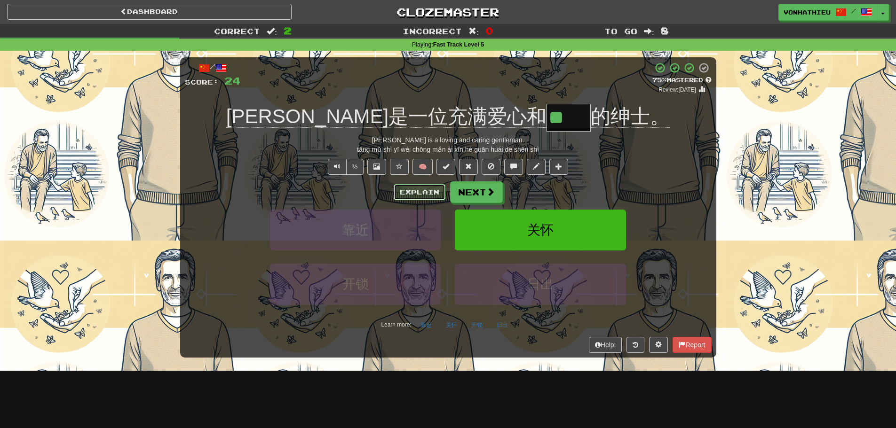
click at [425, 188] on button "Explain" at bounding box center [420, 192] width 52 height 16
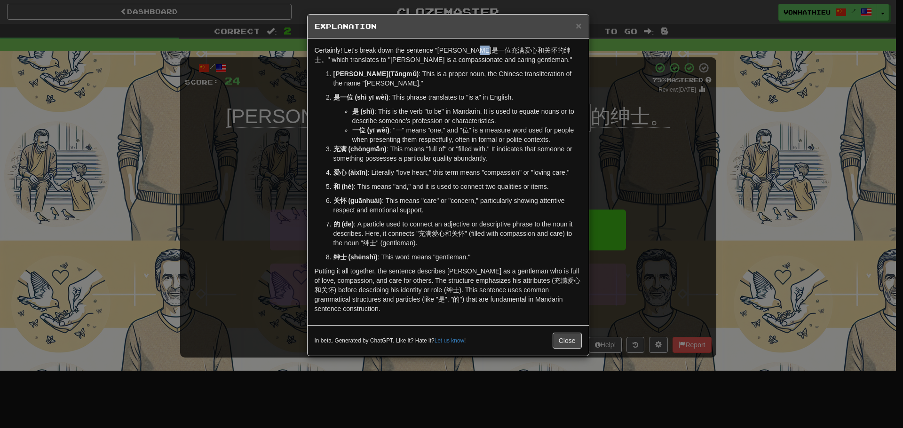
drag, startPoint x: 504, startPoint y: 52, endPoint x: 514, endPoint y: 51, distance: 9.4
click at [514, 51] on p "Certainly! Let's break down the sentence "汤姆是一位充满爱心和关怀的绅士。" which translates to…" at bounding box center [448, 55] width 267 height 19
click at [529, 65] on body "Dashboard Clozemaster vonhathieu / Toggle Dropdown Dashboard Leaderboard Activi…" at bounding box center [451, 381] width 903 height 762
click at [517, 73] on p "汤姆 (Tāngmǔ) : This is a proper noun, the Chinese transliteration of the name "T…" at bounding box center [457, 78] width 248 height 19
click at [564, 333] on button "Close" at bounding box center [567, 341] width 29 height 16
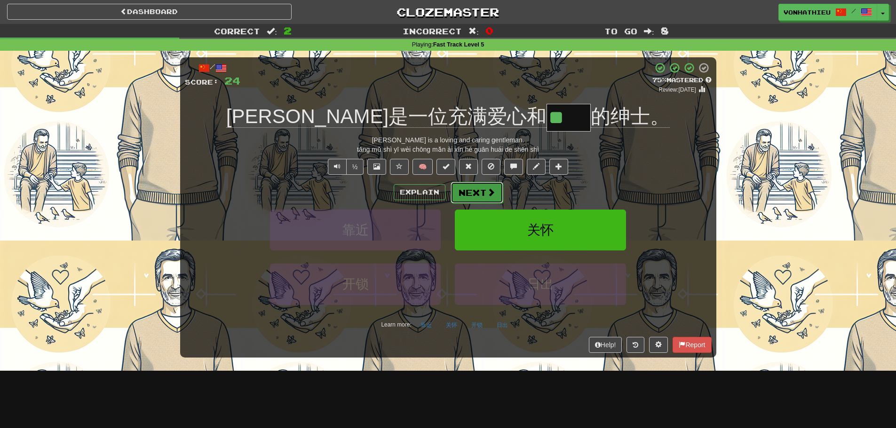
click at [497, 192] on button "Next" at bounding box center [477, 193] width 53 height 22
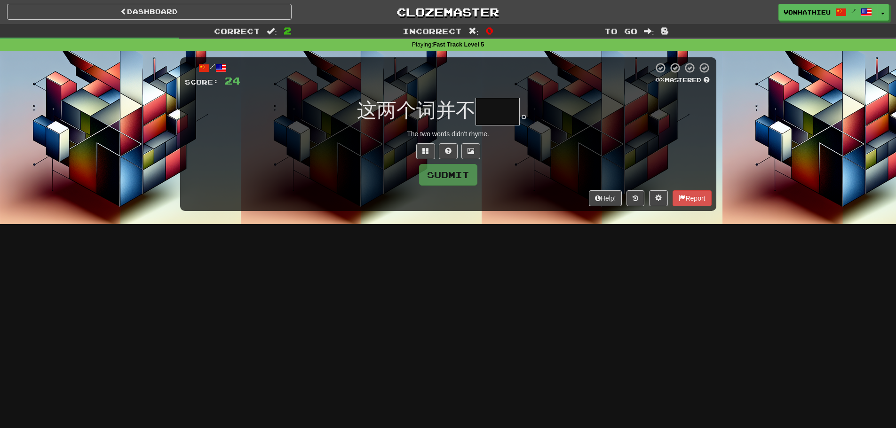
click at [497, 109] on input "text" at bounding box center [498, 112] width 44 height 28
click at [428, 149] on span at bounding box center [425, 151] width 7 height 7
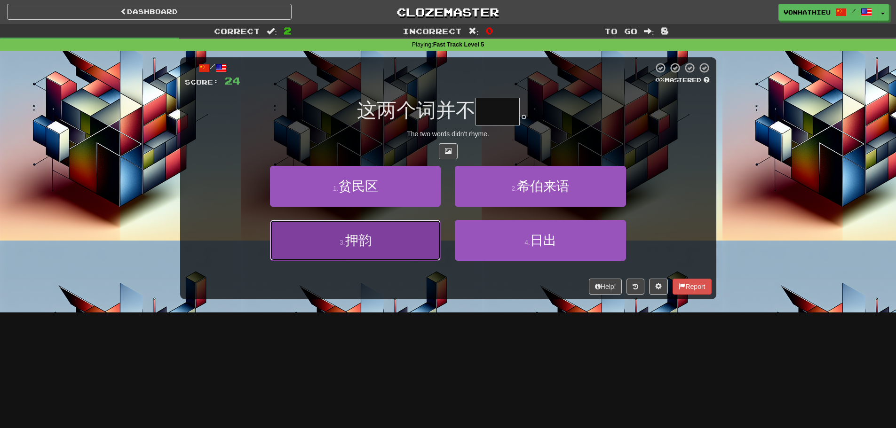
click at [400, 253] on button "3 . 押韵" at bounding box center [355, 240] width 171 height 41
type input "**"
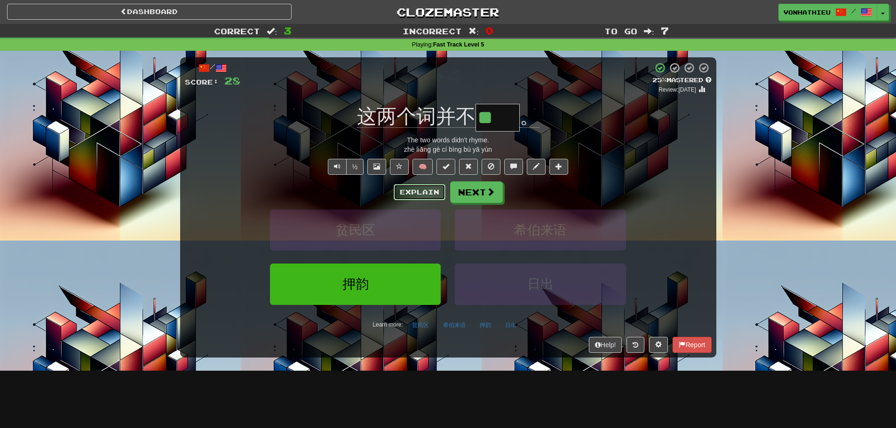
click at [409, 193] on button "Explain" at bounding box center [420, 192] width 52 height 16
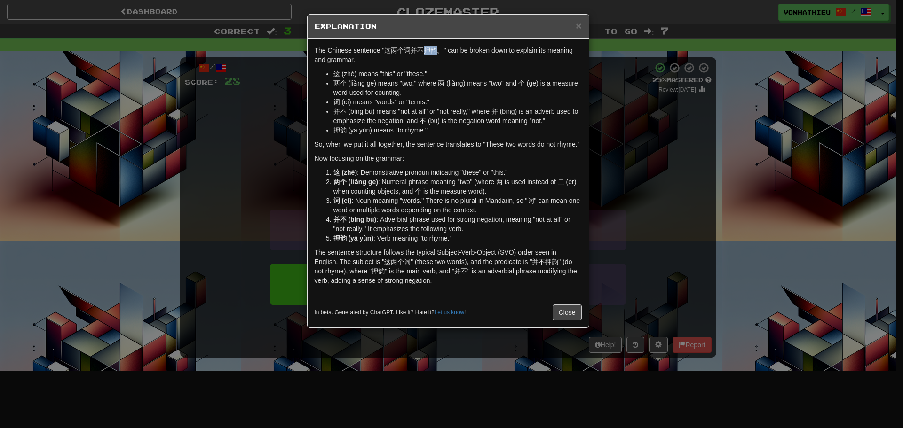
drag, startPoint x: 424, startPoint y: 49, endPoint x: 437, endPoint y: 49, distance: 13.2
click at [437, 49] on p "The Chinese sentence "这两个词并不押韵。" can be broken down to explain its meaning and …" at bounding box center [448, 55] width 267 height 19
click at [449, 57] on body "Dashboard Clozemaster vonhathieu / Toggle Dropdown Dashboard Leaderboard Activi…" at bounding box center [451, 381] width 903 height 762
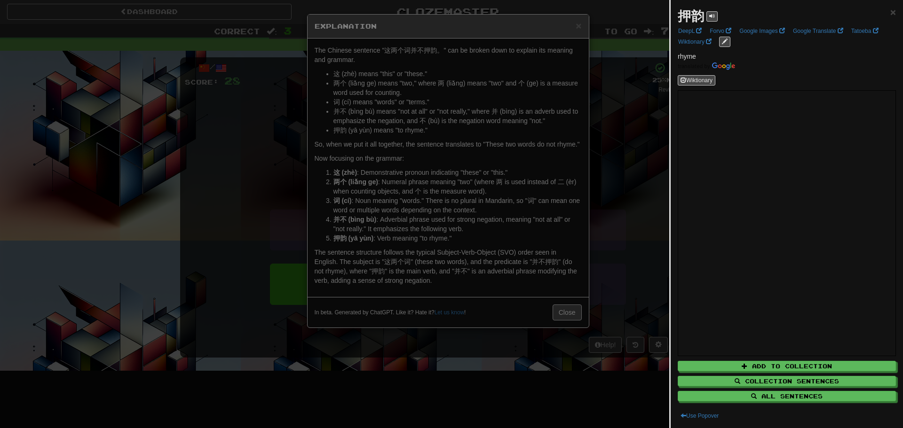
click at [611, 148] on div at bounding box center [451, 214] width 903 height 428
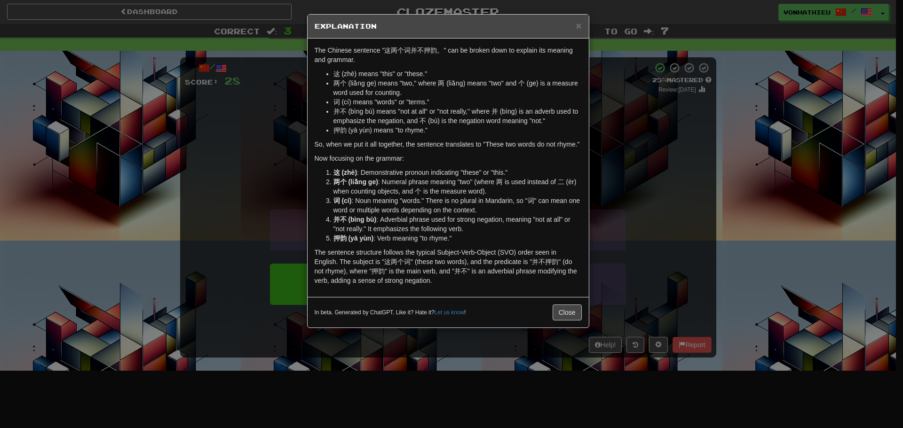
click at [655, 149] on div "× Explanation The Chinese sentence "这两个词并不押韵。" can be broken down to explain it…" at bounding box center [451, 214] width 903 height 428
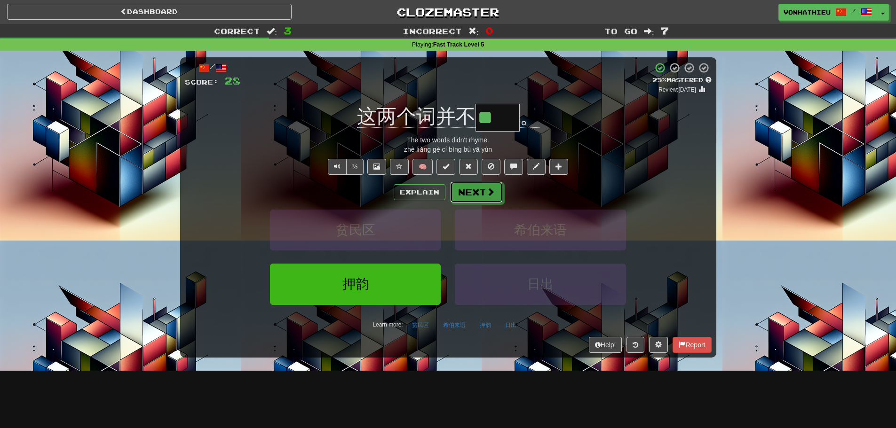
click at [484, 199] on button "Next" at bounding box center [476, 193] width 53 height 22
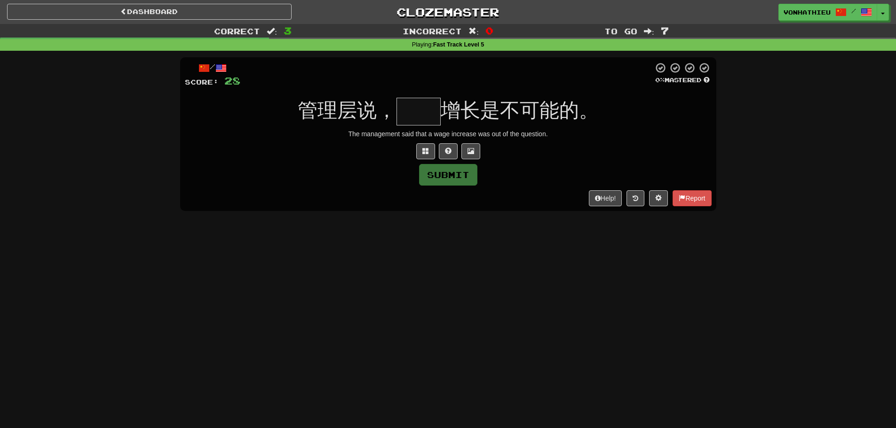
click at [439, 114] on input "text" at bounding box center [418, 112] width 44 height 28
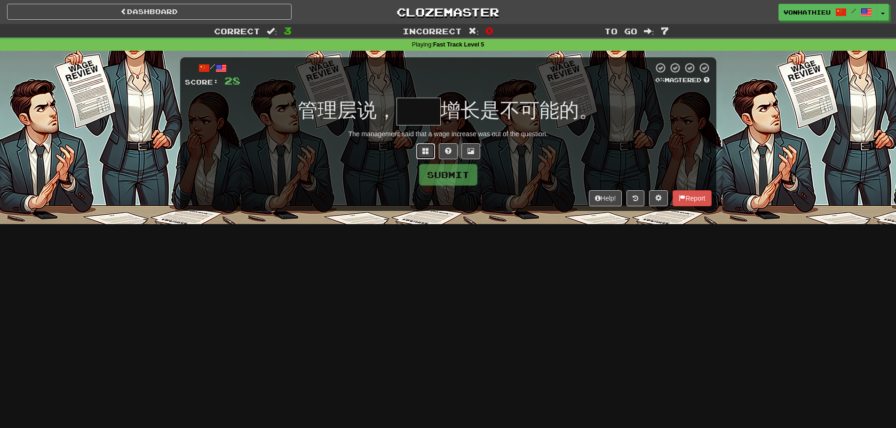
click at [427, 155] on button at bounding box center [425, 151] width 19 height 16
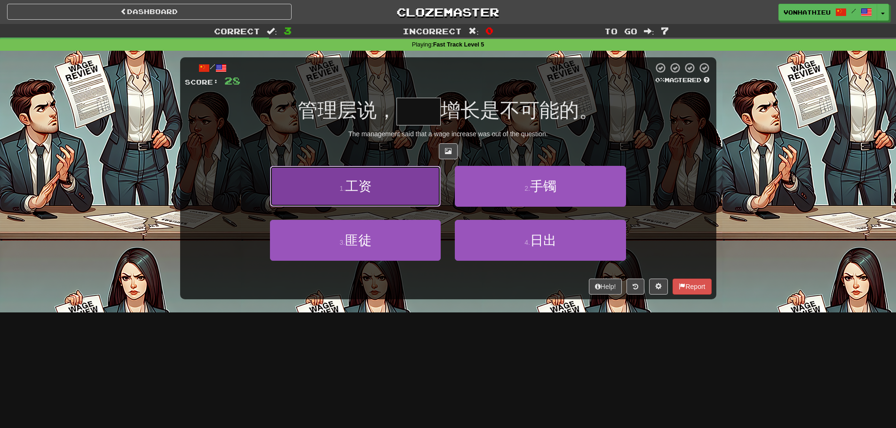
click at [391, 199] on button "1 . 工资" at bounding box center [355, 186] width 171 height 41
type input "**"
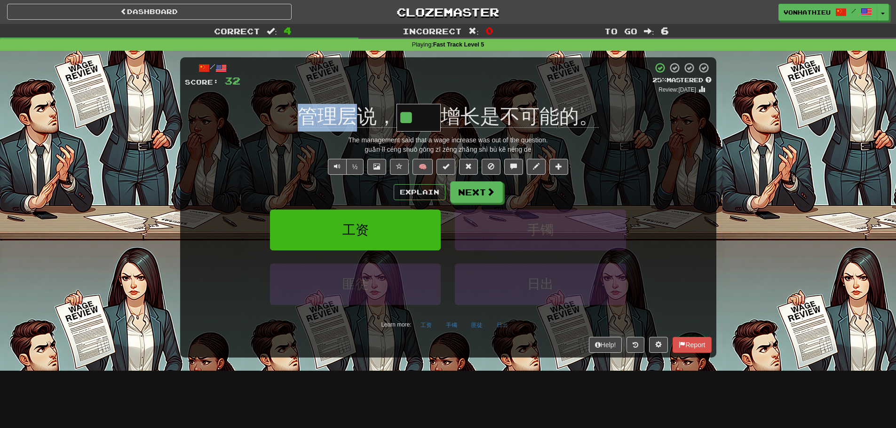
drag, startPoint x: 311, startPoint y: 116, endPoint x: 350, endPoint y: 118, distance: 38.6
click at [350, 118] on div "管理层说， ** 增长是不可能的。" at bounding box center [448, 118] width 527 height 28
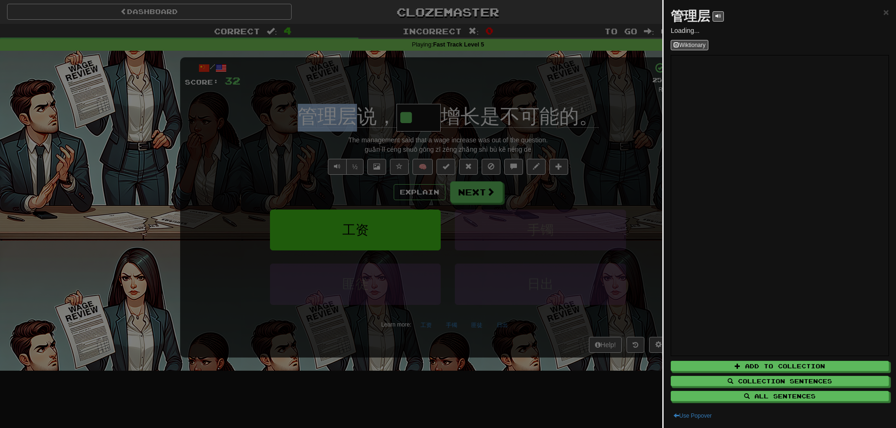
click at [324, 126] on body "Dashboard Clozemaster vonhathieu / Toggle Dropdown Dashboard Leaderboard Activi…" at bounding box center [448, 381] width 896 height 762
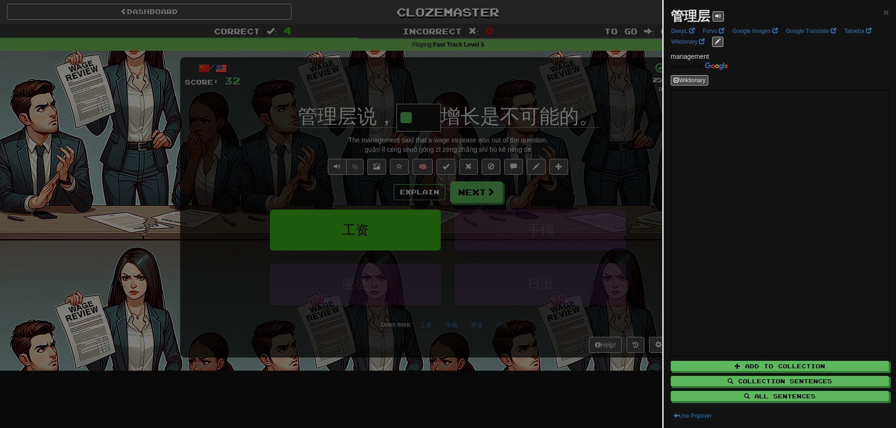
click at [278, 167] on div at bounding box center [448, 214] width 896 height 428
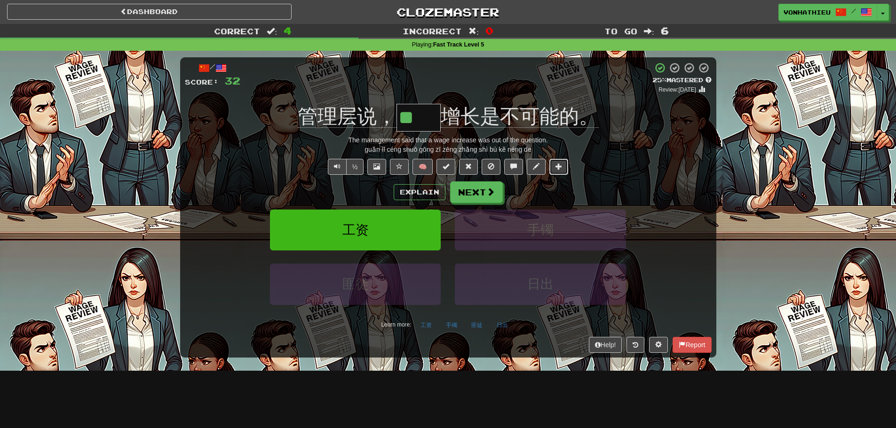
click at [563, 172] on button at bounding box center [558, 167] width 19 height 16
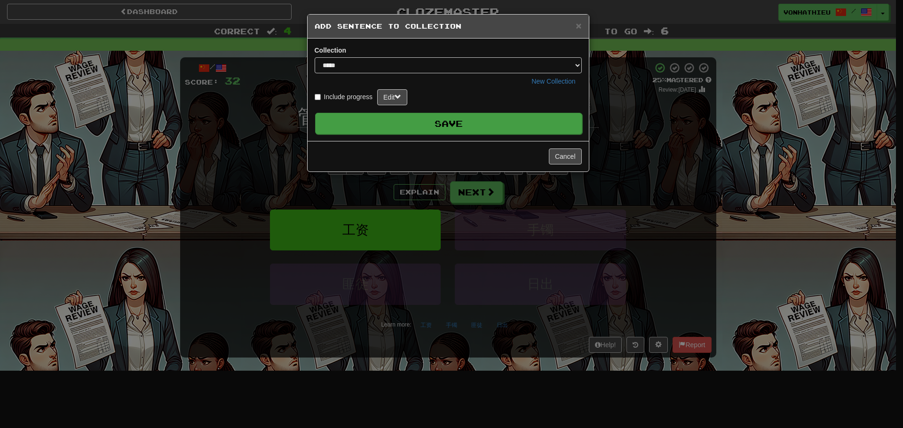
click at [427, 121] on button "Save" at bounding box center [448, 124] width 267 height 22
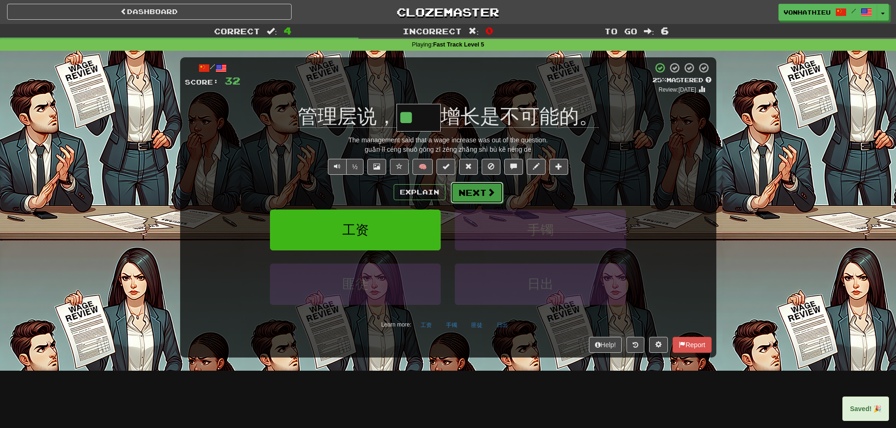
click at [489, 193] on span at bounding box center [491, 192] width 8 height 8
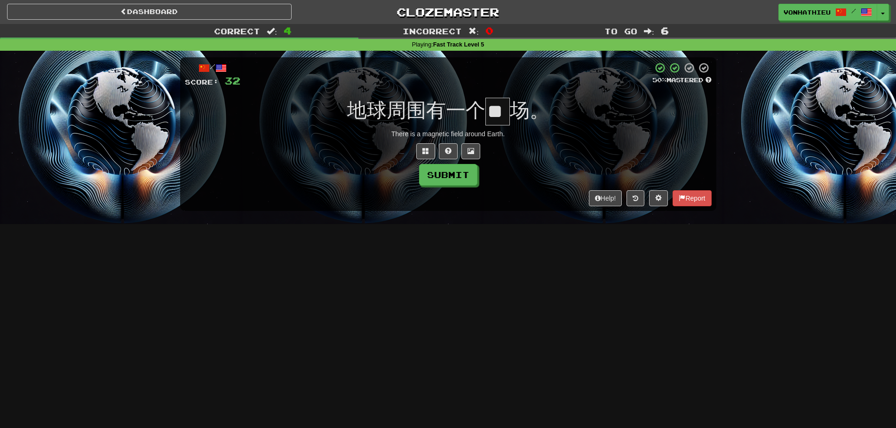
type input "*"
click at [428, 148] on span at bounding box center [425, 151] width 7 height 7
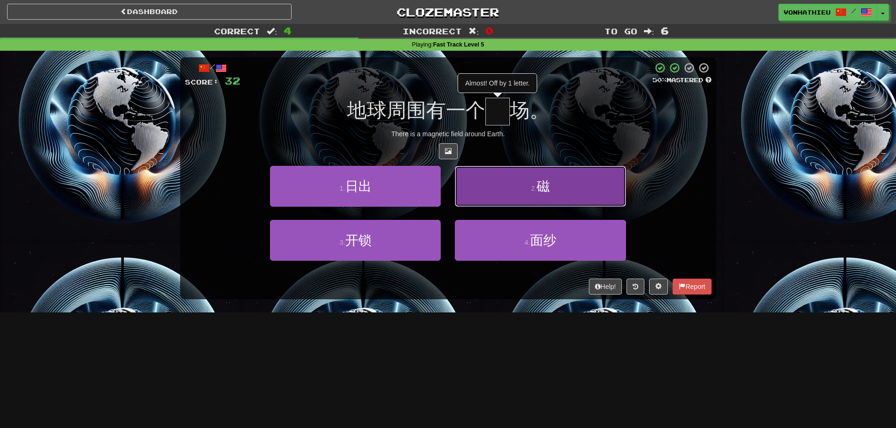
click at [505, 191] on button "2 . 磁" at bounding box center [540, 186] width 171 height 41
type input "*"
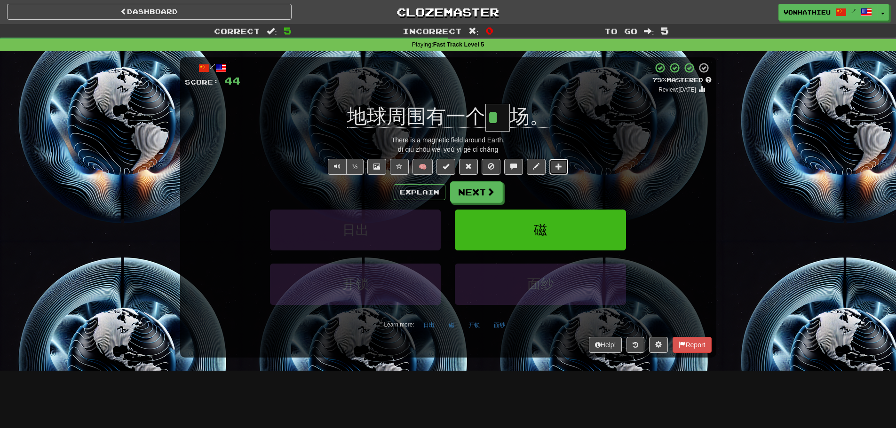
click at [561, 168] on span at bounding box center [558, 166] width 7 height 7
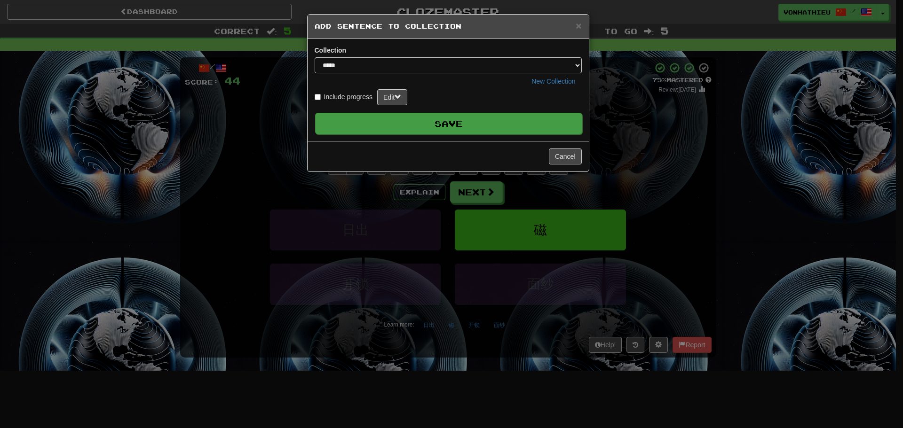
click at [429, 121] on button "Save" at bounding box center [448, 124] width 267 height 22
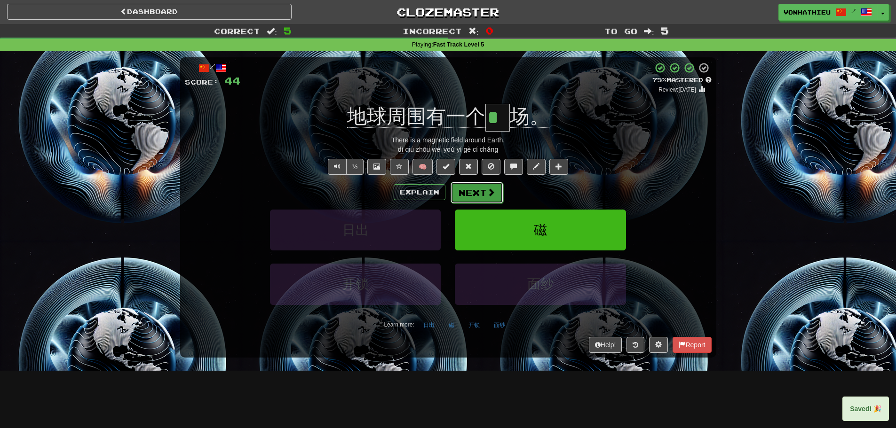
click at [482, 189] on button "Next" at bounding box center [477, 193] width 53 height 22
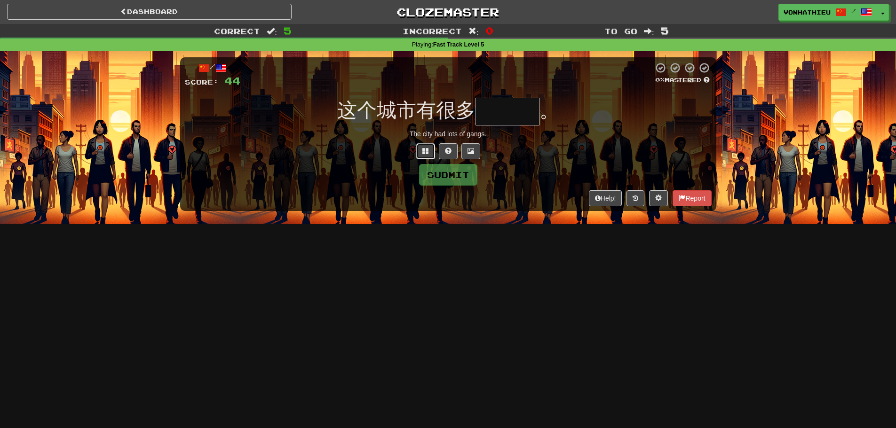
click at [426, 150] on span at bounding box center [425, 151] width 7 height 7
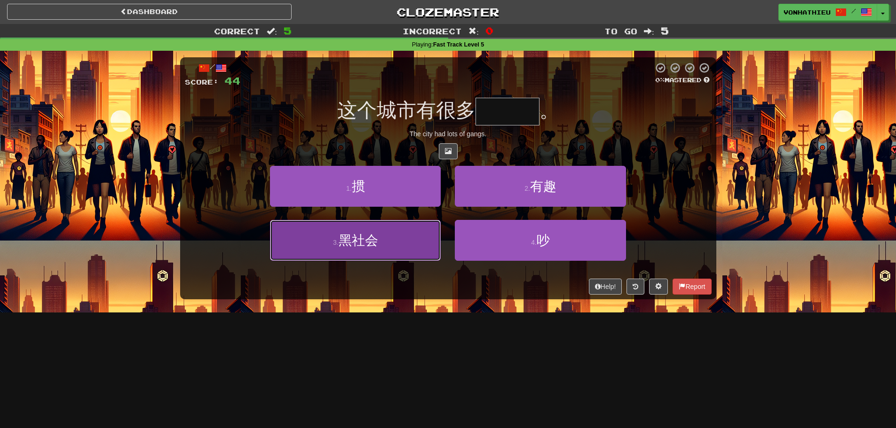
click at [410, 254] on button "3 . 黑社会" at bounding box center [355, 240] width 171 height 41
type input "***"
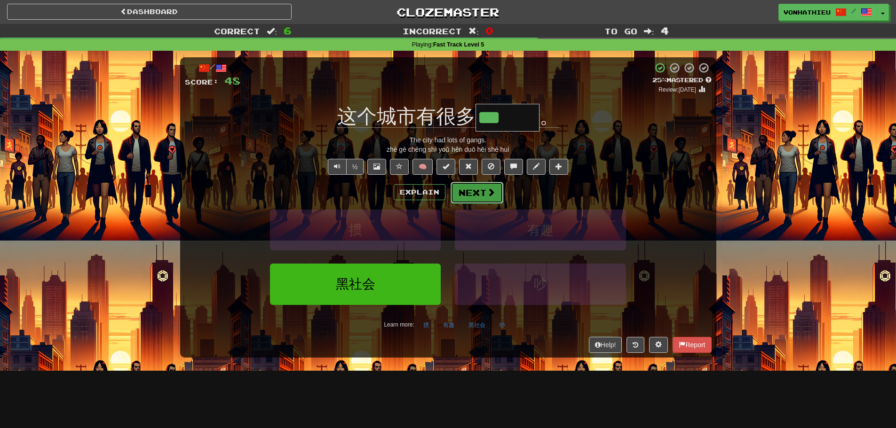
click at [472, 198] on button "Next" at bounding box center [477, 193] width 53 height 22
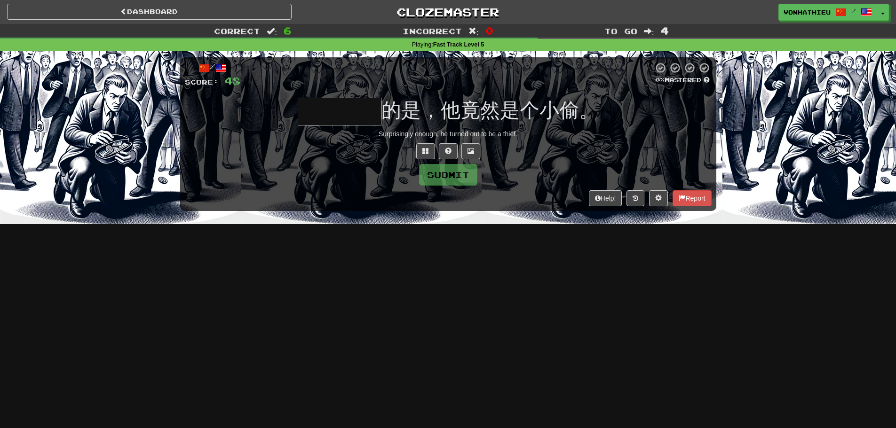
click at [339, 112] on input "text" at bounding box center [340, 112] width 84 height 28
click at [426, 154] on span at bounding box center [425, 151] width 7 height 7
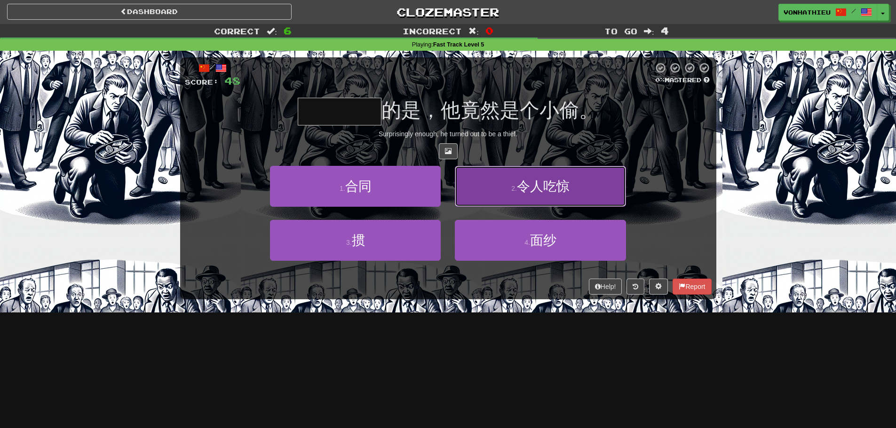
click at [559, 202] on button "2 . 令人吃惊" at bounding box center [540, 186] width 171 height 41
type input "****"
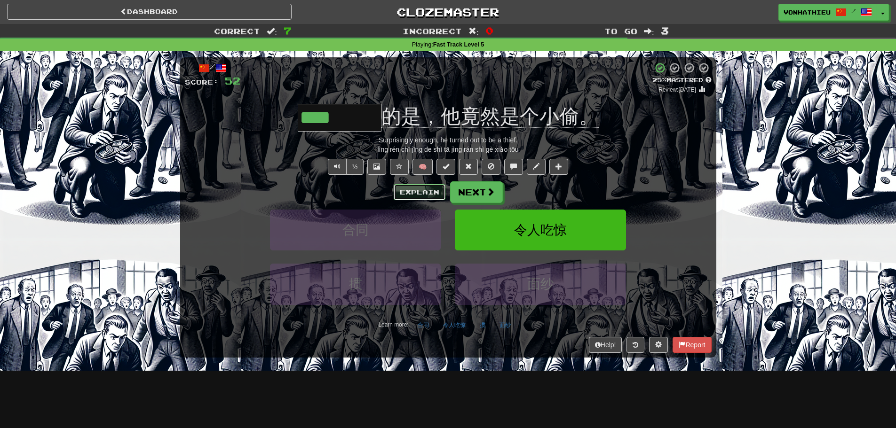
click at [416, 194] on button "Explain" at bounding box center [420, 192] width 52 height 16
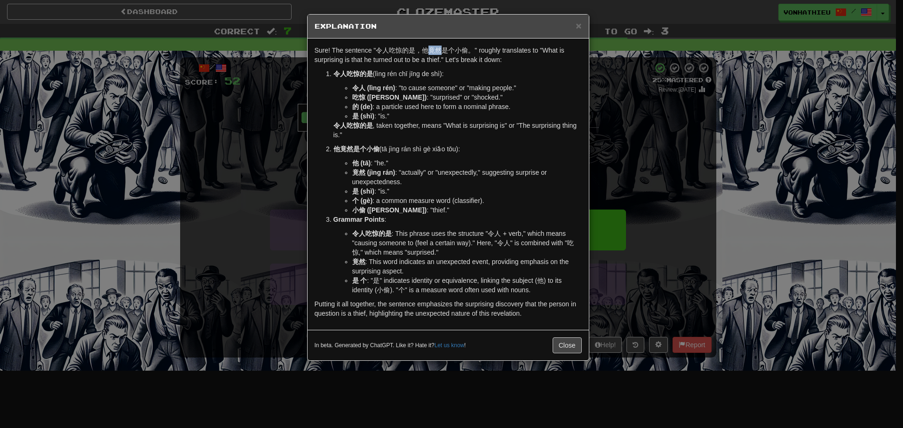
drag, startPoint x: 429, startPoint y: 50, endPoint x: 439, endPoint y: 51, distance: 10.4
click at [439, 51] on p "Sure! The sentence "令人吃惊的是，他竟然是个小偷。" roughly translates to "What is surprising …" at bounding box center [448, 55] width 267 height 19
click at [453, 63] on body "Dashboard Clozemaster vonhathieu / Toggle Dropdown Dashboard Leaderboard Activi…" at bounding box center [451, 381] width 903 height 762
click at [447, 114] on li "是 (shì) : "is."" at bounding box center [467, 115] width 230 height 9
click at [571, 349] on button "Close" at bounding box center [567, 346] width 29 height 16
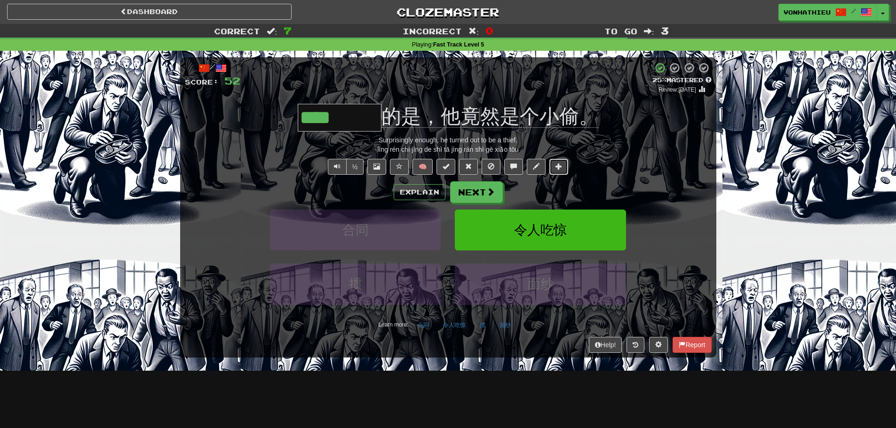
click at [556, 166] on span at bounding box center [558, 166] width 7 height 7
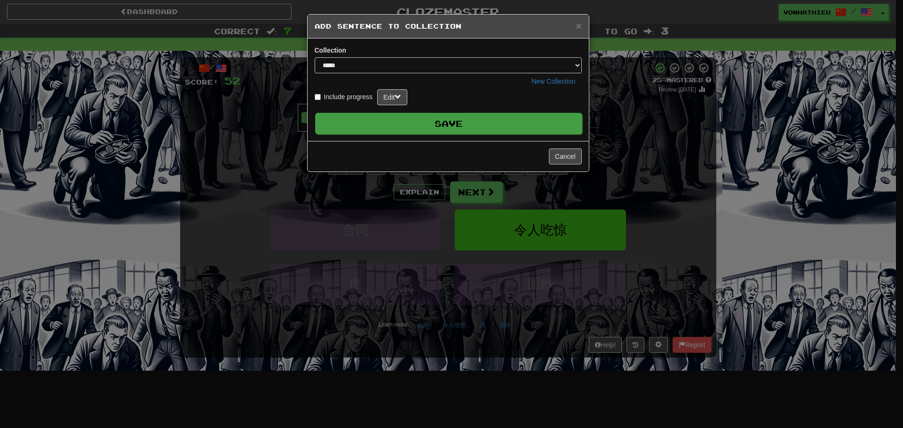
click at [437, 129] on button "Save" at bounding box center [448, 124] width 267 height 22
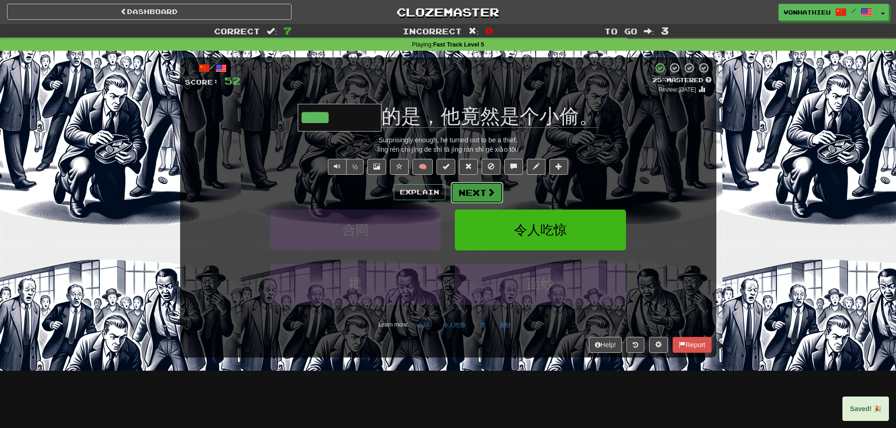
click at [476, 194] on button "Next" at bounding box center [477, 193] width 53 height 22
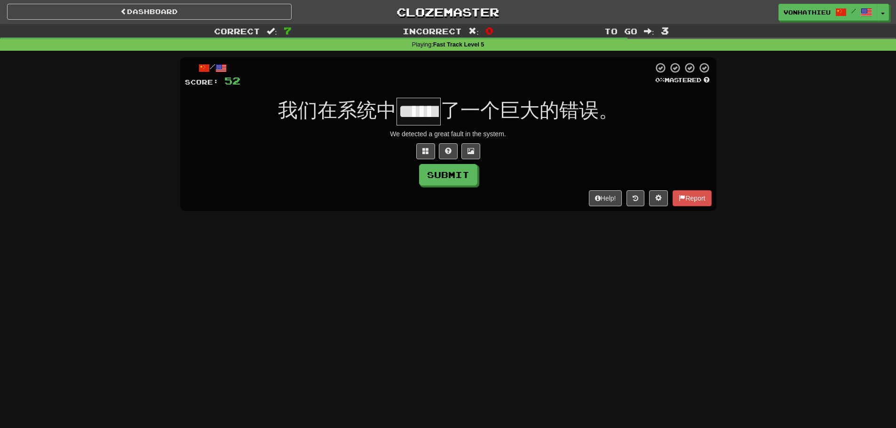
scroll to position [0, 16]
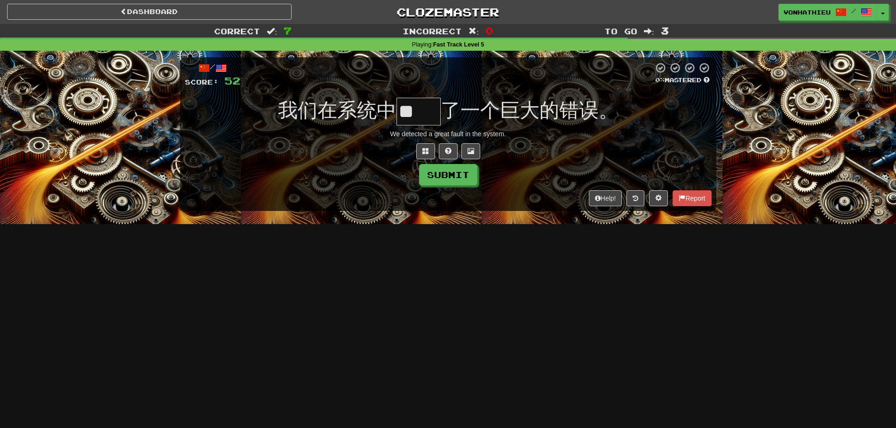
type input "**"
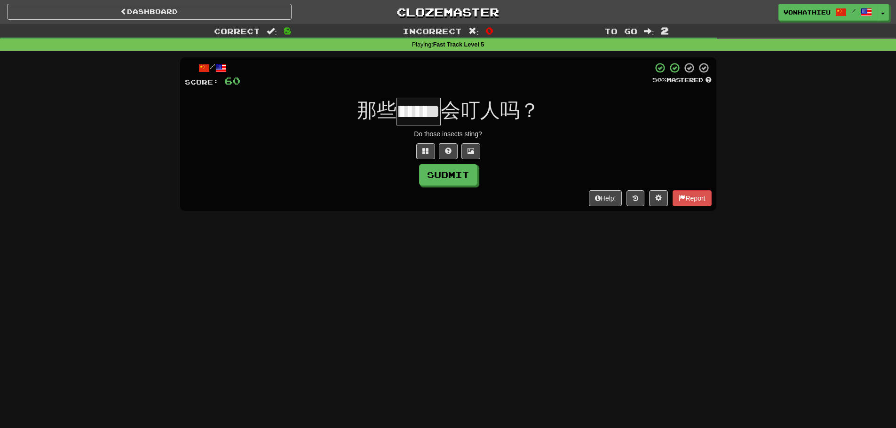
scroll to position [0, 49]
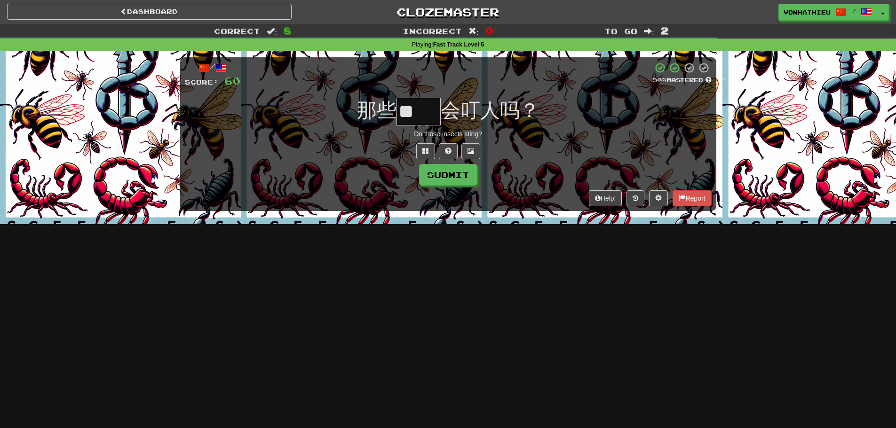
type input "**"
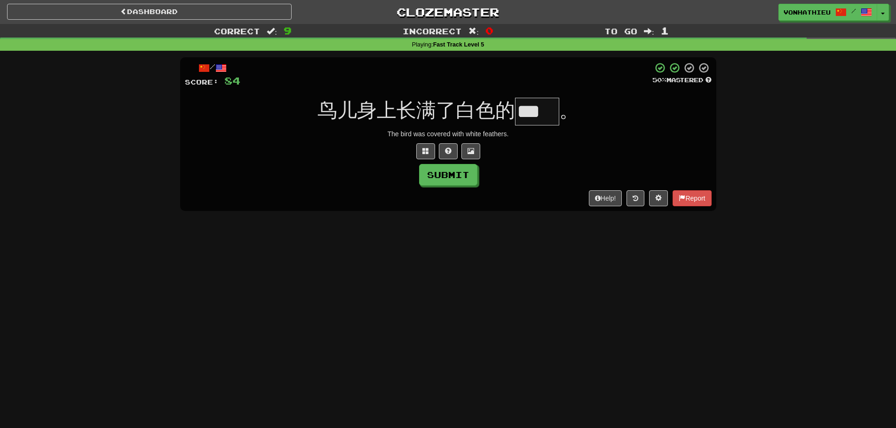
scroll to position [0, 0]
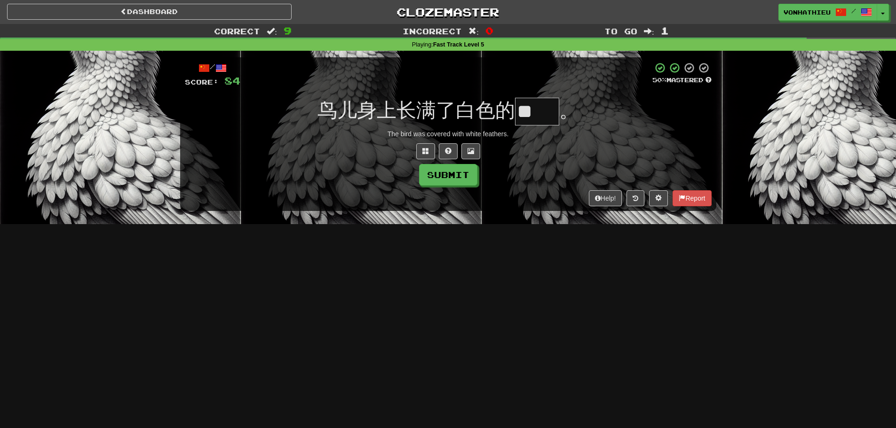
type input "*"
type input "**"
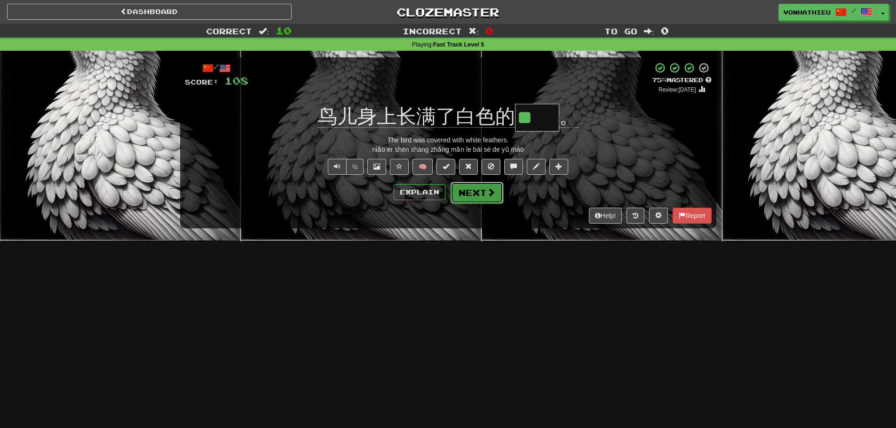
click at [467, 193] on button "Next" at bounding box center [477, 193] width 53 height 22
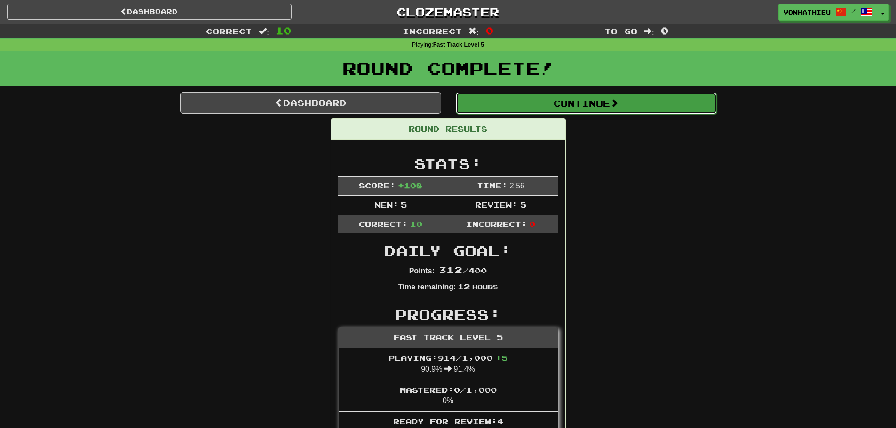
click at [569, 104] on button "Continue" at bounding box center [586, 104] width 261 height 22
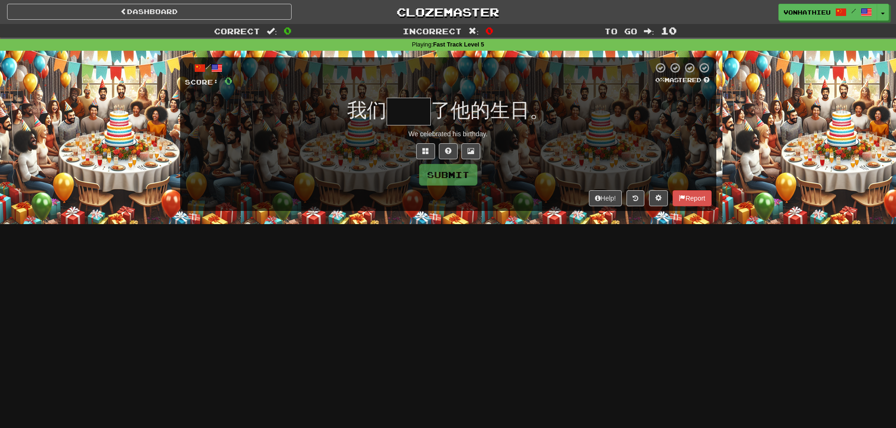
click at [618, 106] on div "我们 了他的生日。" at bounding box center [448, 112] width 527 height 28
click at [418, 109] on input "text" at bounding box center [409, 112] width 44 height 28
click at [420, 154] on button at bounding box center [425, 151] width 19 height 16
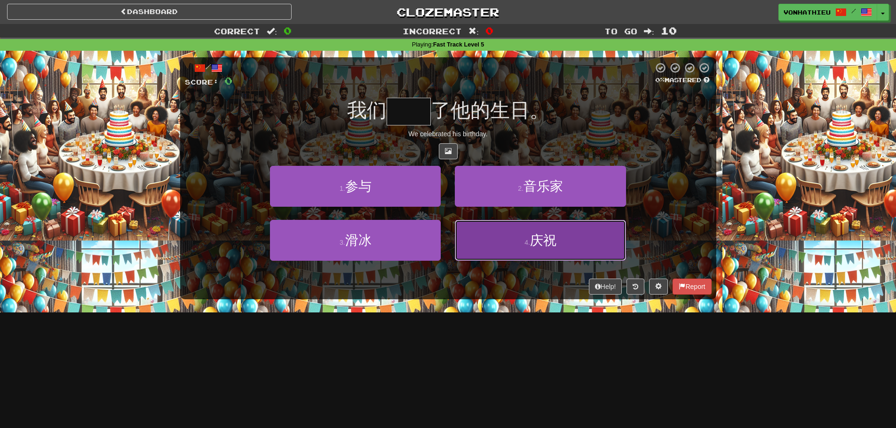
click at [583, 250] on button "4 . 庆祝" at bounding box center [540, 240] width 171 height 41
type input "**"
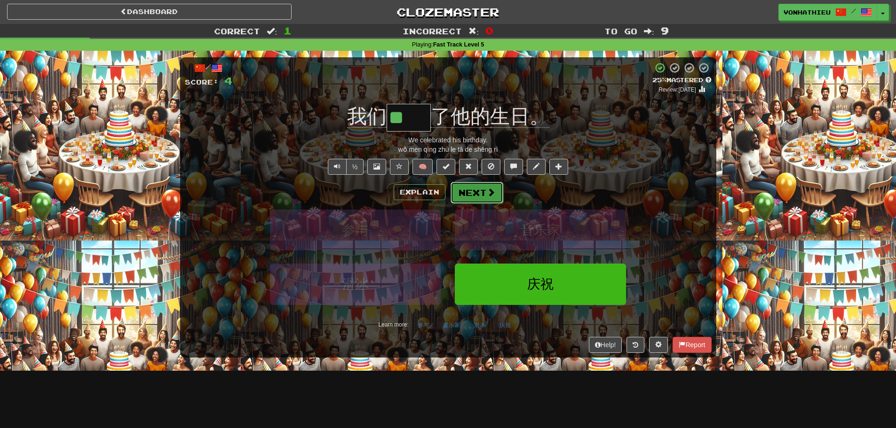
click at [490, 191] on span at bounding box center [491, 192] width 8 height 8
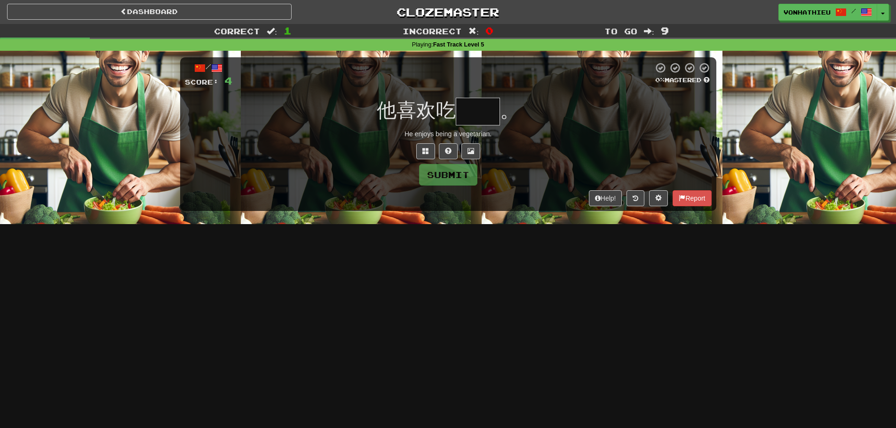
click at [484, 119] on input "text" at bounding box center [478, 112] width 44 height 28
click at [427, 144] on button at bounding box center [425, 151] width 19 height 16
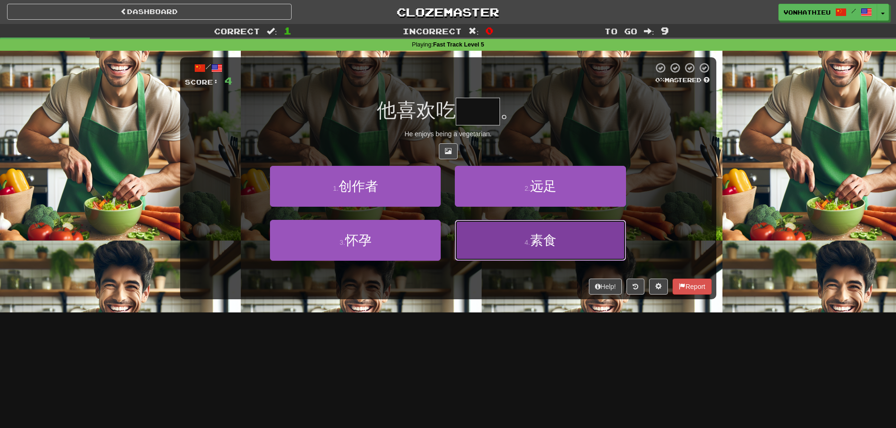
click at [486, 242] on button "4 . 素食" at bounding box center [540, 240] width 171 height 41
type input "**"
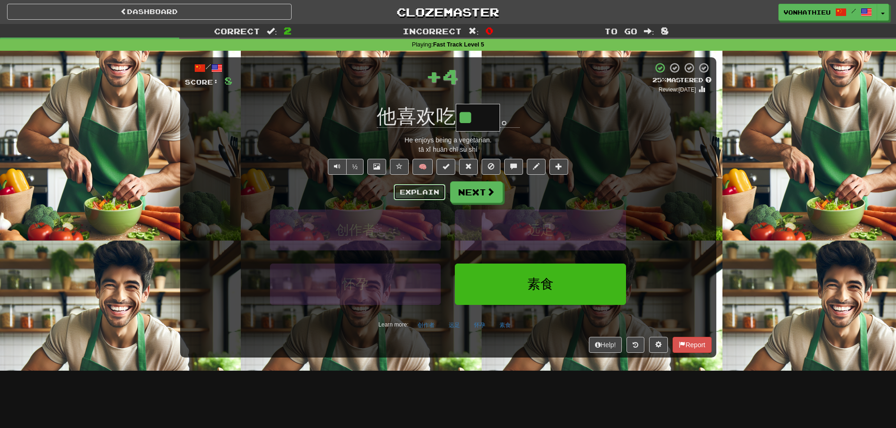
click at [404, 192] on button "Explain" at bounding box center [420, 192] width 52 height 16
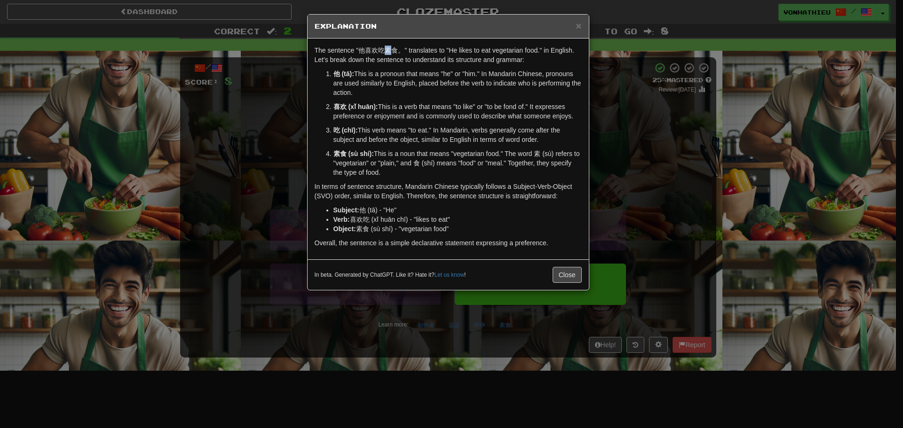
click at [390, 47] on p "The sentence "他喜欢吃素食。" translates to "He likes to eat vegetarian food." in Engl…" at bounding box center [448, 55] width 267 height 19
click at [405, 62] on body "Dashboard Clozemaster vonhathieu / Toggle Dropdown Dashboard Leaderboard Activi…" at bounding box center [451, 381] width 903 height 762
click at [404, 92] on p "他 (tā): This is a pronoun that means "he" or "him." In Mandarin Chinese, pronou…" at bounding box center [457, 83] width 248 height 28
click at [679, 197] on div "× Explanation The sentence "他喜欢吃素食。" translates to "He likes to eat vegetarian …" at bounding box center [451, 214] width 903 height 428
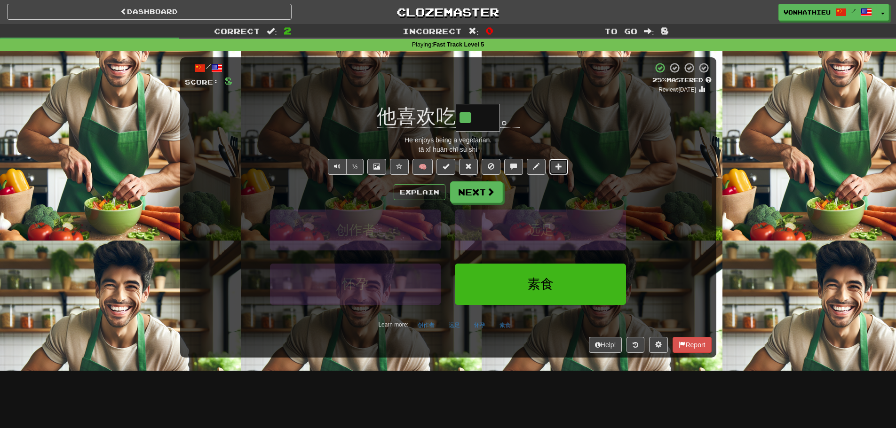
click at [562, 173] on button at bounding box center [558, 167] width 19 height 16
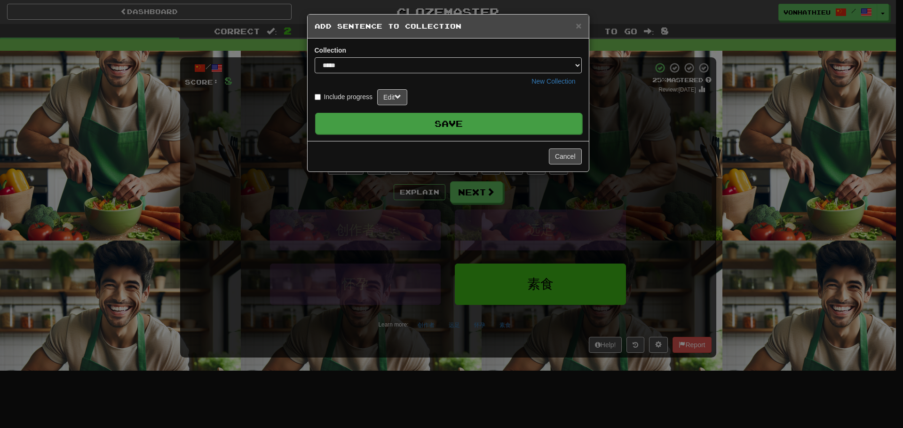
click at [497, 132] on button "Save" at bounding box center [448, 124] width 267 height 22
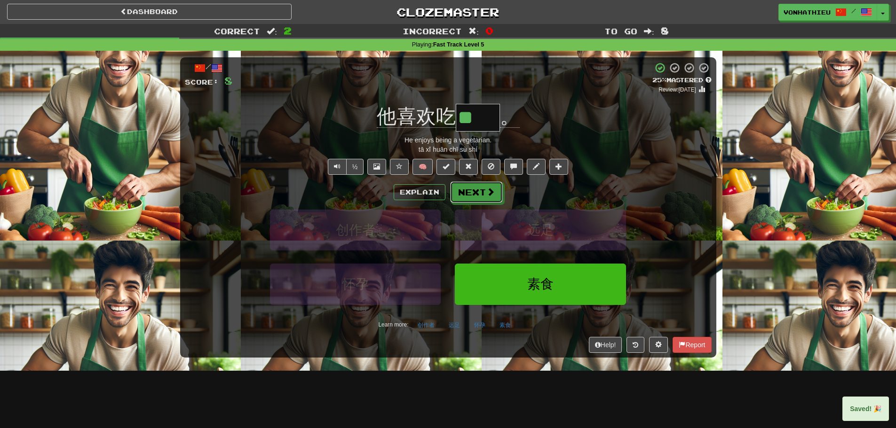
click at [481, 189] on button "Next" at bounding box center [476, 193] width 53 height 22
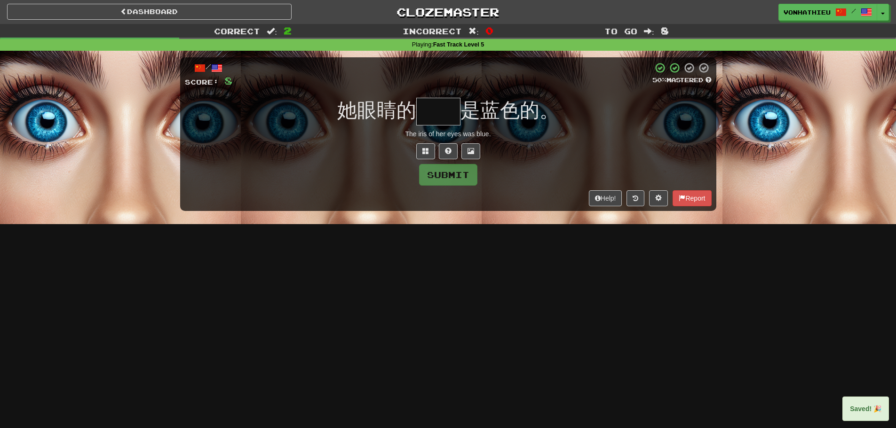
click at [429, 121] on input "text" at bounding box center [438, 112] width 44 height 28
click at [428, 149] on span at bounding box center [425, 151] width 7 height 7
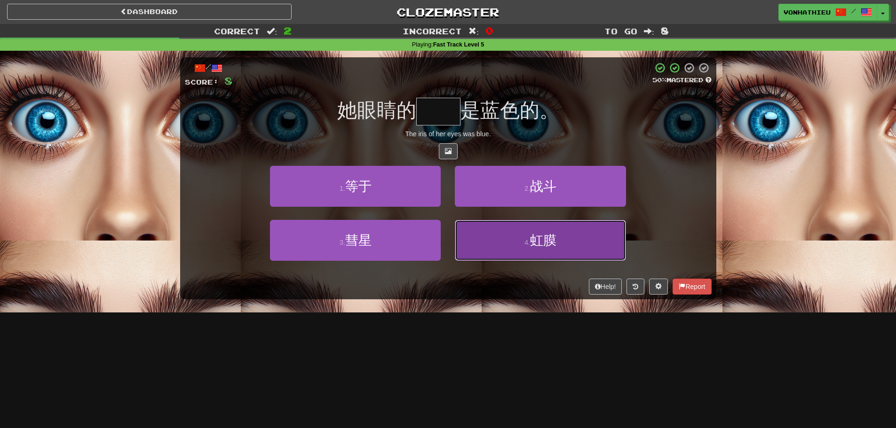
click at [521, 240] on button "4 . 虹膜" at bounding box center [540, 240] width 171 height 41
type input "**"
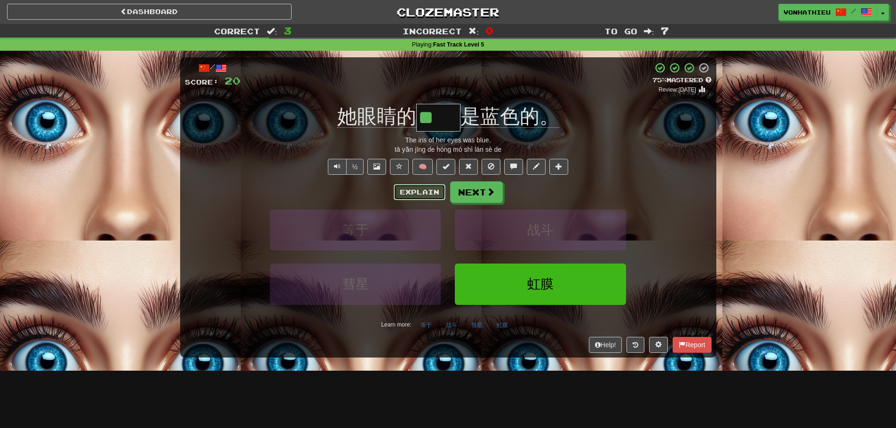
click at [421, 197] on button "Explain" at bounding box center [420, 192] width 52 height 16
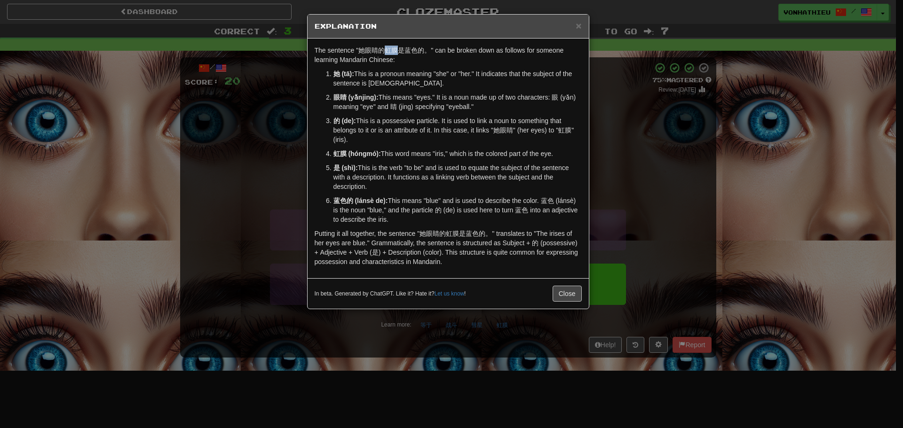
drag, startPoint x: 385, startPoint y: 52, endPoint x: 396, endPoint y: 52, distance: 10.8
click at [396, 52] on p "The sentence "她眼睛的虹膜是蓝色的。" can be broken down as follows for someone learning M…" at bounding box center [448, 55] width 267 height 19
click at [416, 62] on body "Dashboard Clozemaster vonhathieu / Toggle Dropdown Dashboard Leaderboard Activi…" at bounding box center [451, 381] width 903 height 762
click at [408, 74] on p "她 (tā): This is a pronoun meaning "she" or "her." It indicates that the subject…" at bounding box center [457, 78] width 248 height 19
click at [630, 136] on div "× Explanation The sentence "她眼睛的虹膜是蓝色的。" can be broken down as follows for some…" at bounding box center [451, 214] width 903 height 428
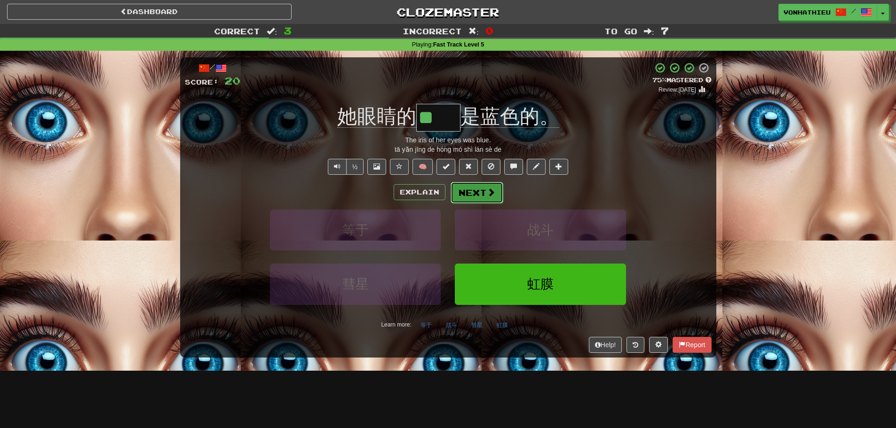
click at [479, 192] on button "Next" at bounding box center [477, 193] width 53 height 22
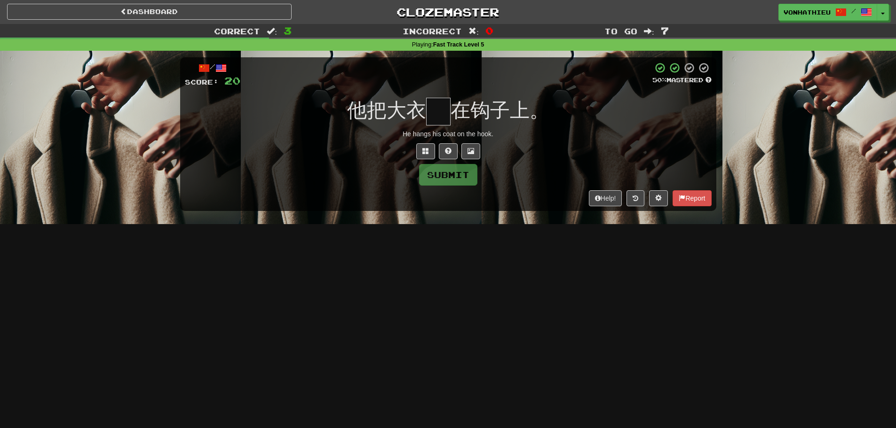
click at [433, 112] on input "text" at bounding box center [438, 112] width 24 height 28
type input "*"
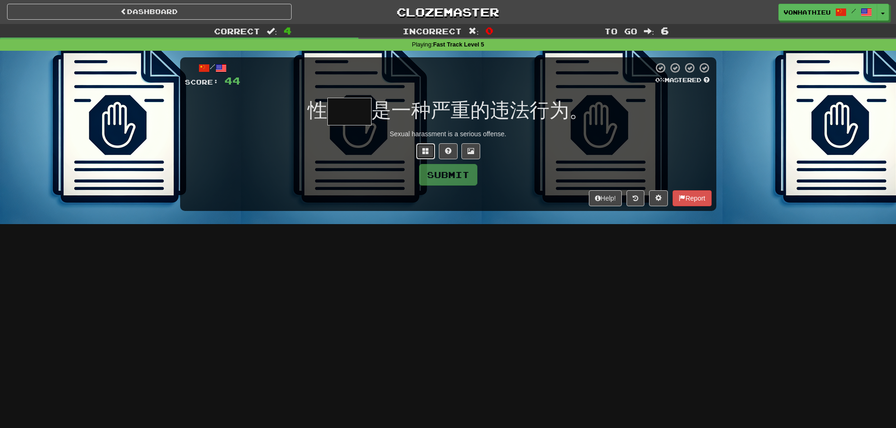
click at [426, 151] on span at bounding box center [425, 151] width 7 height 7
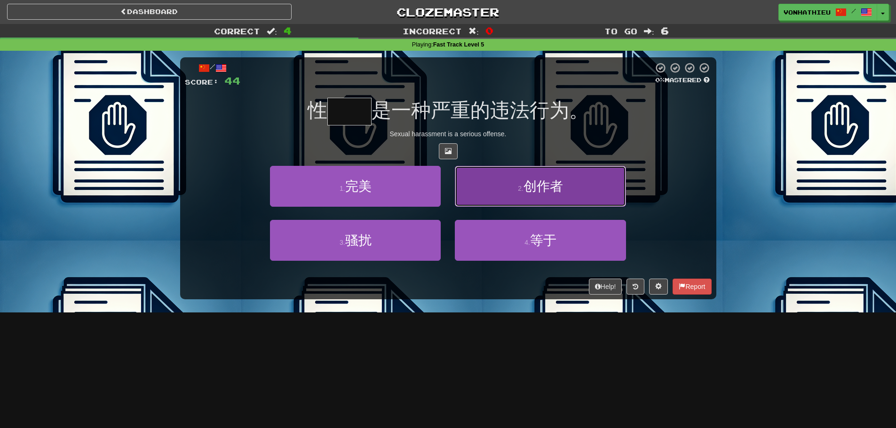
click at [496, 191] on button "2 . 创作者" at bounding box center [540, 186] width 171 height 41
type input "**"
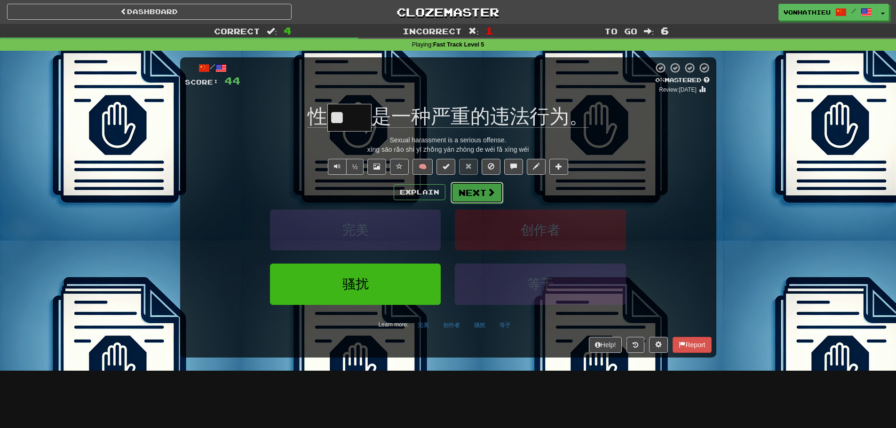
click at [483, 185] on button "Next" at bounding box center [477, 193] width 53 height 22
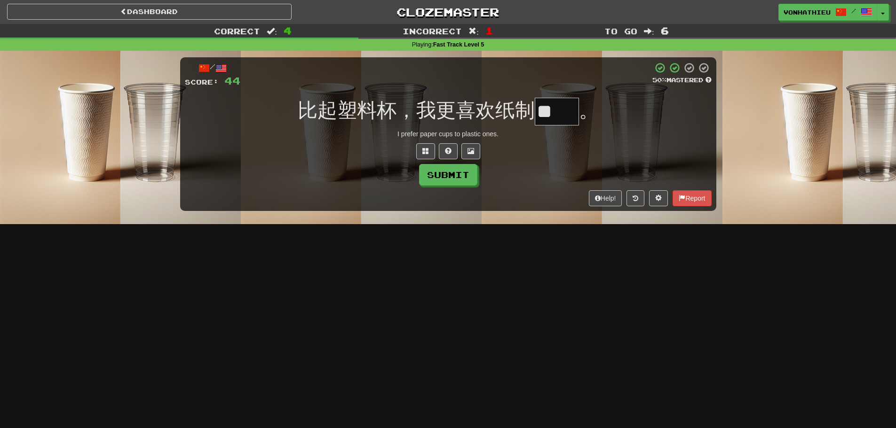
type input "*"
click at [426, 148] on span at bounding box center [425, 151] width 7 height 7
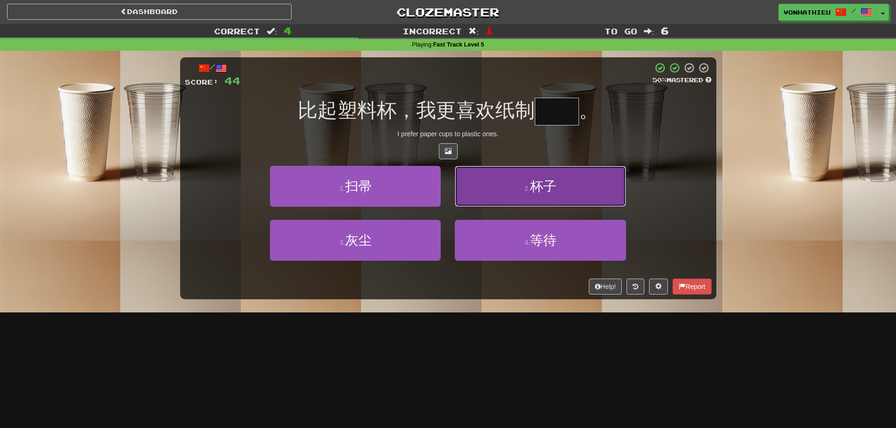
click at [566, 194] on button "2 . 杯子" at bounding box center [540, 186] width 171 height 41
type input "**"
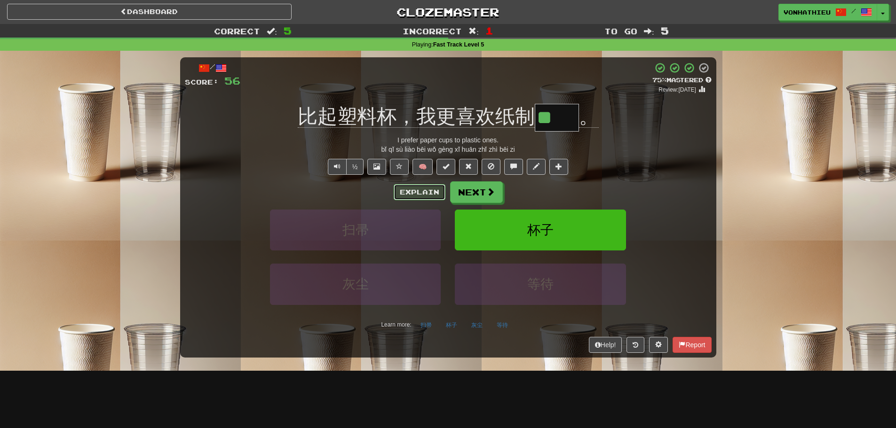
click at [416, 187] on button "Explain" at bounding box center [420, 192] width 52 height 16
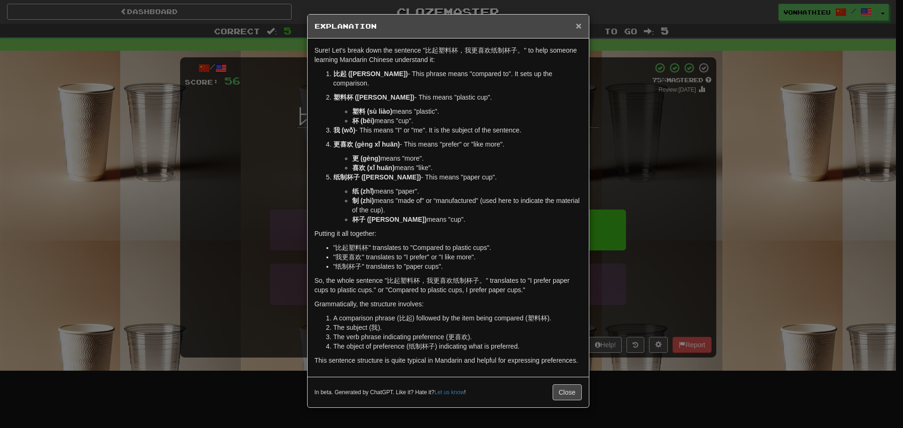
click at [580, 23] on span "×" at bounding box center [579, 25] width 6 height 11
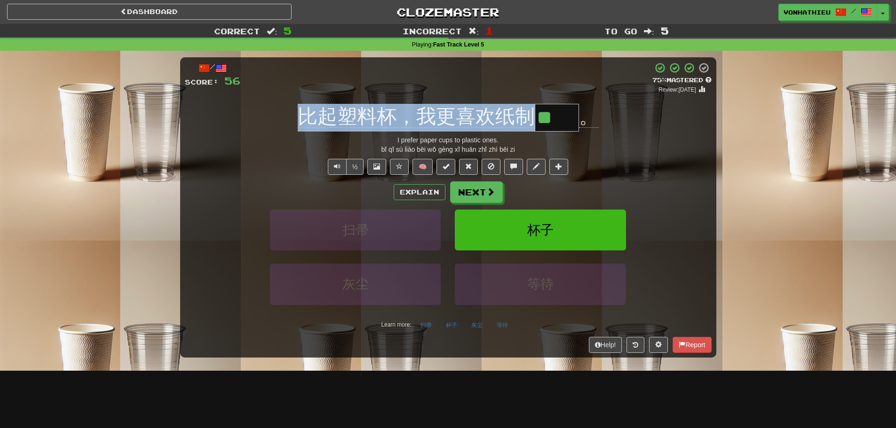
drag, startPoint x: 311, startPoint y: 115, endPoint x: 550, endPoint y: 116, distance: 238.5
click at [550, 116] on div "比起塑料杯，我更喜欢纸制 ** 。" at bounding box center [448, 118] width 527 height 28
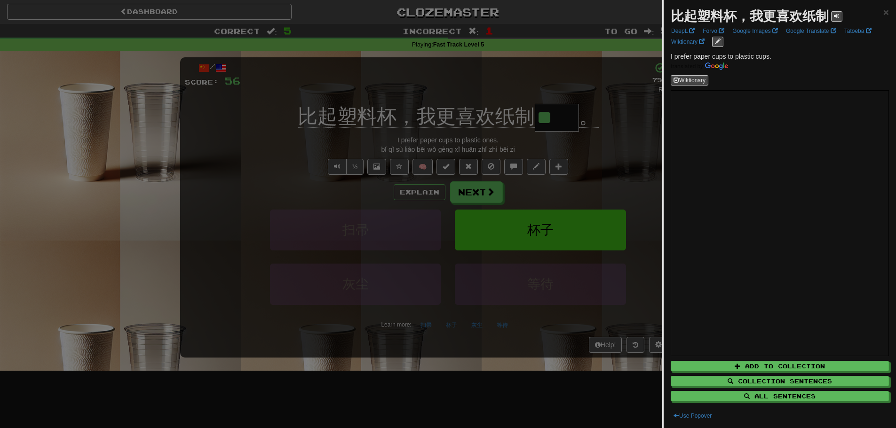
click at [405, 189] on div at bounding box center [448, 214] width 896 height 428
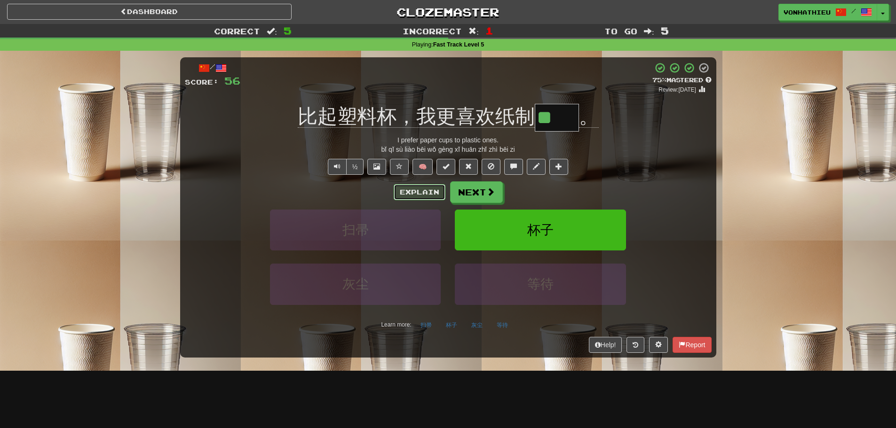
click at [412, 192] on button "Explain" at bounding box center [420, 192] width 52 height 16
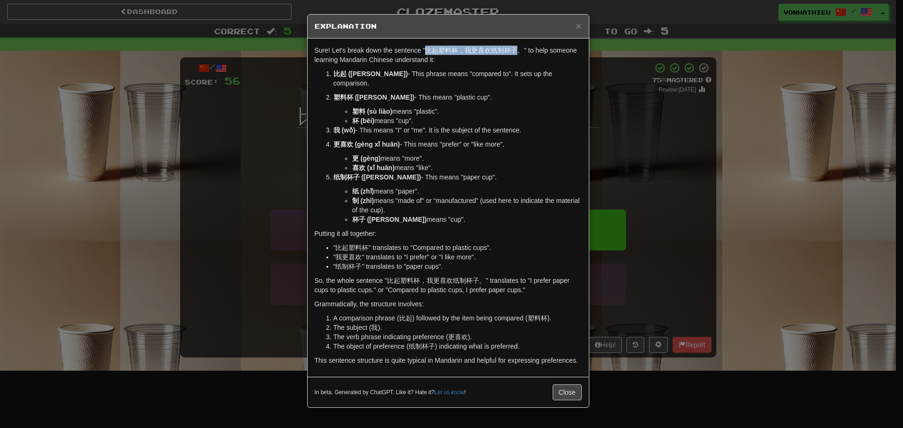
drag, startPoint x: 430, startPoint y: 51, endPoint x: 516, endPoint y: 49, distance: 86.1
click at [516, 49] on p "Sure! Let's break down the sentence "比起塑料杯，我更喜欢纸制杯子。" to help someone learning …" at bounding box center [448, 55] width 267 height 19
copy p "比起塑料杯，我更喜欢纸制杯子"
click at [598, 129] on div "× Explanation Sure! Let's break down the sentence "比起塑料杯，我更喜欢纸制杯子。" to help som…" at bounding box center [451, 214] width 903 height 428
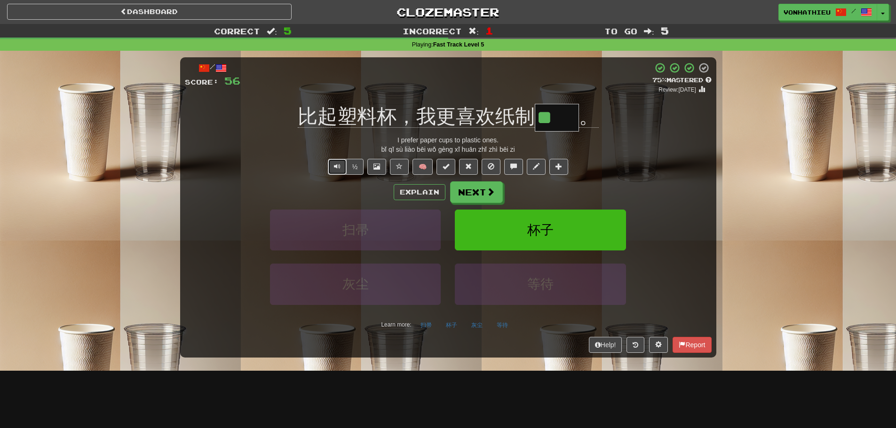
click at [330, 168] on button "Text-to-speech controls" at bounding box center [337, 167] width 19 height 16
click at [457, 192] on button "Next" at bounding box center [477, 193] width 53 height 22
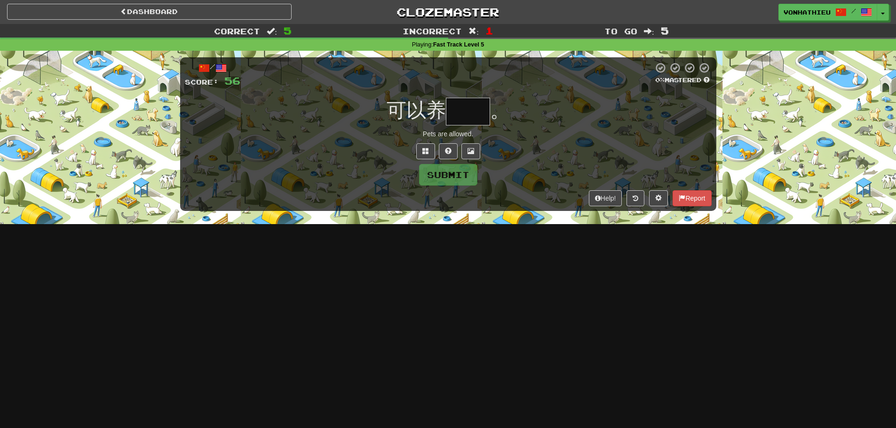
click at [476, 118] on input "text" at bounding box center [468, 112] width 44 height 28
click at [421, 155] on button at bounding box center [425, 151] width 19 height 16
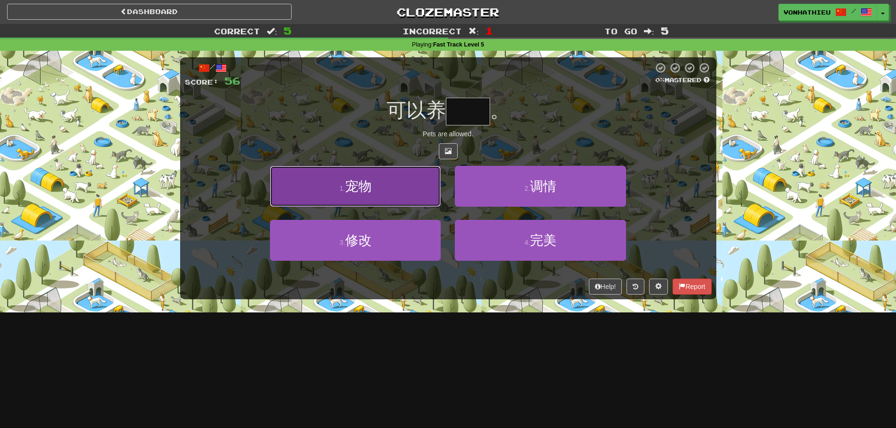
click at [380, 192] on button "1 . 宠物" at bounding box center [355, 186] width 171 height 41
type input "**"
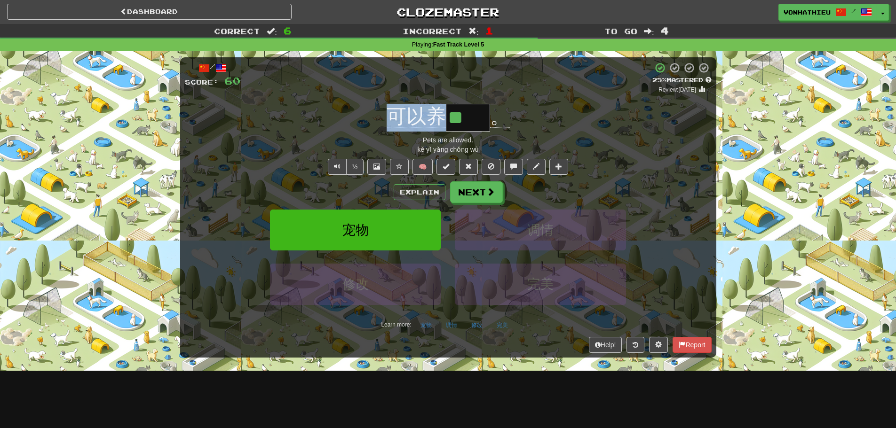
drag, startPoint x: 376, startPoint y: 120, endPoint x: 492, endPoint y: 113, distance: 116.9
click at [492, 113] on div "可以养 ** 。" at bounding box center [448, 118] width 527 height 28
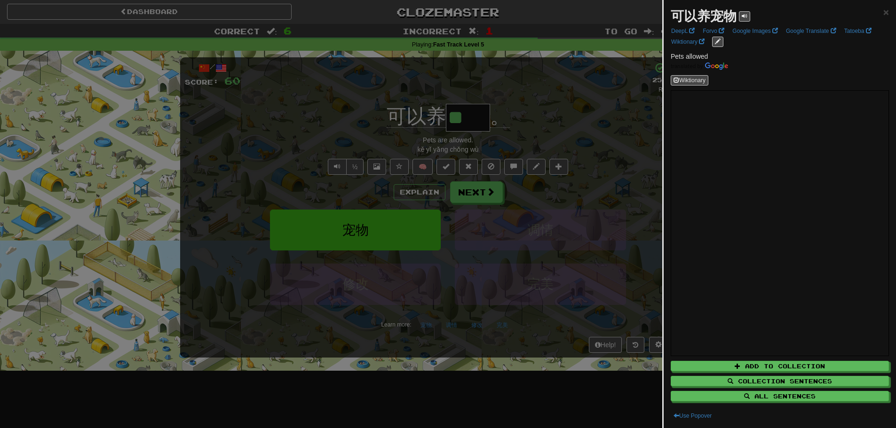
click at [407, 189] on div at bounding box center [448, 214] width 896 height 428
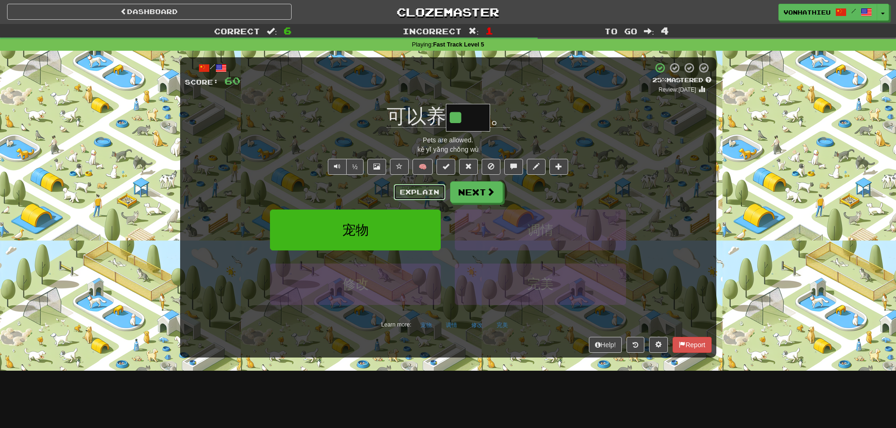
click at [412, 190] on button "Explain" at bounding box center [420, 192] width 52 height 16
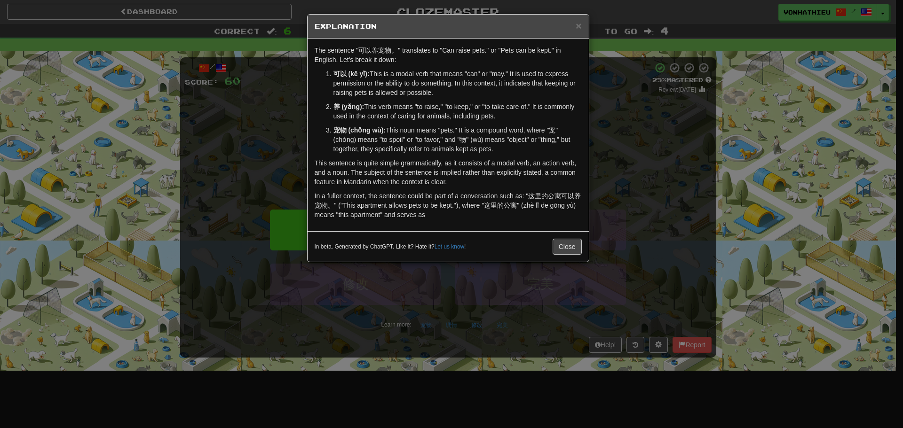
click at [667, 153] on div "× Explanation The sentence "可以养宠物。" translates to "Can raise pets." or "Pets ca…" at bounding box center [451, 214] width 903 height 428
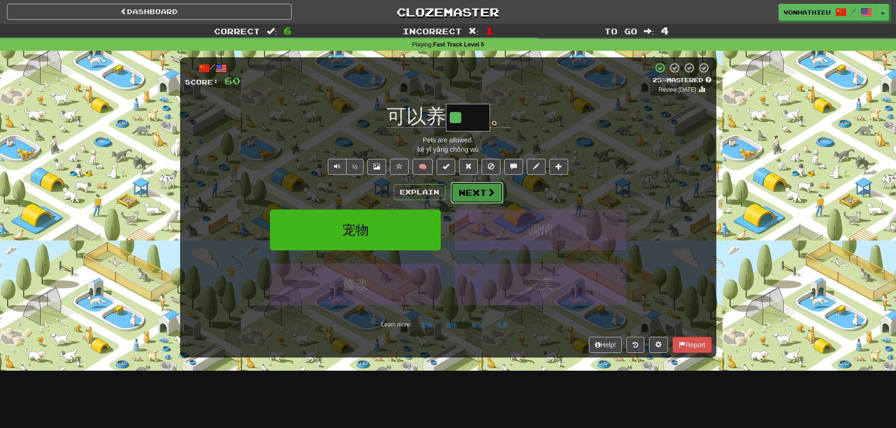
click at [482, 196] on button "Next" at bounding box center [477, 193] width 53 height 22
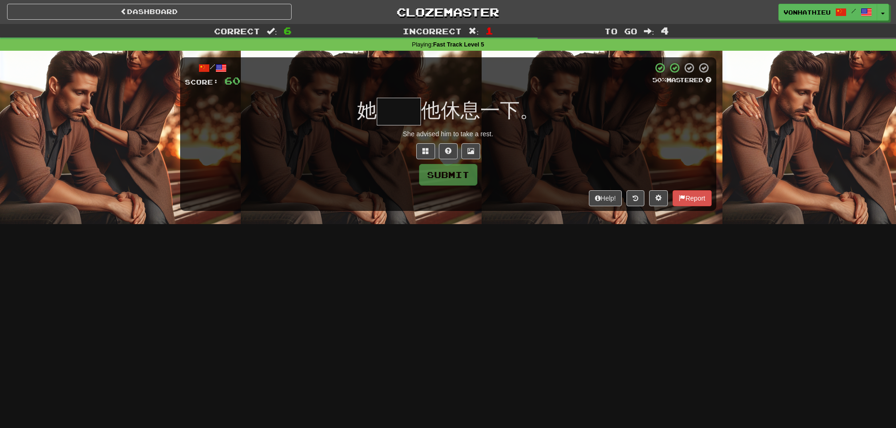
click at [401, 113] on input "text" at bounding box center [399, 112] width 44 height 28
click at [416, 153] on button at bounding box center [425, 151] width 19 height 16
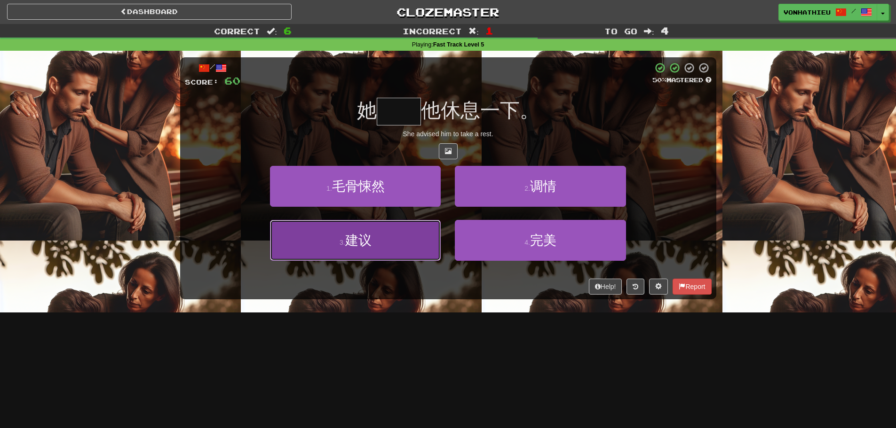
click at [411, 229] on button "3 . 建议" at bounding box center [355, 240] width 171 height 41
type input "**"
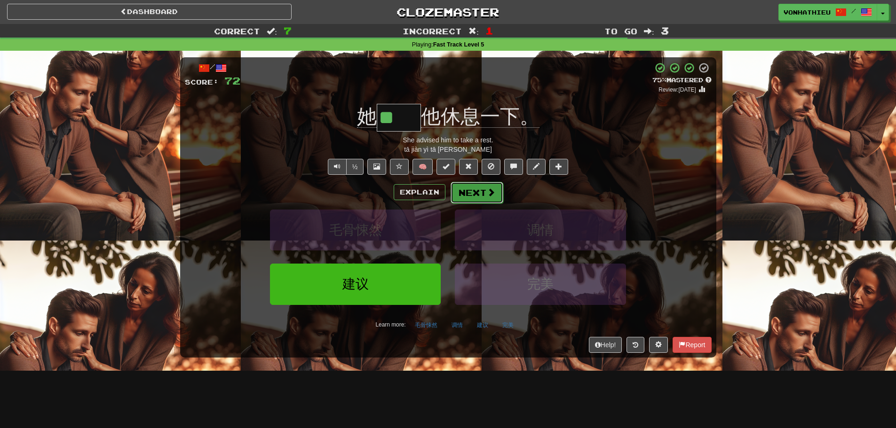
click at [496, 196] on button "Next" at bounding box center [477, 193] width 53 height 22
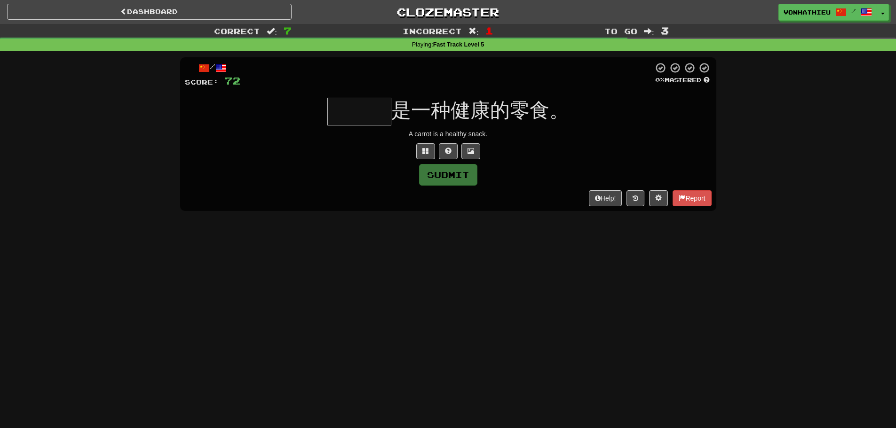
click at [347, 119] on input "text" at bounding box center [359, 112] width 64 height 28
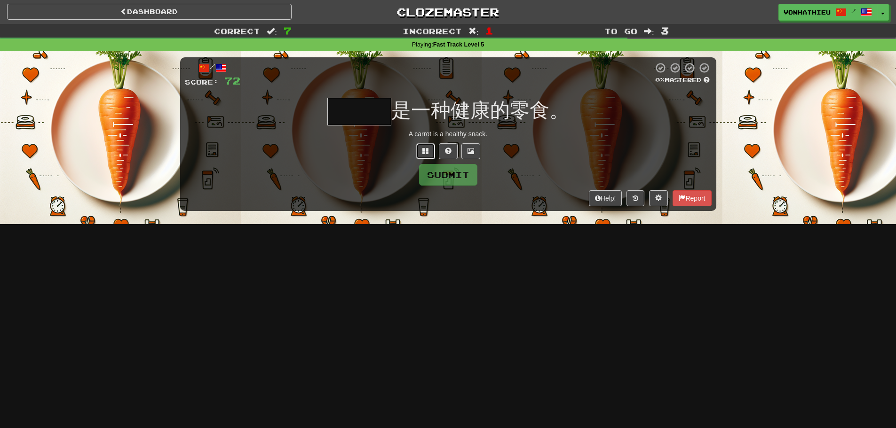
click at [416, 148] on button at bounding box center [425, 151] width 19 height 16
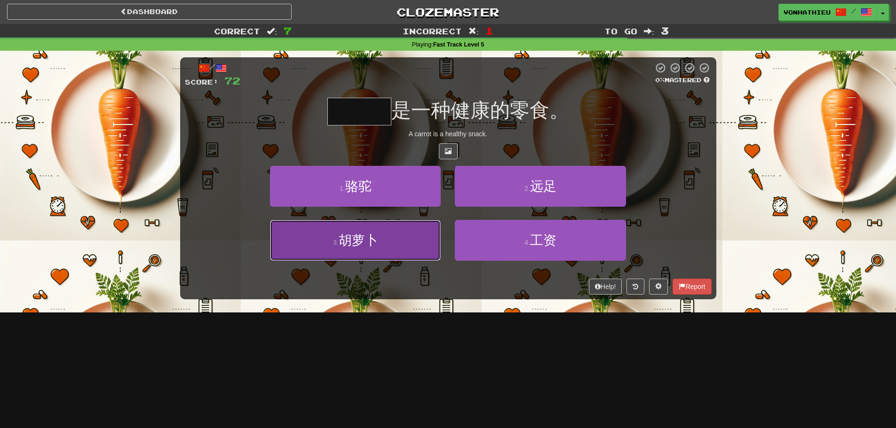
click at [402, 235] on button "3 . 胡萝卜" at bounding box center [355, 240] width 171 height 41
type input "***"
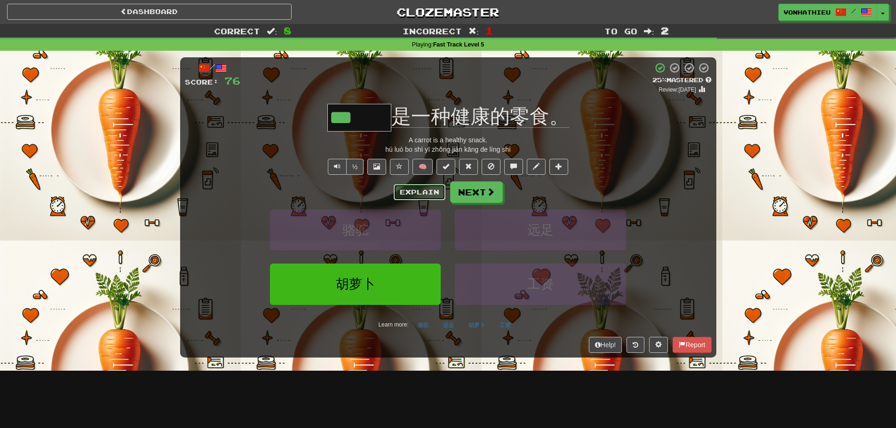
click at [398, 193] on button "Explain" at bounding box center [420, 192] width 52 height 16
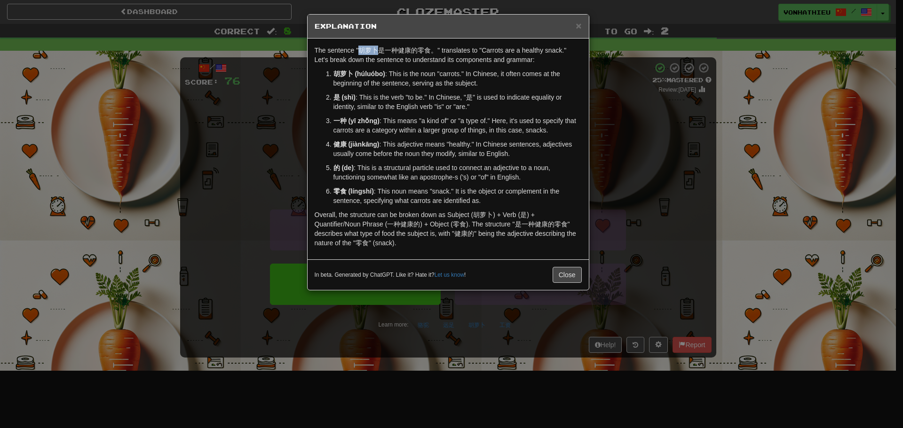
drag, startPoint x: 357, startPoint y: 52, endPoint x: 376, endPoint y: 53, distance: 18.8
click at [376, 53] on p "The sentence "胡萝卜是一种健康的零食。" translates to "Carrots are a healthy snack." Let's …" at bounding box center [448, 55] width 267 height 19
copy p "胡萝卜"
click at [559, 272] on button "Close" at bounding box center [567, 275] width 29 height 16
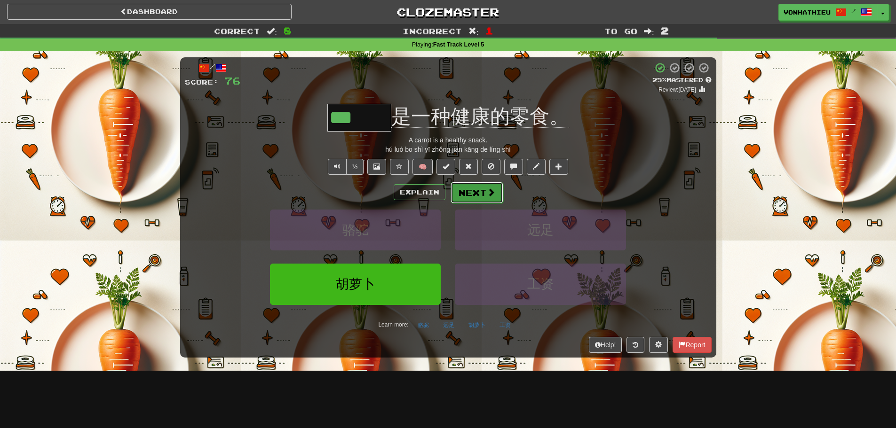
click at [485, 200] on button "Next" at bounding box center [477, 193] width 53 height 22
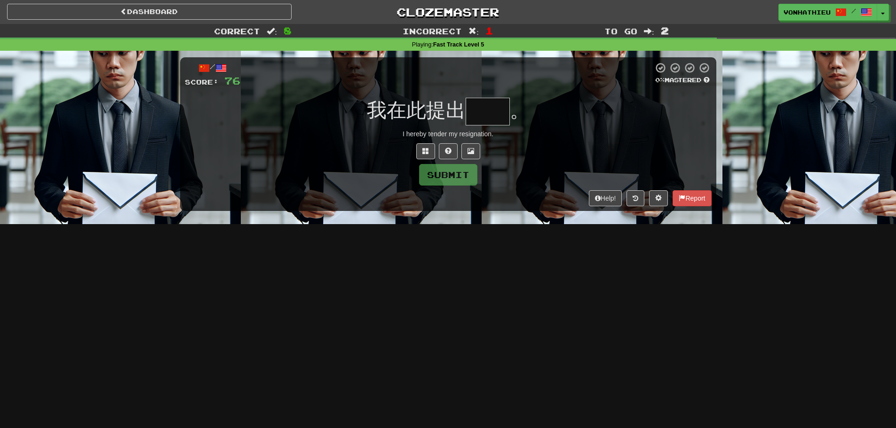
click at [485, 118] on input "text" at bounding box center [488, 112] width 44 height 28
type input "*"
type input "**"
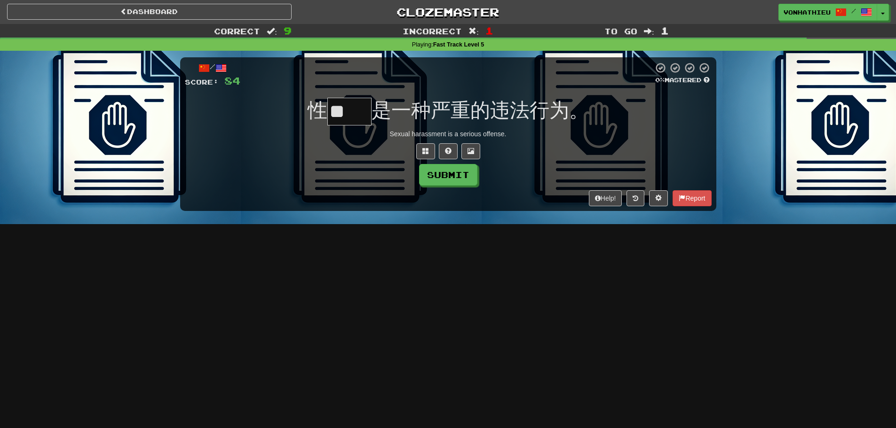
type input "*"
type input "**"
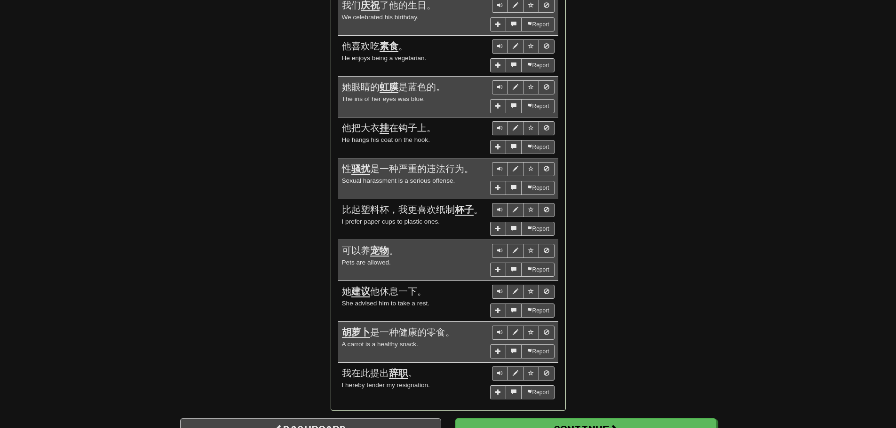
scroll to position [0, 0]
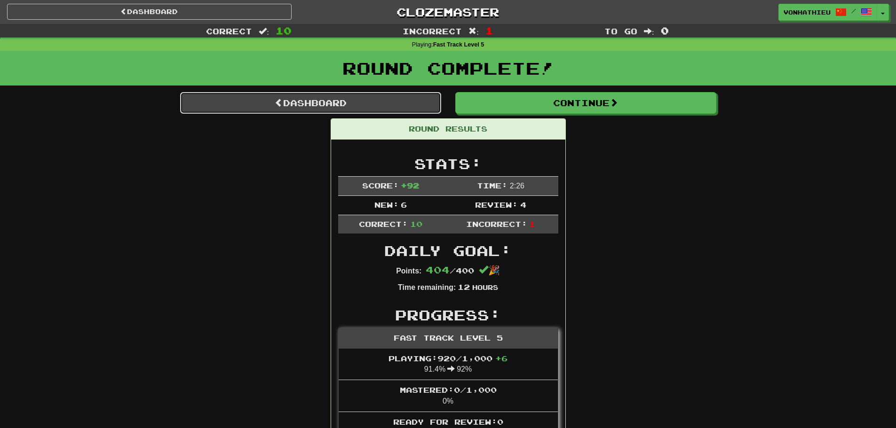
click at [342, 107] on link "Dashboard" at bounding box center [310, 103] width 261 height 22
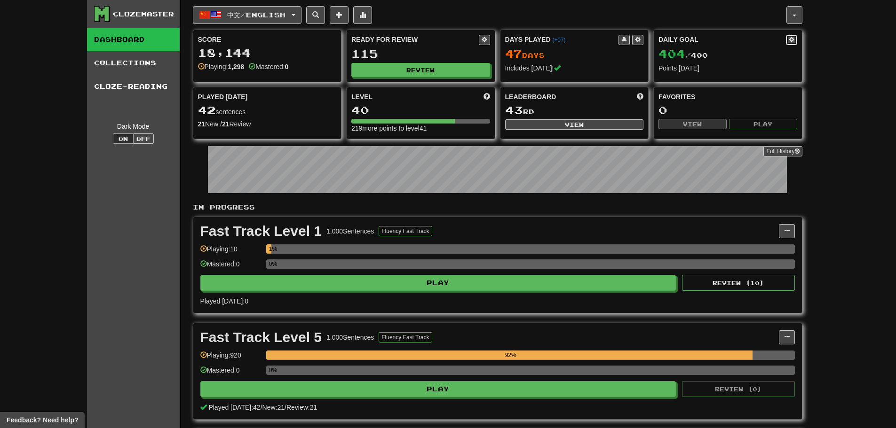
click at [793, 41] on span at bounding box center [792, 40] width 6 height 6
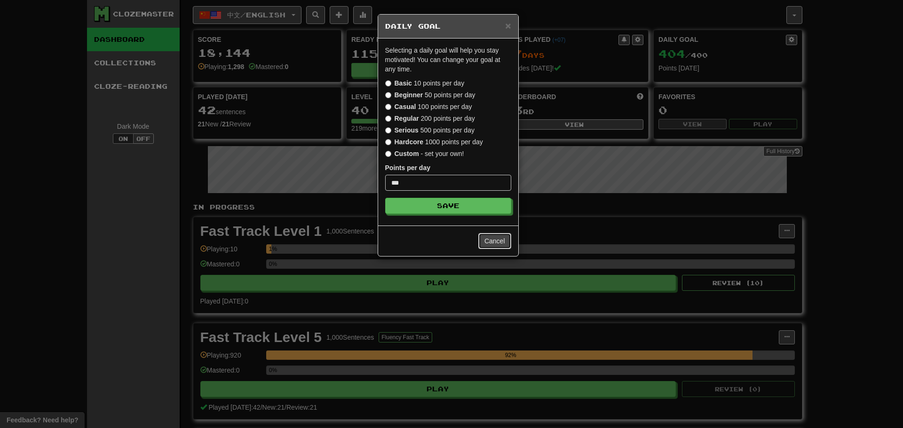
click at [496, 240] on button "Cancel" at bounding box center [494, 241] width 33 height 16
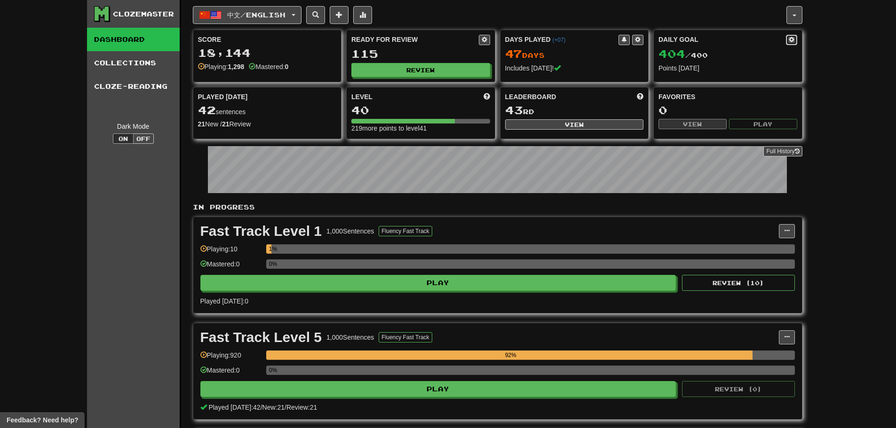
click at [787, 35] on button at bounding box center [791, 40] width 11 height 10
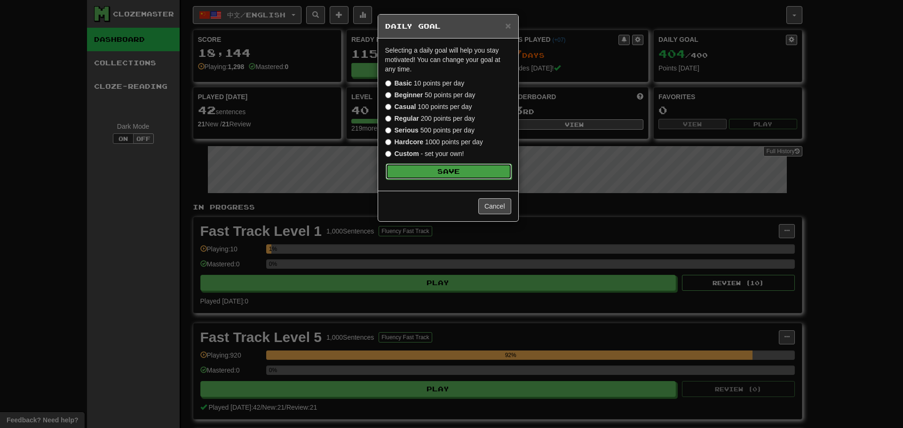
click at [439, 174] on button "Save" at bounding box center [449, 172] width 126 height 16
